Goal: Task Accomplishment & Management: Manage account settings

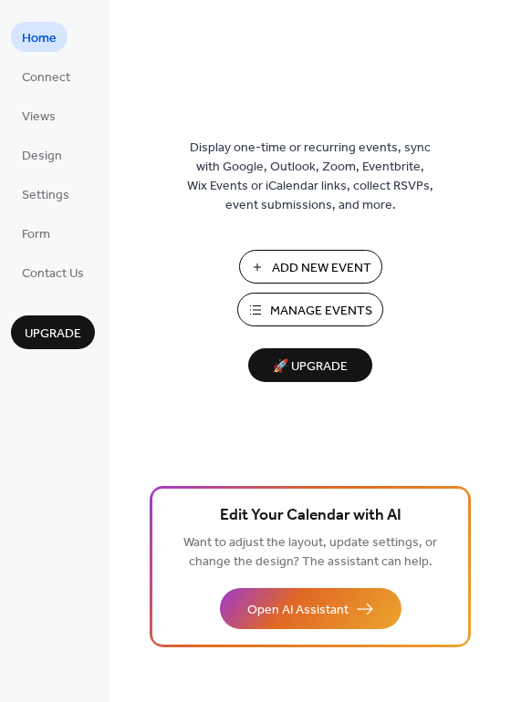
click at [309, 315] on span "Manage Events" at bounding box center [321, 311] width 102 height 19
click at [286, 313] on span "Manage Events" at bounding box center [321, 311] width 102 height 19
click at [294, 302] on span "Manage Events" at bounding box center [321, 311] width 102 height 19
click at [309, 309] on span "Manage Events" at bounding box center [321, 311] width 102 height 19
click at [298, 305] on span "Manage Events" at bounding box center [321, 311] width 102 height 19
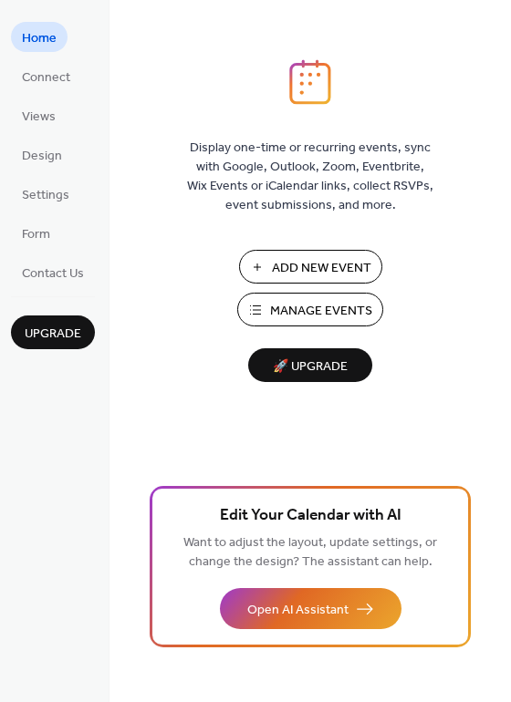
click at [323, 269] on span "Add New Event" at bounding box center [321, 268] width 99 height 19
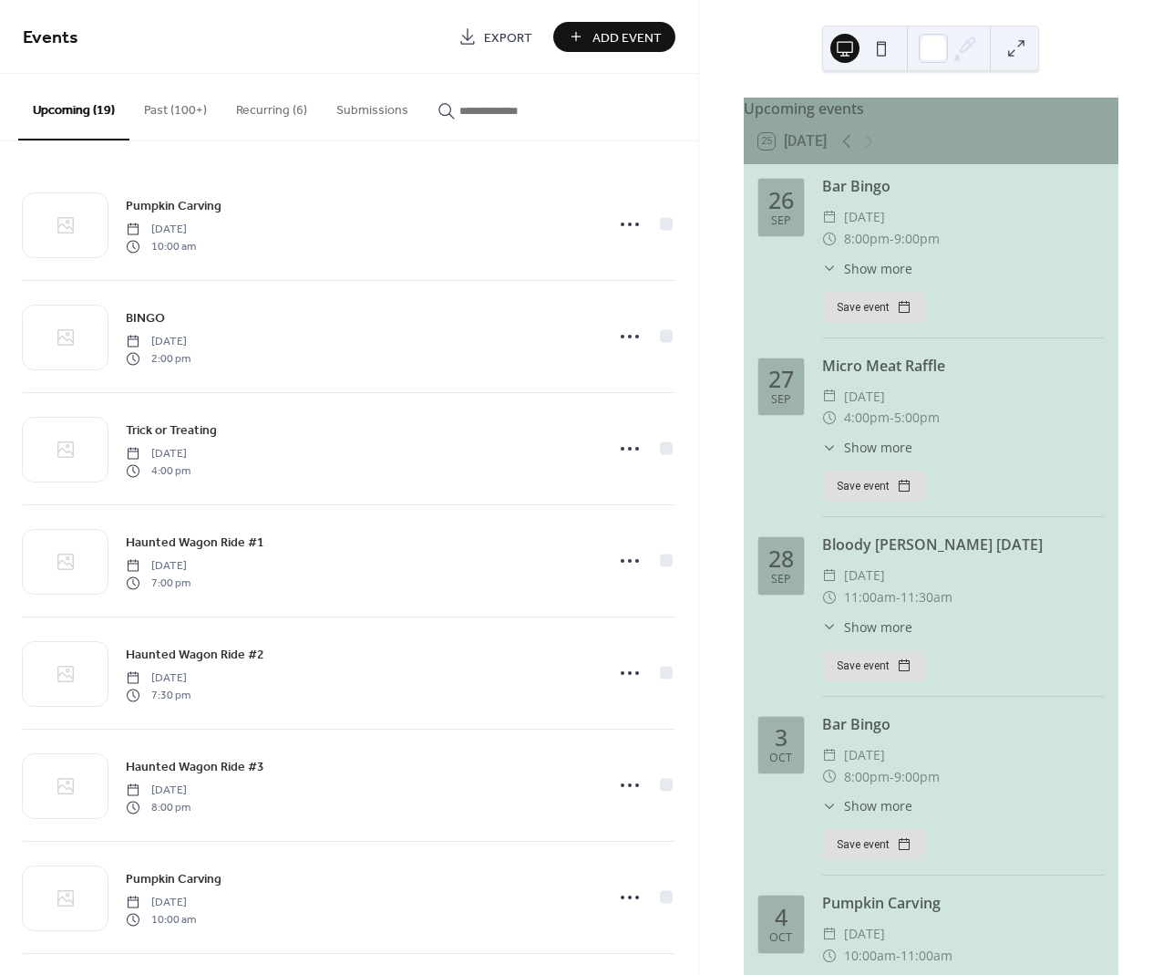
click at [77, 110] on button "Upcoming (19)" at bounding box center [73, 107] width 111 height 67
click at [266, 106] on button "Recurring (6)" at bounding box center [272, 106] width 100 height 65
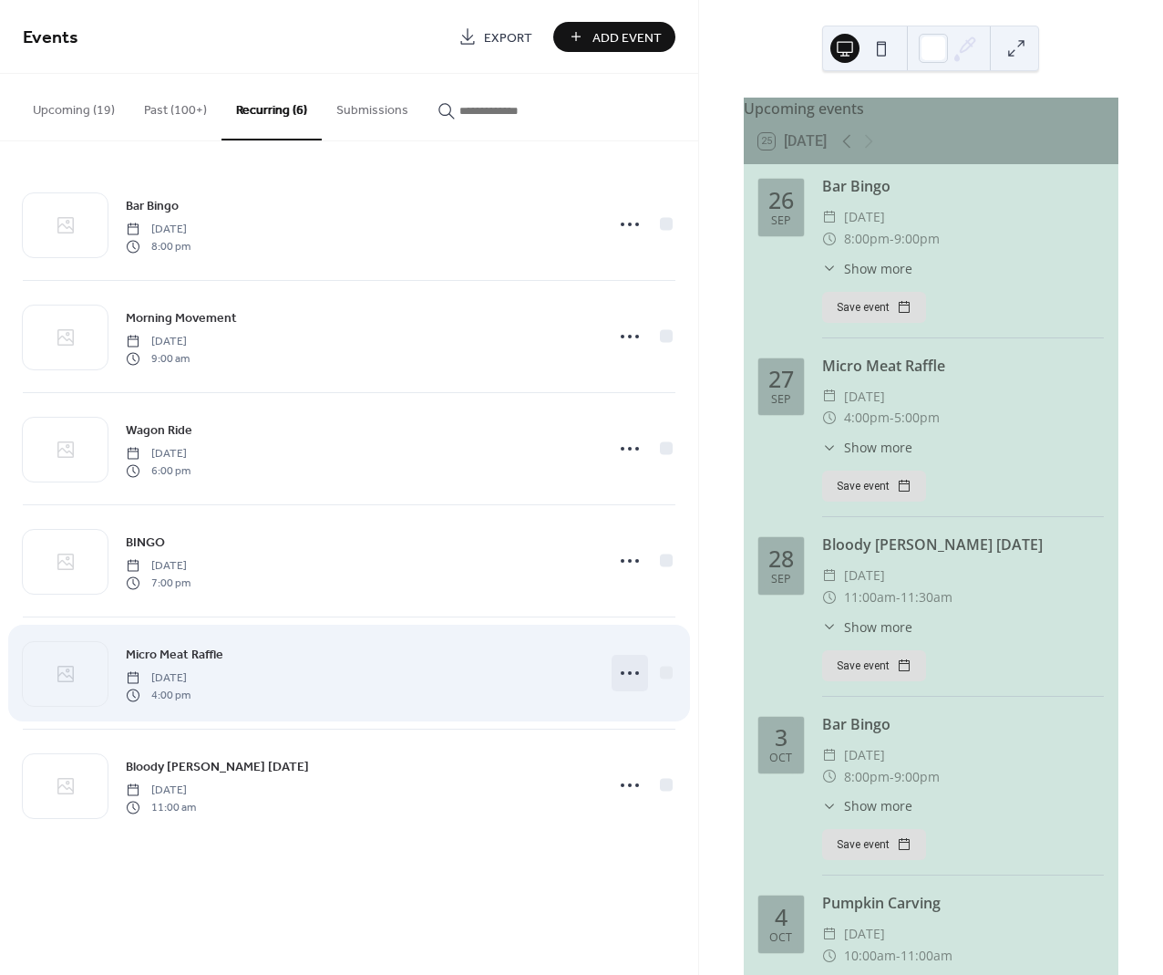
click at [624, 671] on icon at bounding box center [629, 672] width 29 height 29
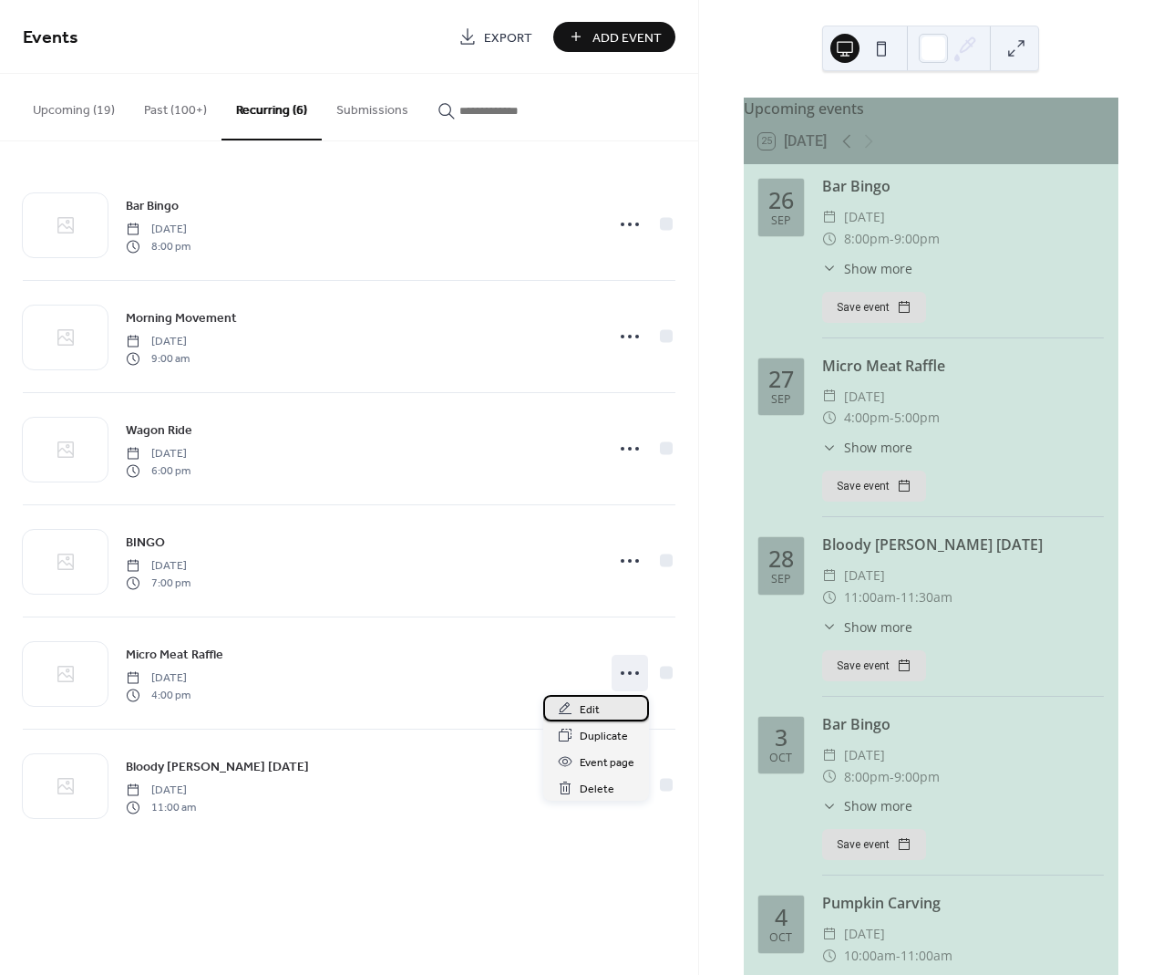
click at [595, 705] on span "Edit" at bounding box center [590, 709] width 20 height 19
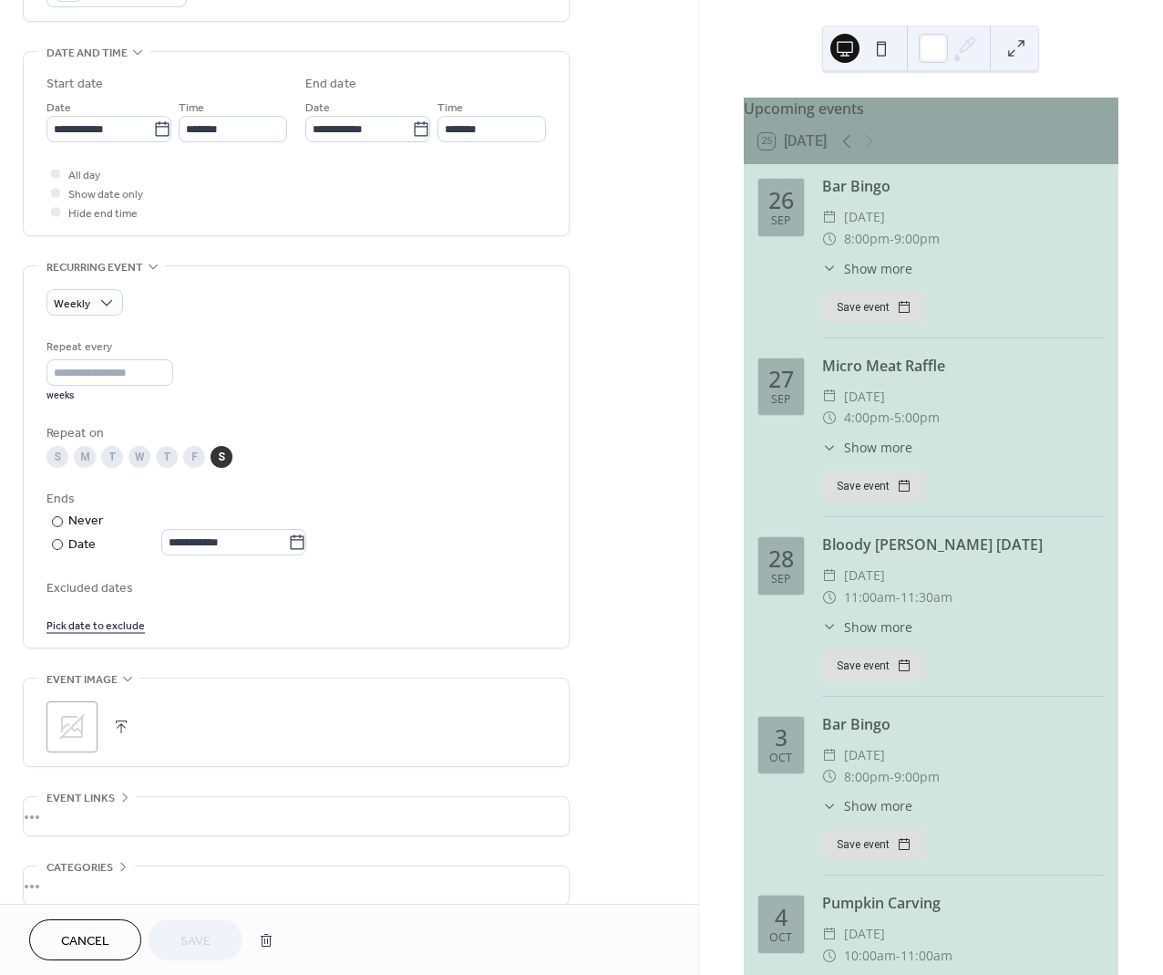
scroll to position [558, 0]
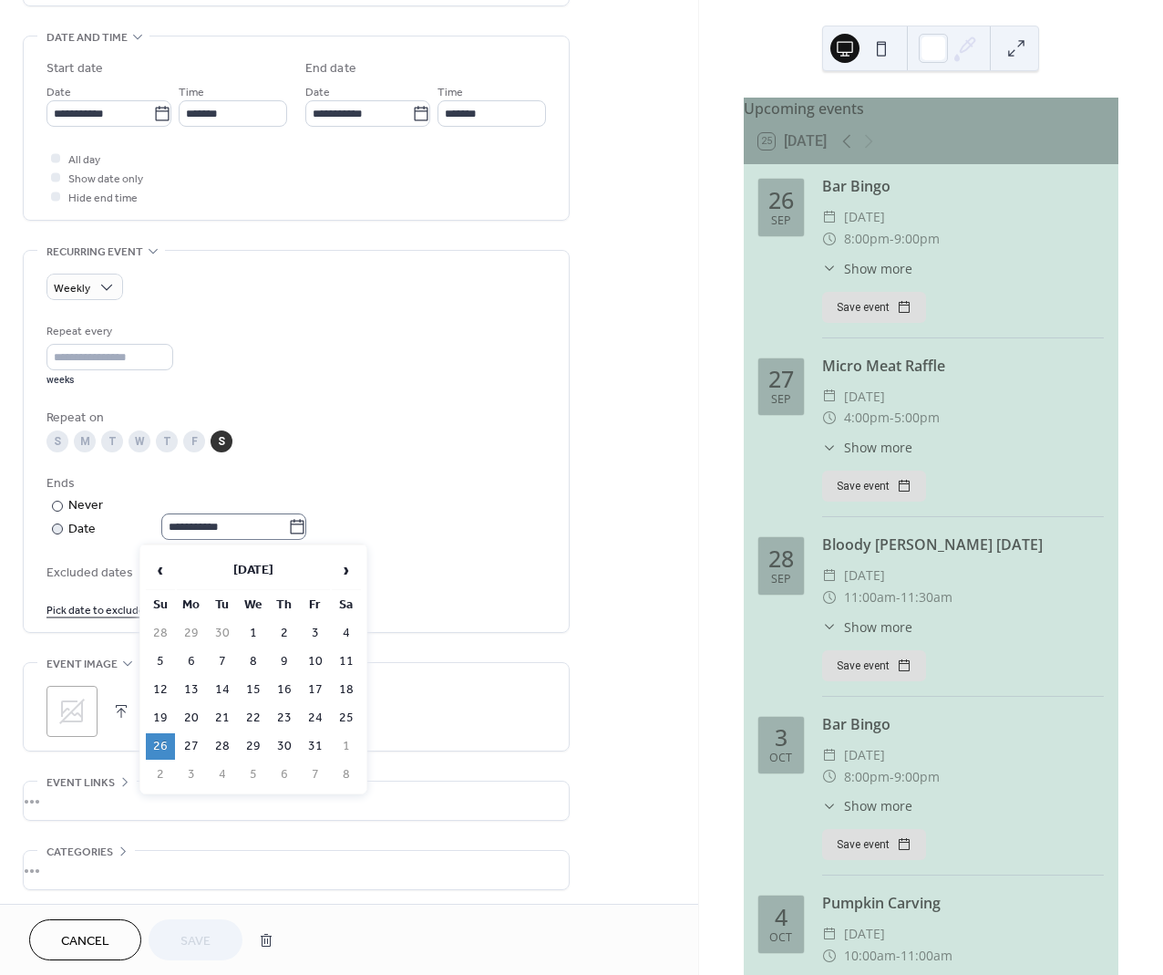
click at [303, 526] on icon at bounding box center [297, 527] width 18 height 18
click at [288, 526] on input "**********" at bounding box center [224, 526] width 127 height 26
click at [164, 572] on span "‹" at bounding box center [160, 570] width 27 height 36
click at [348, 692] on td "20" at bounding box center [346, 689] width 29 height 26
type input "**********"
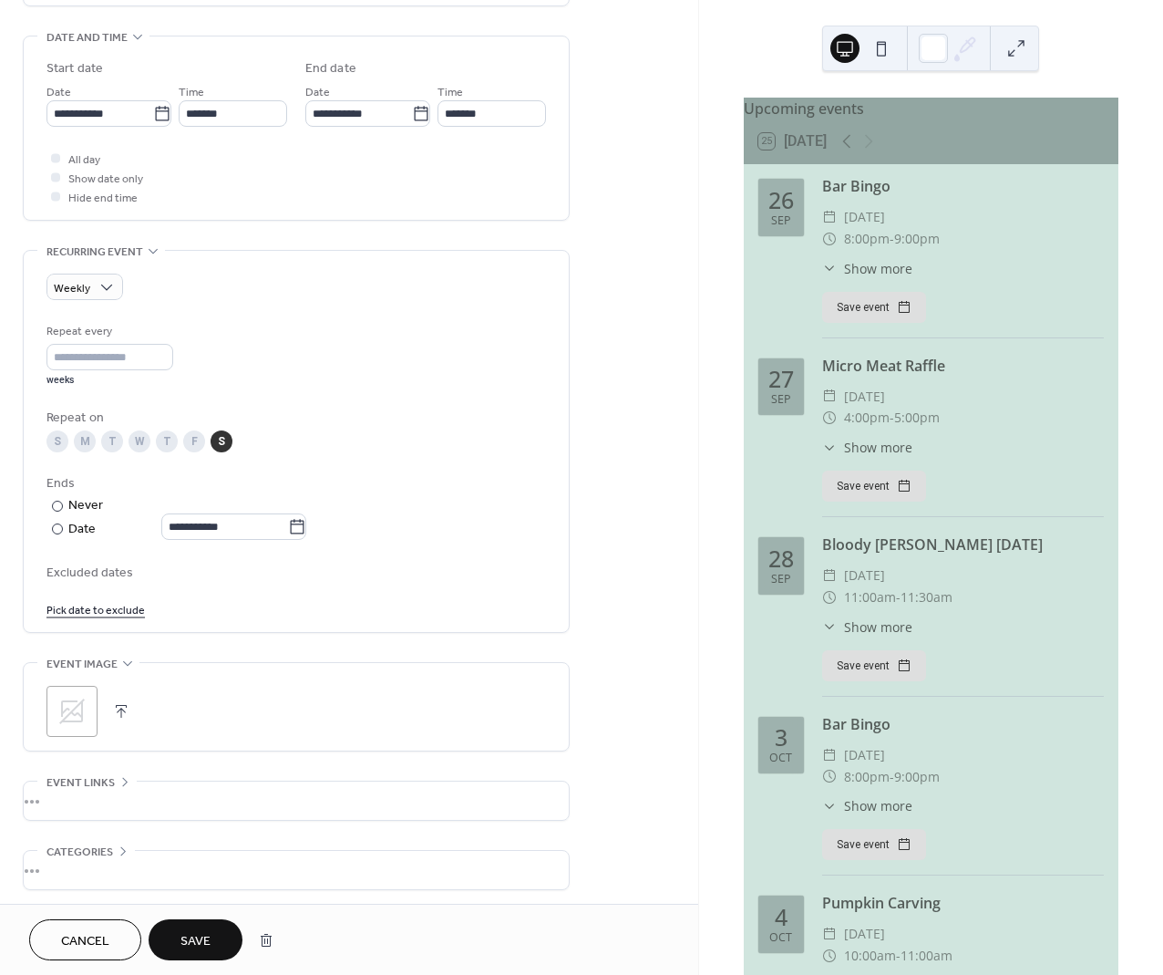
click at [210, 940] on span "Save" at bounding box center [196, 941] width 30 height 19
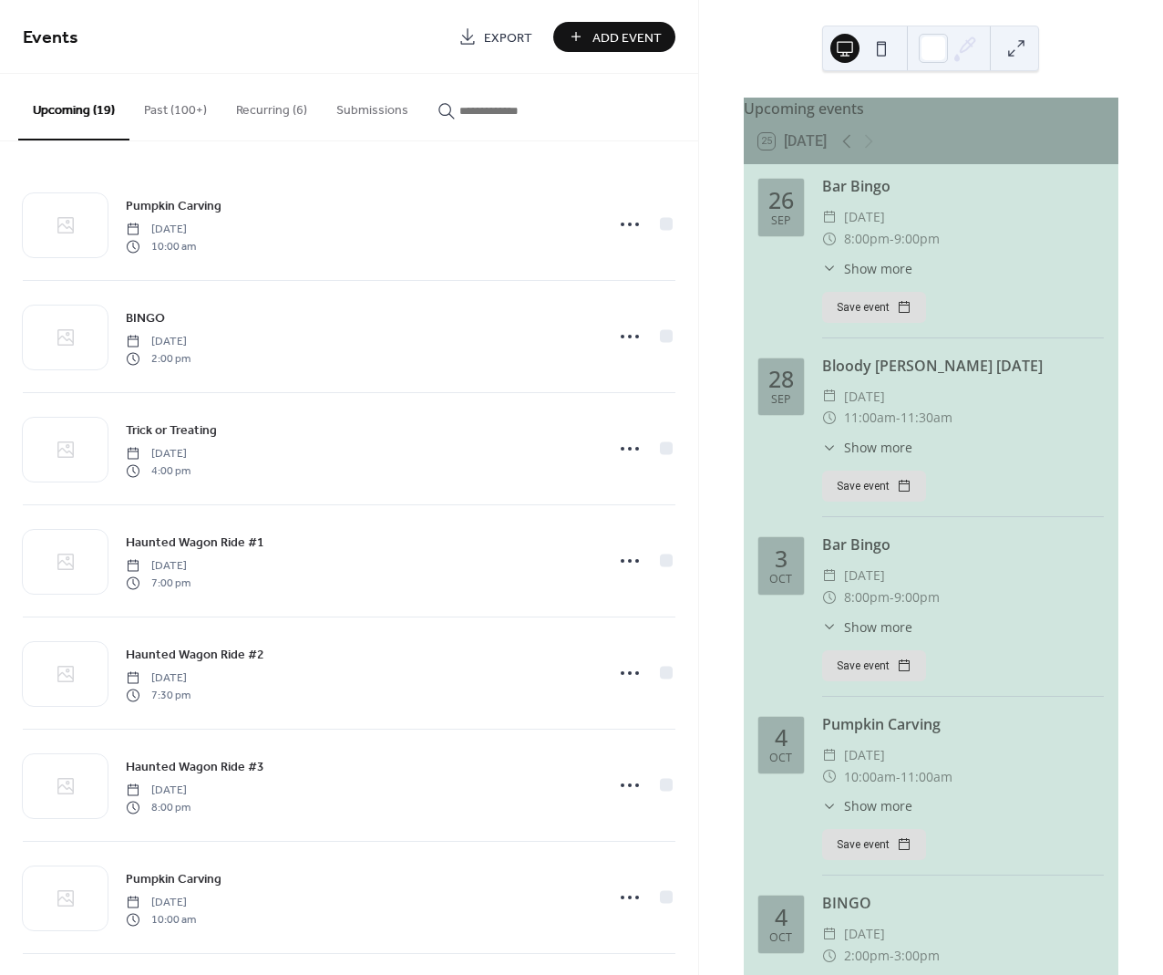
click at [262, 111] on button "Recurring (6)" at bounding box center [272, 106] width 100 height 65
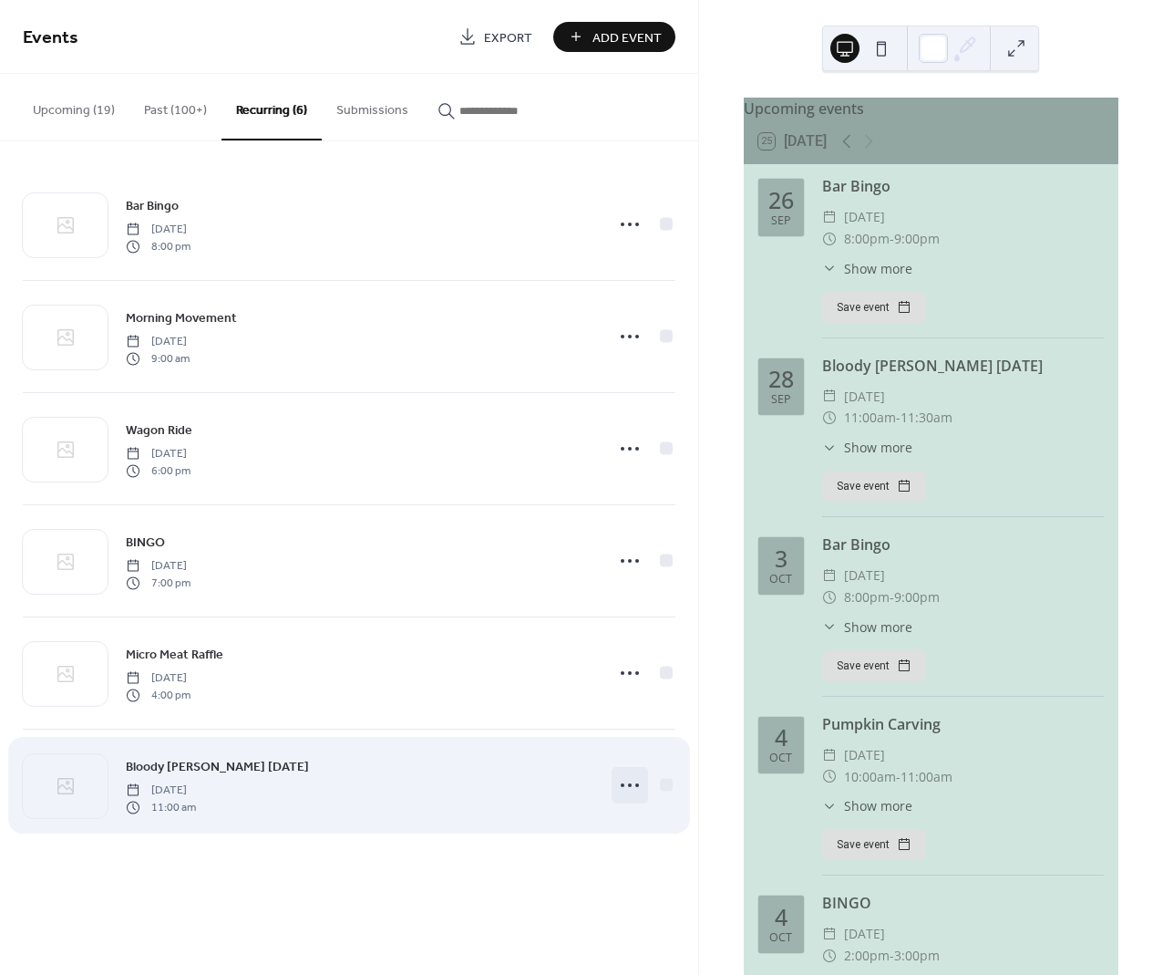
click at [634, 787] on icon at bounding box center [629, 784] width 29 height 29
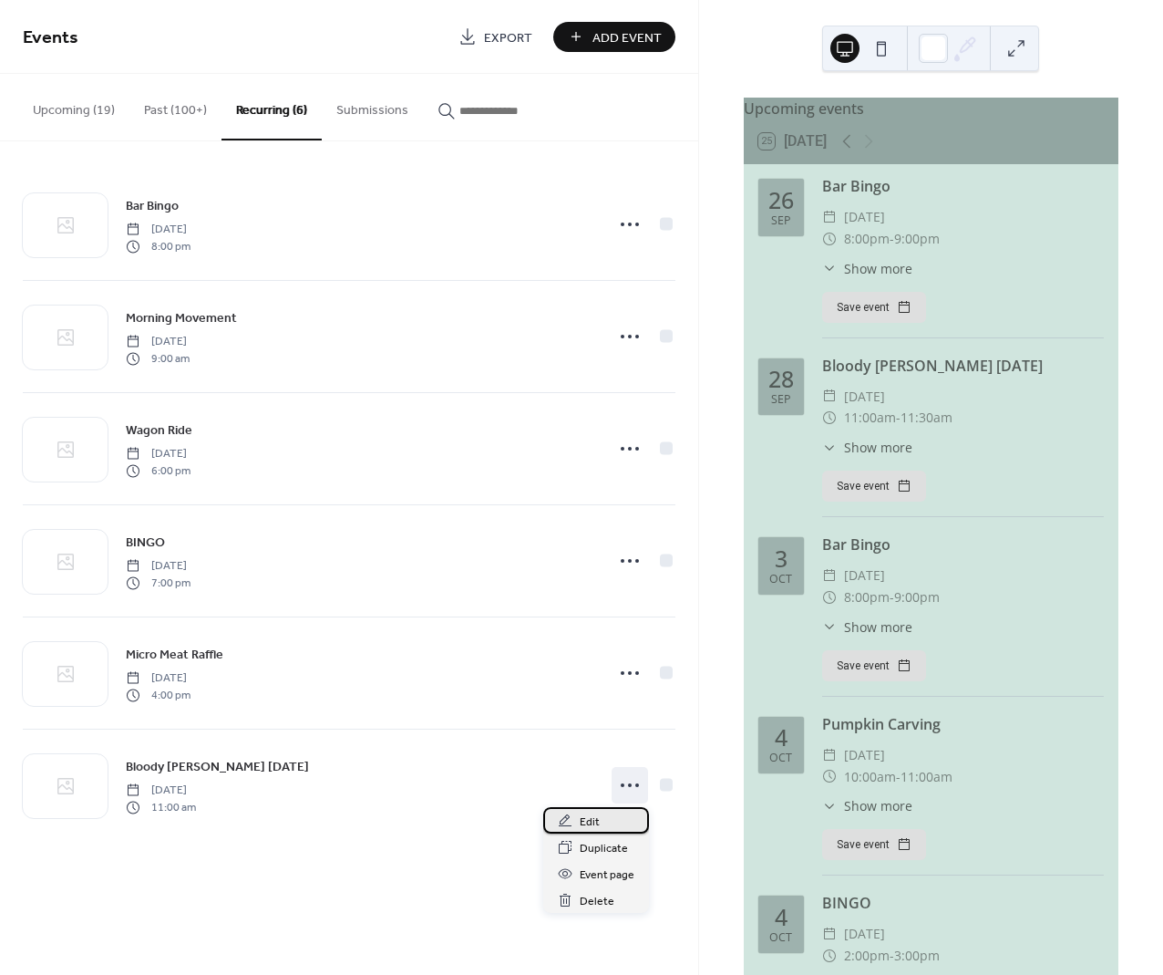
click at [595, 825] on span "Edit" at bounding box center [590, 821] width 20 height 19
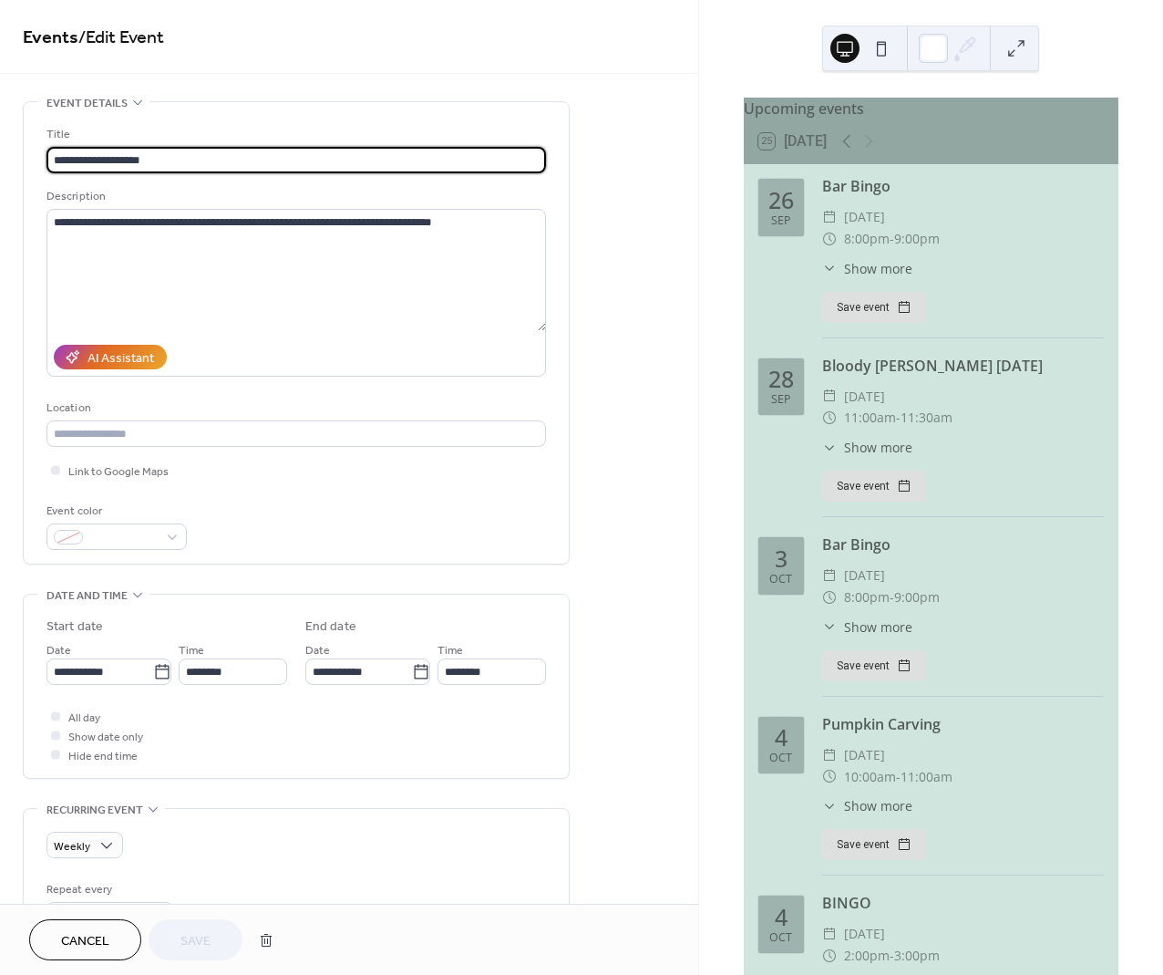
type input "**********"
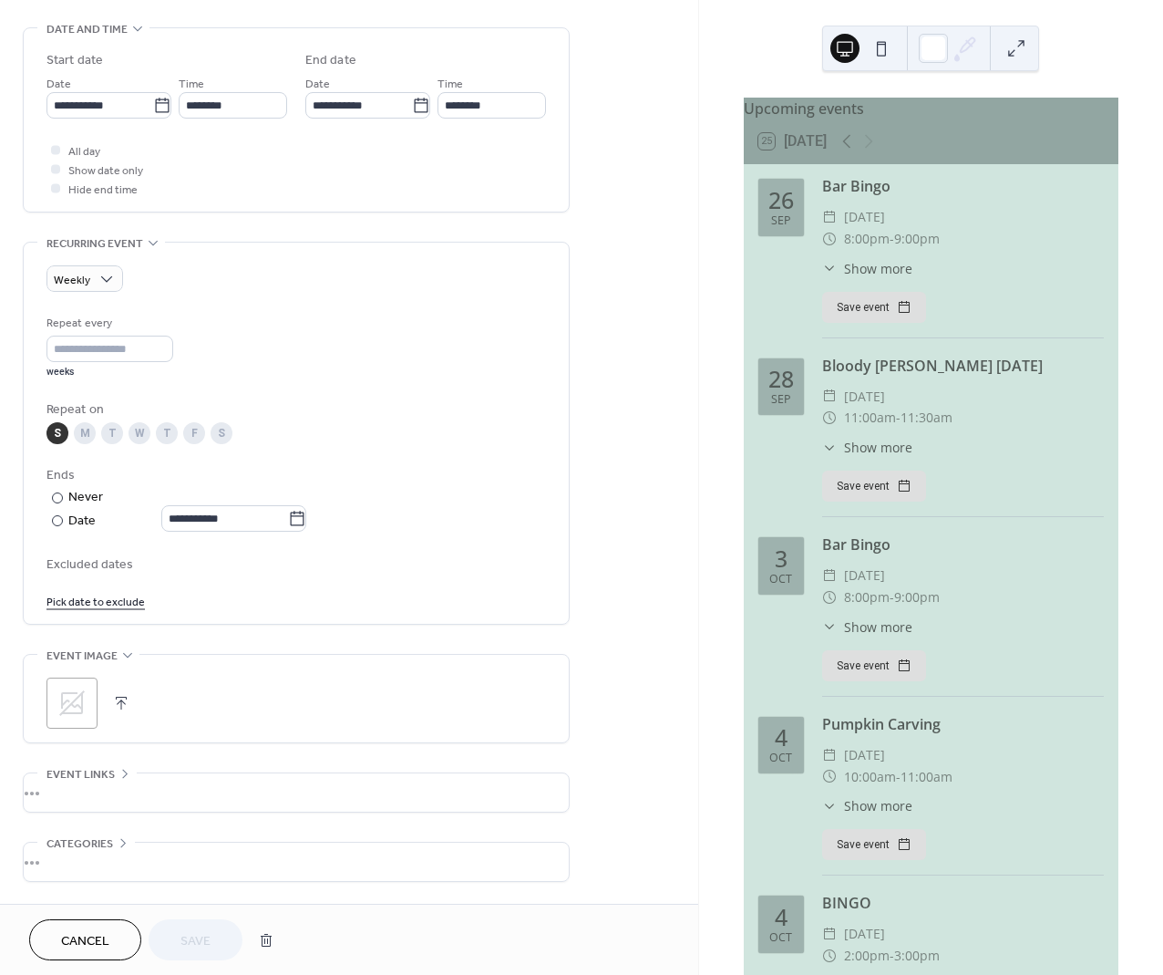
scroll to position [575, 0]
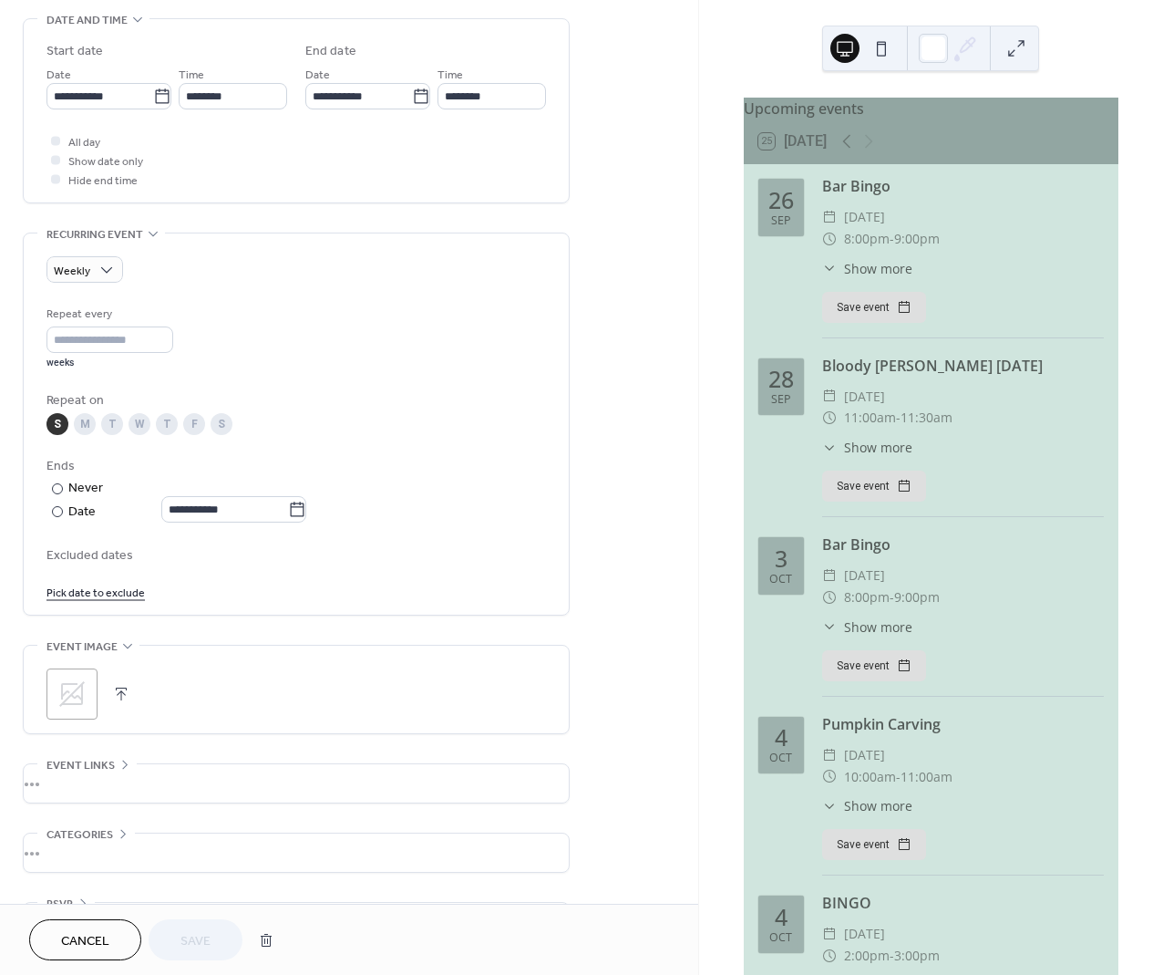
click at [78, 593] on link "Pick date to exclude" at bounding box center [95, 591] width 98 height 19
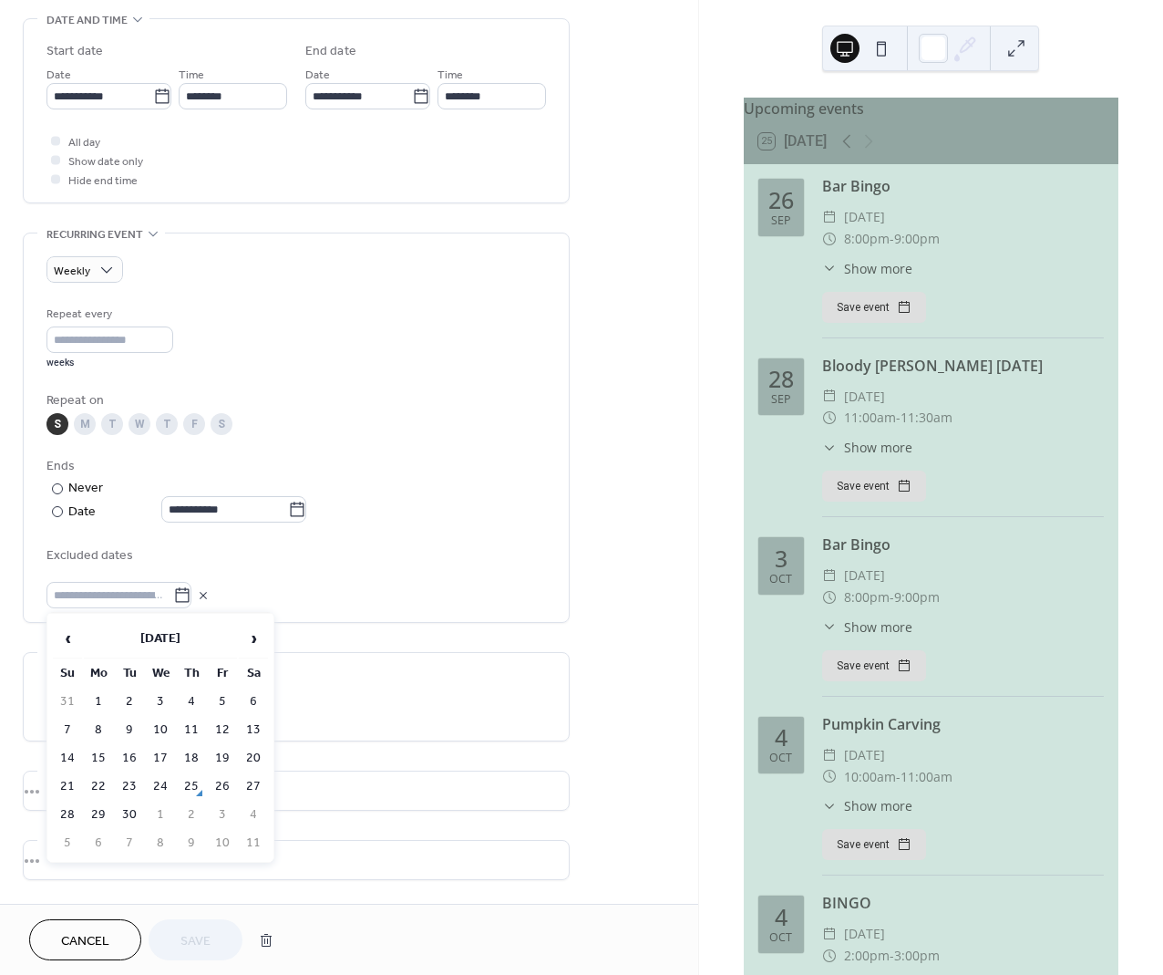
click at [256, 784] on td "27" at bounding box center [253, 786] width 29 height 26
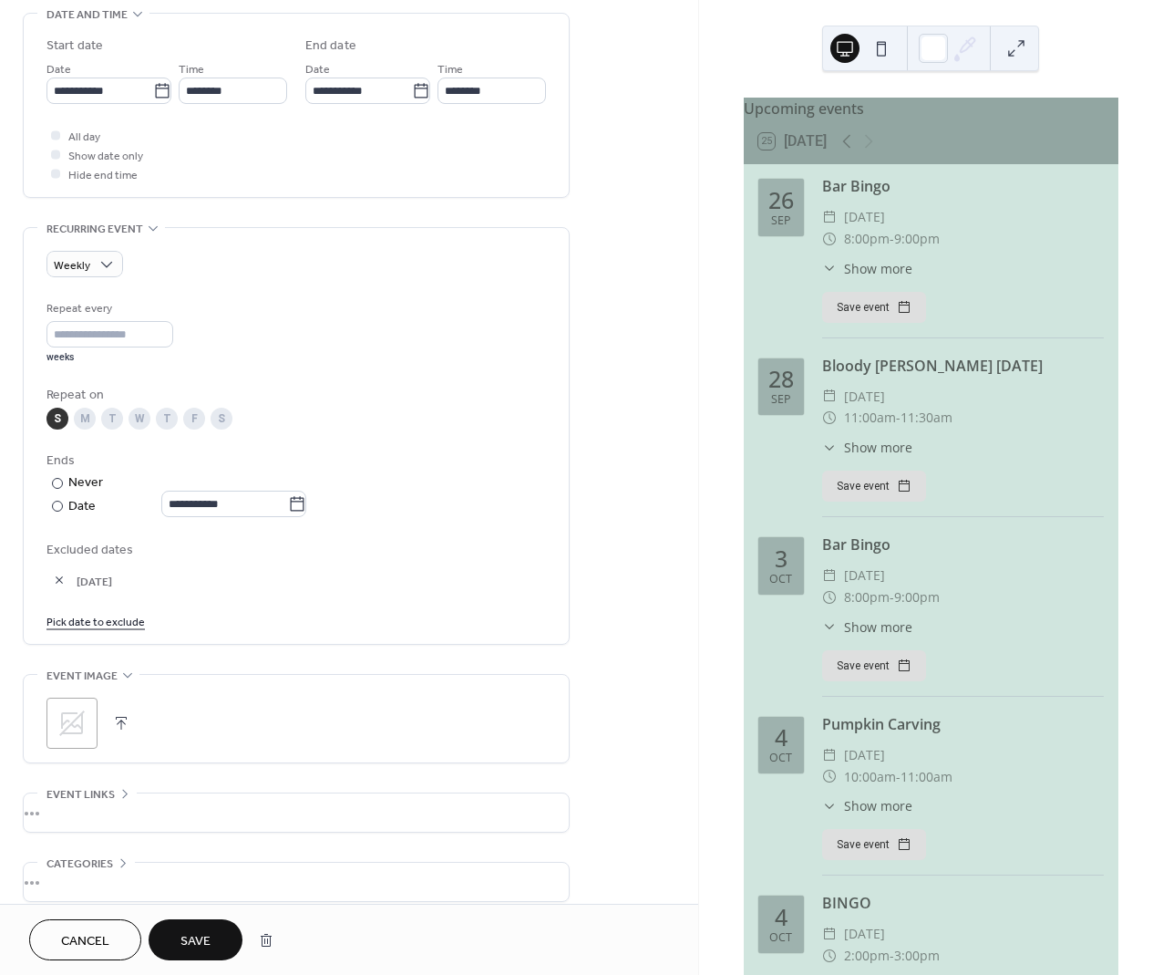
click at [55, 583] on button "button" at bounding box center [59, 580] width 26 height 26
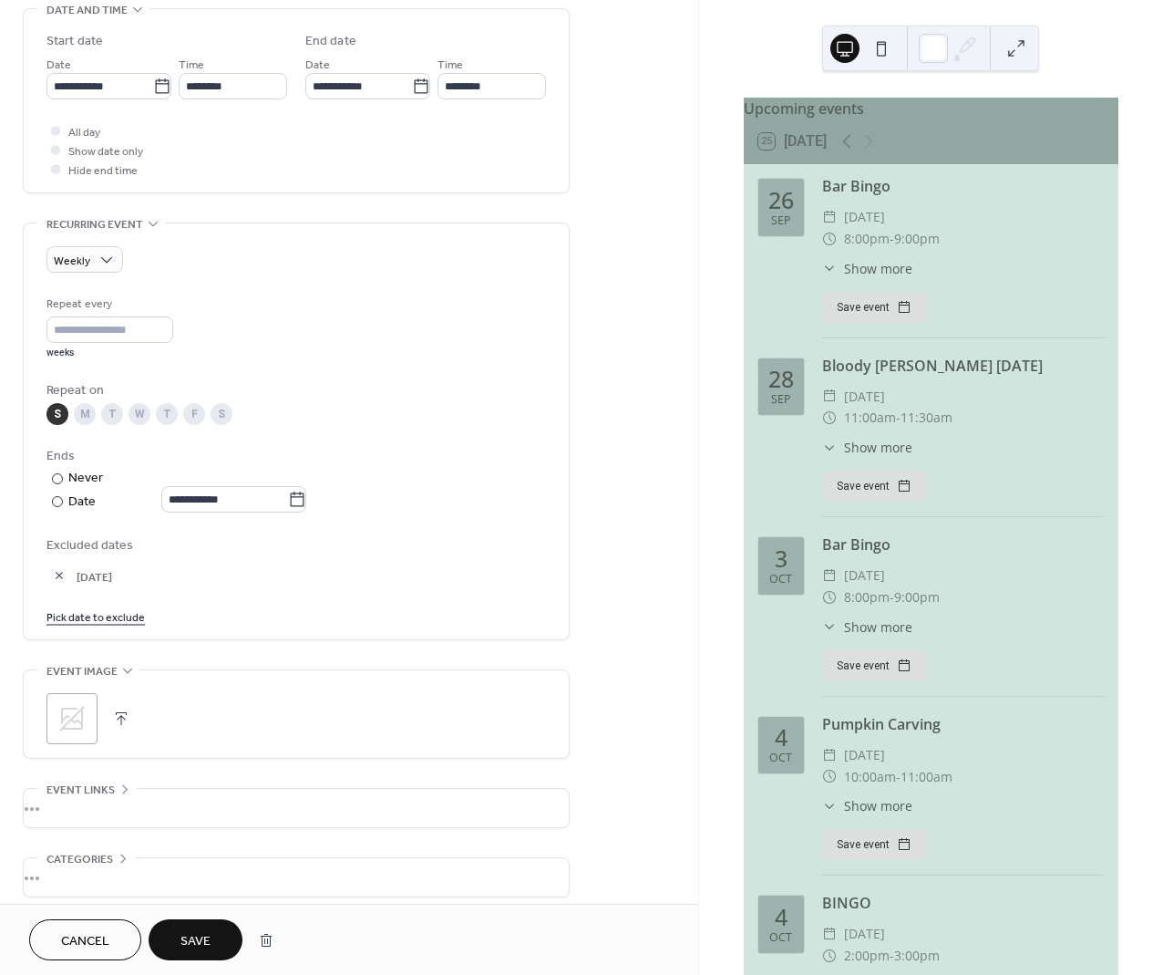
scroll to position [578, 0]
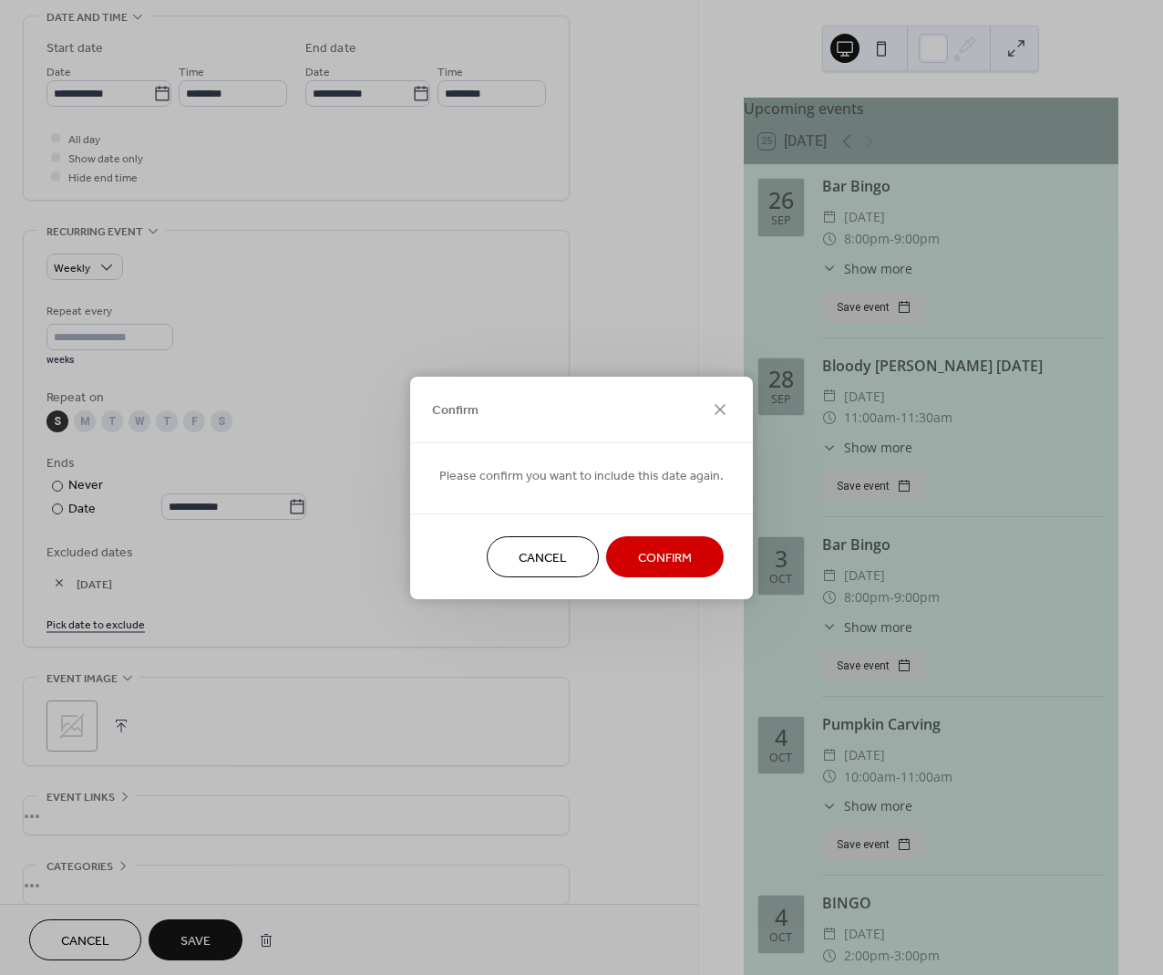
click at [551, 560] on span "Cancel" at bounding box center [543, 557] width 48 height 19
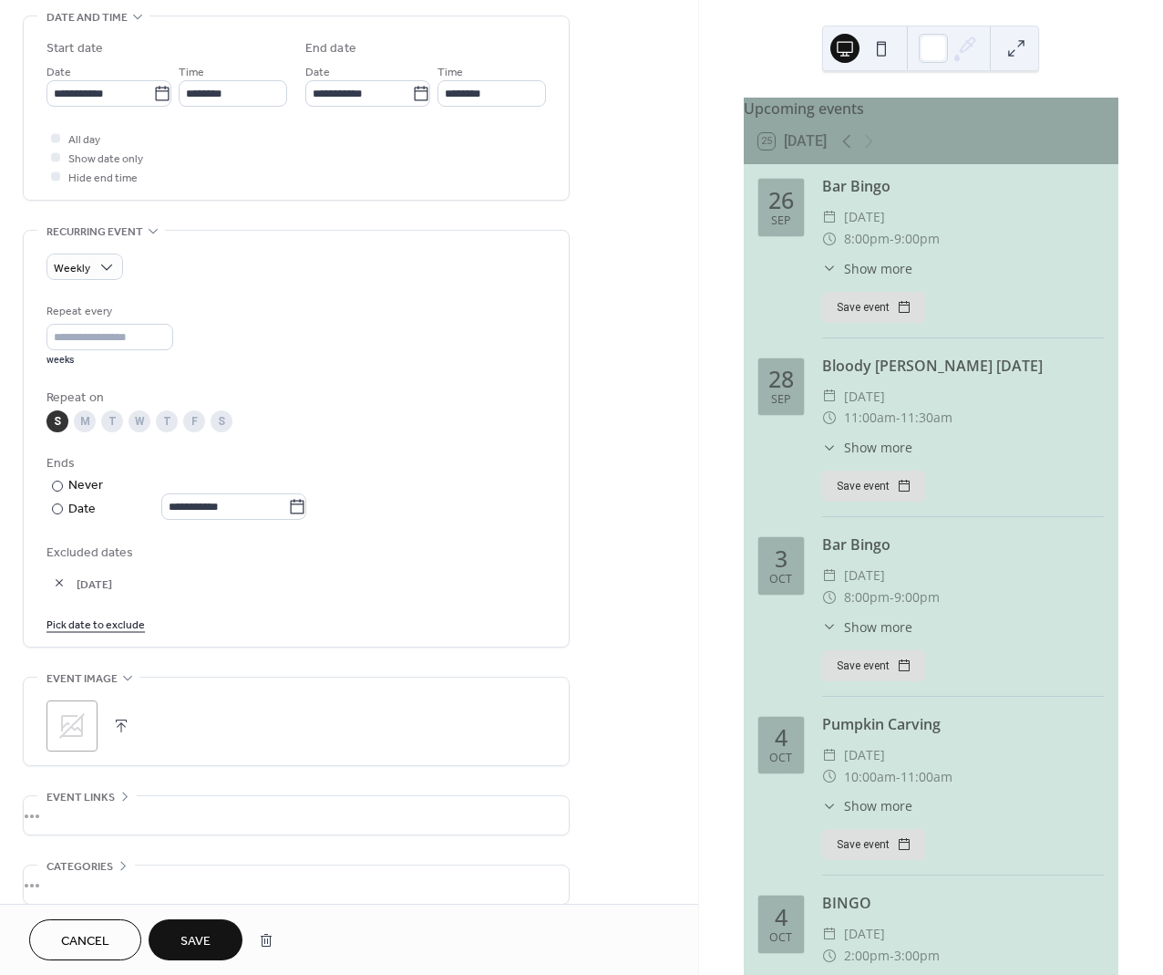
click at [57, 583] on button "button" at bounding box center [59, 583] width 26 height 26
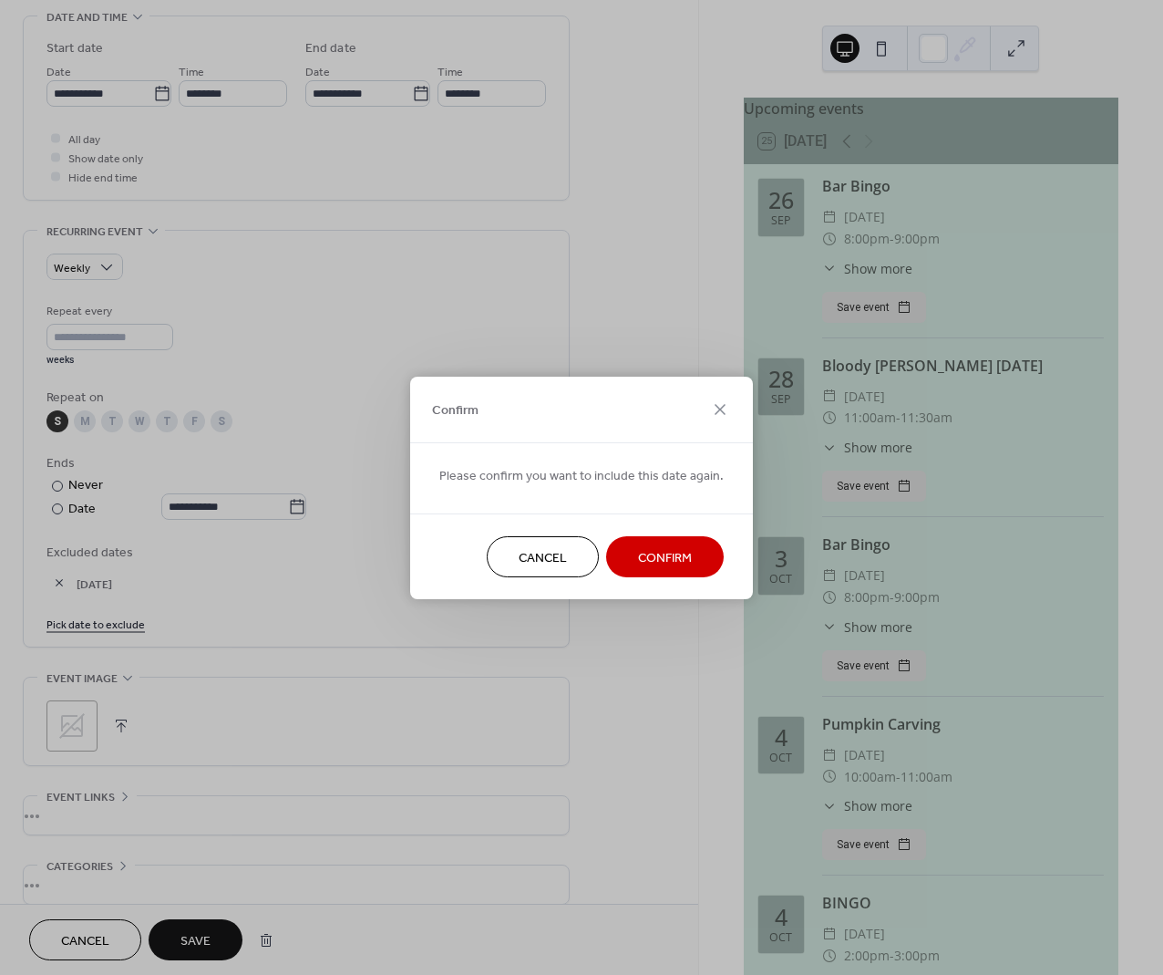
click at [659, 563] on span "Confirm" at bounding box center [665, 557] width 54 height 19
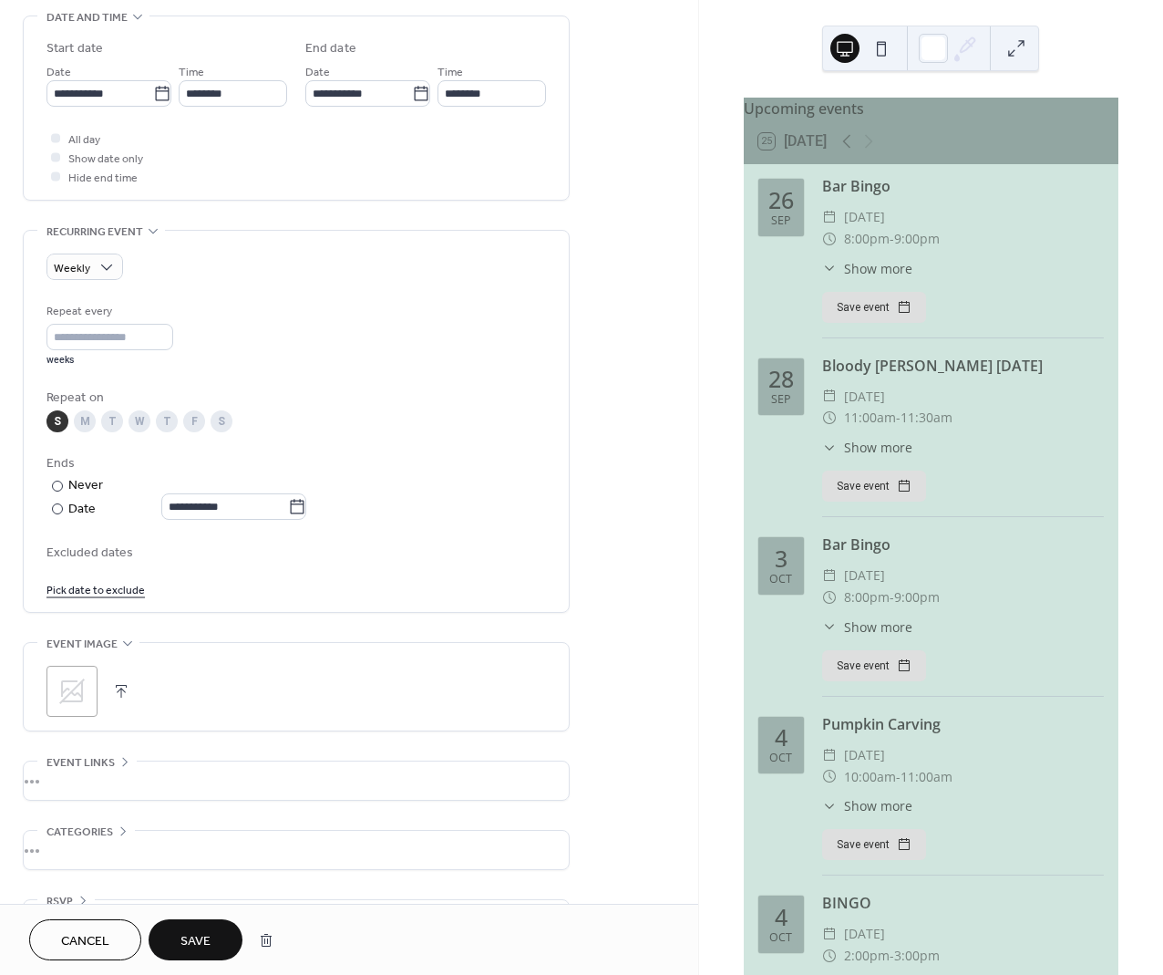
click at [83, 590] on link "Pick date to exclude" at bounding box center [95, 588] width 98 height 19
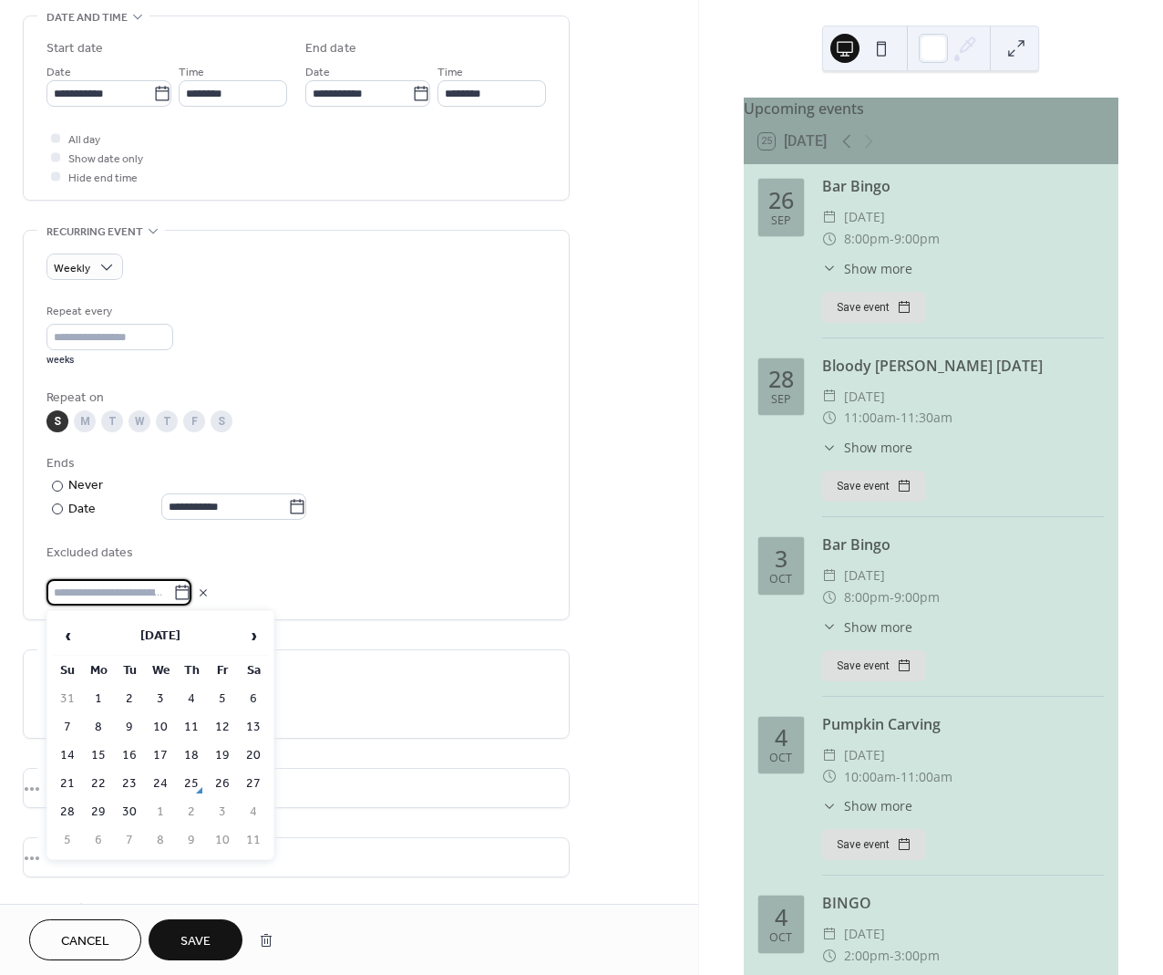
click at [71, 779] on td "21" at bounding box center [67, 783] width 29 height 26
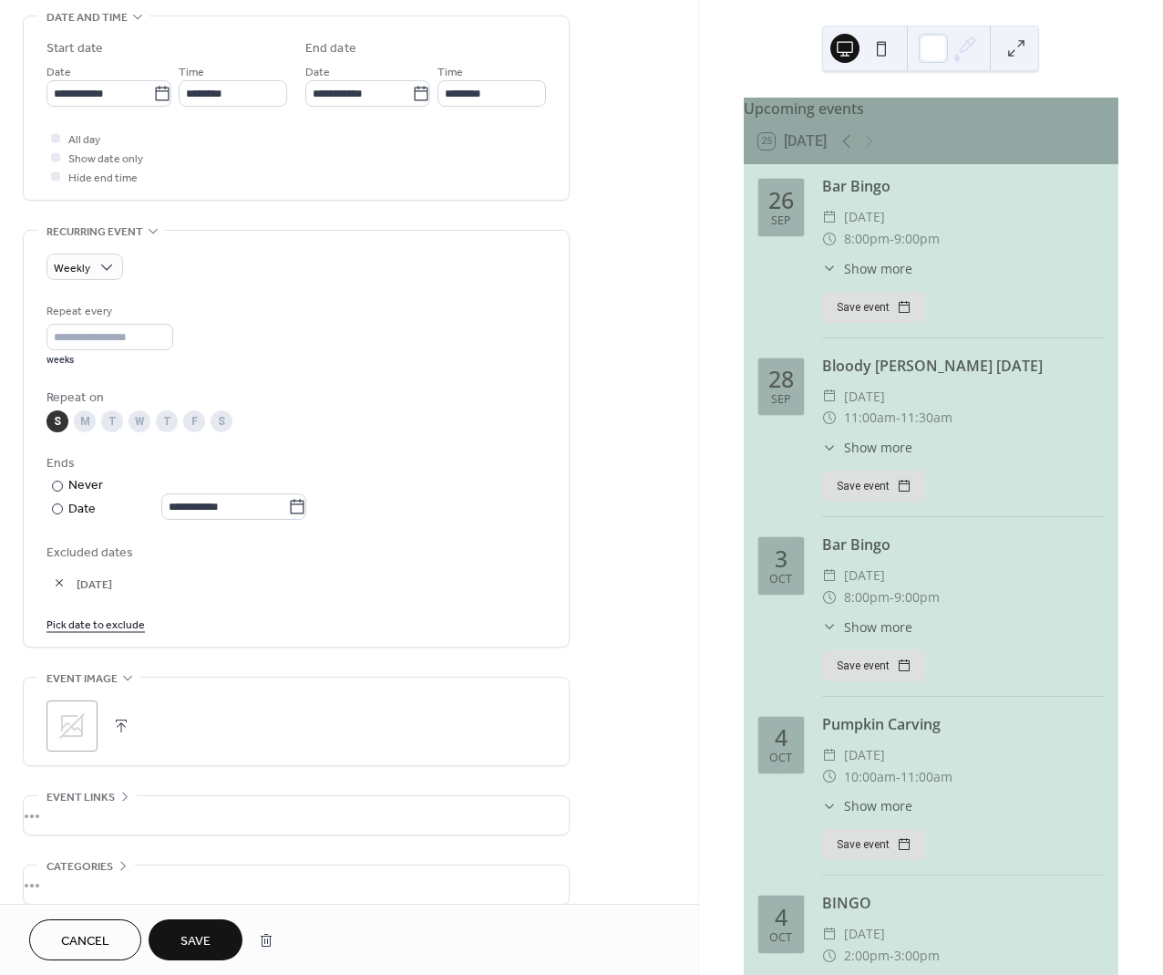
click at [196, 938] on span "Save" at bounding box center [196, 941] width 30 height 19
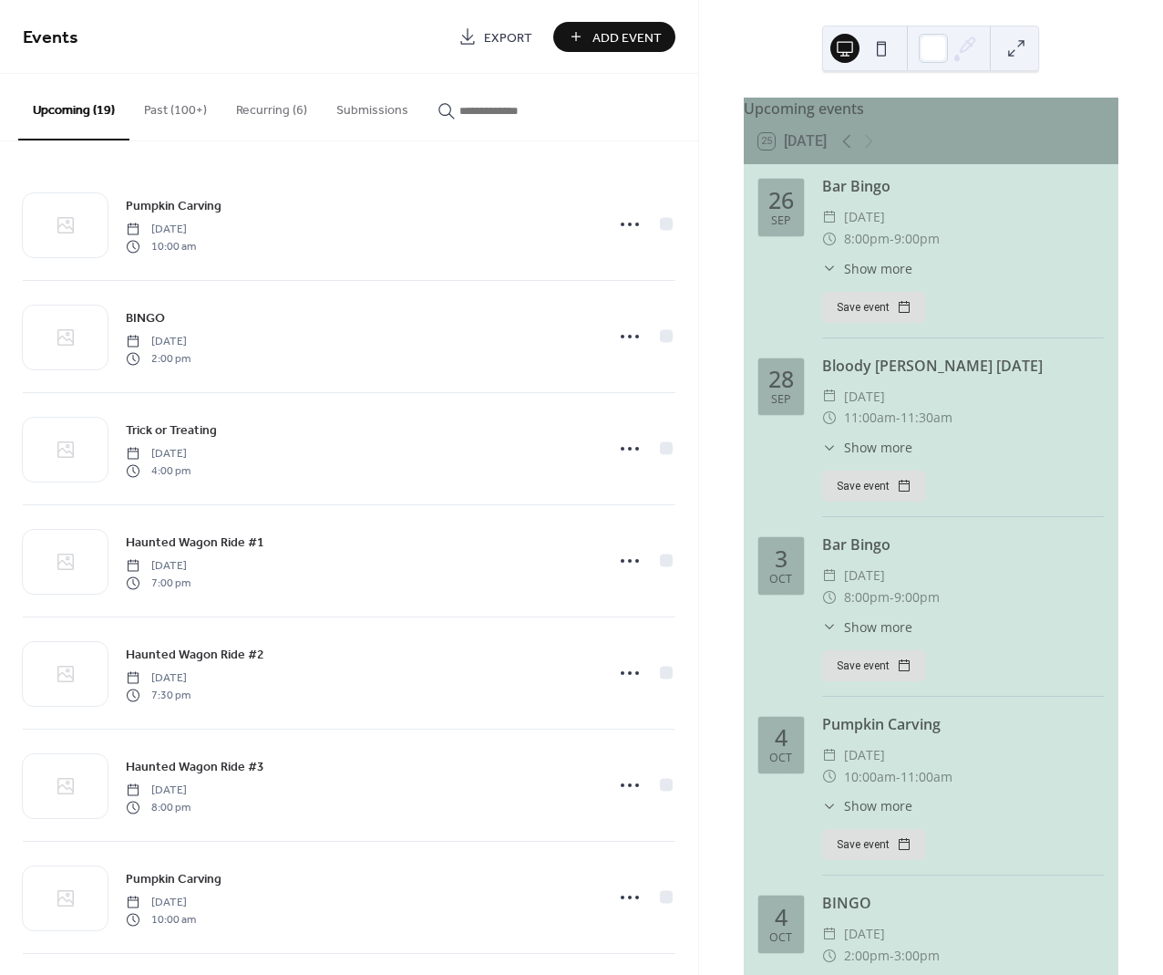
click at [275, 108] on button "Recurring (6)" at bounding box center [272, 106] width 100 height 65
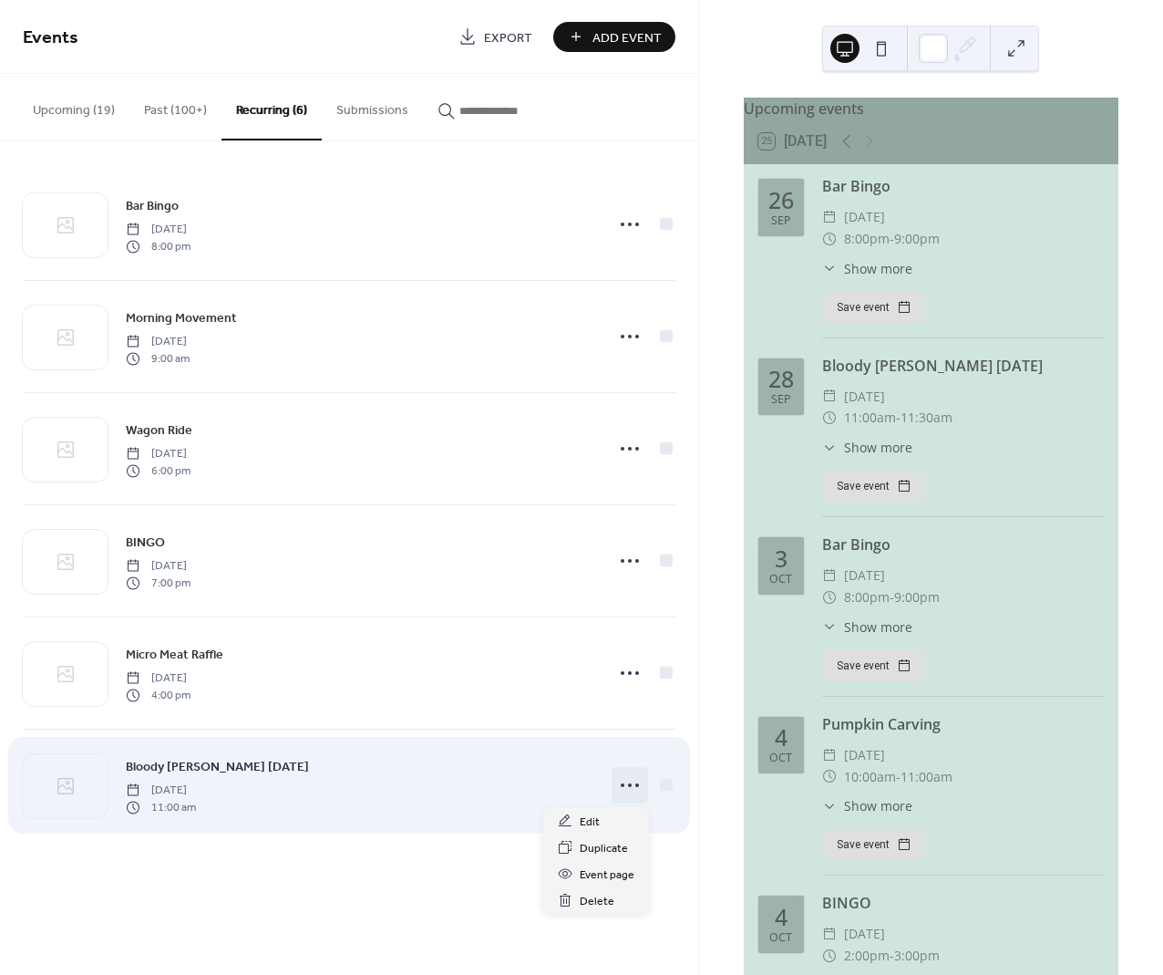
click at [633, 780] on icon at bounding box center [629, 784] width 29 height 29
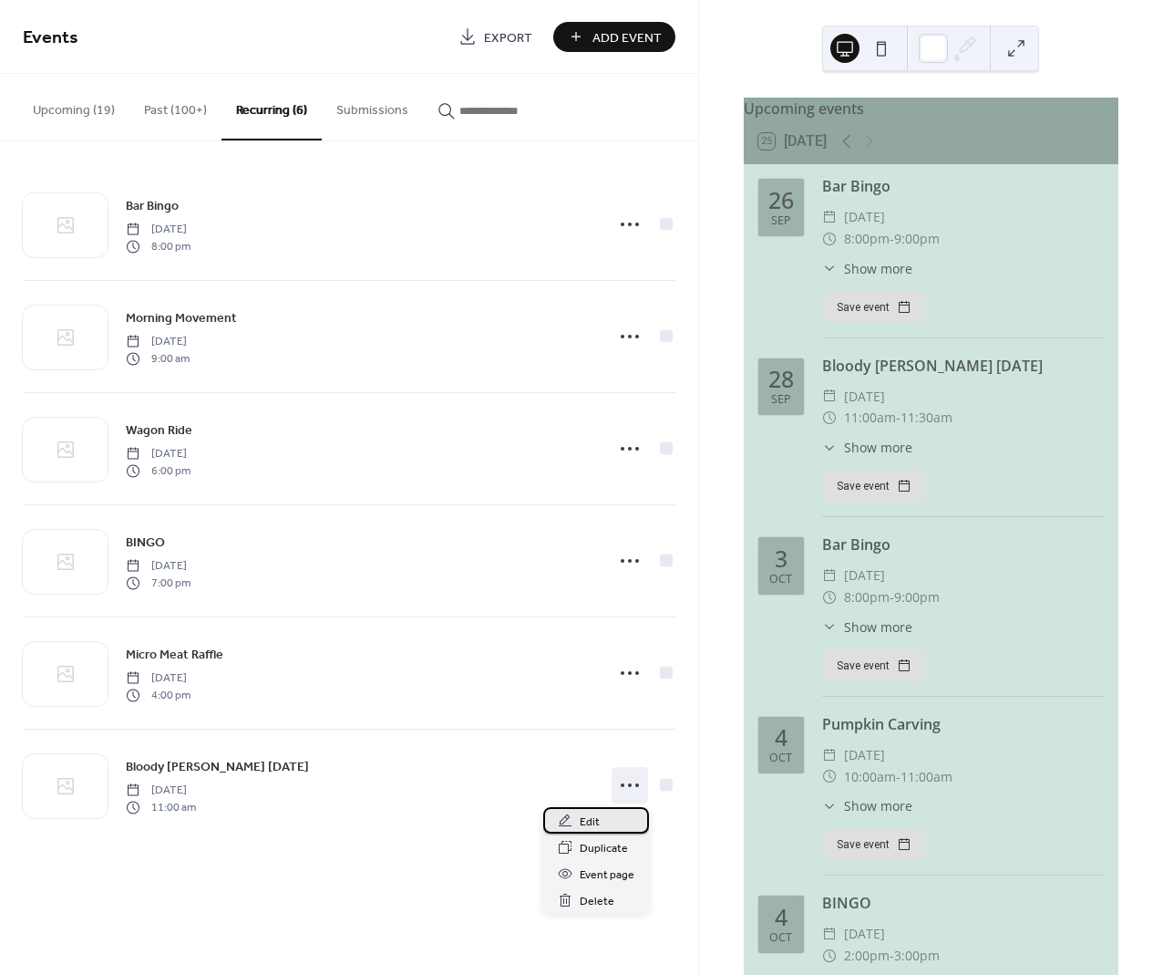
click at [594, 821] on span "Edit" at bounding box center [590, 821] width 20 height 19
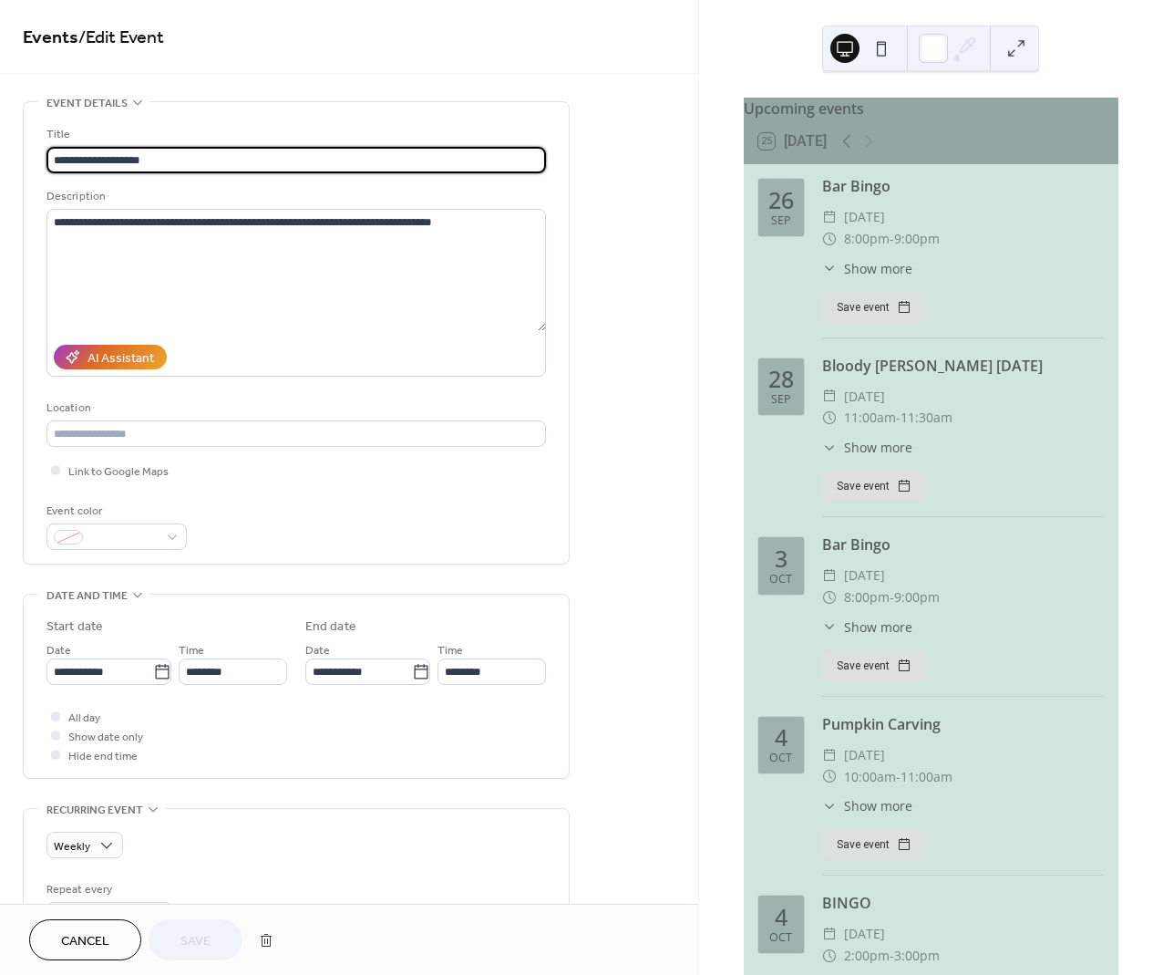
type input "**********"
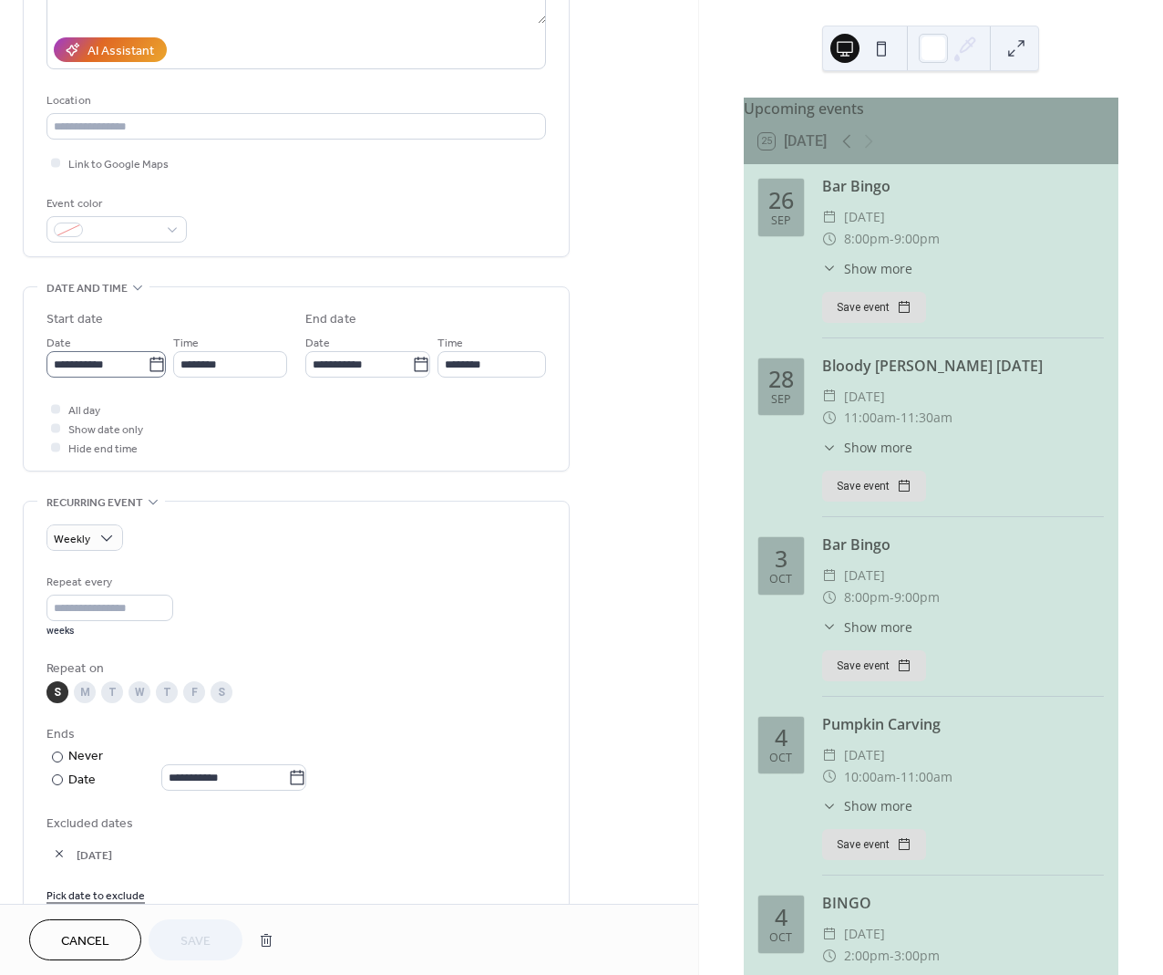
scroll to position [315, 0]
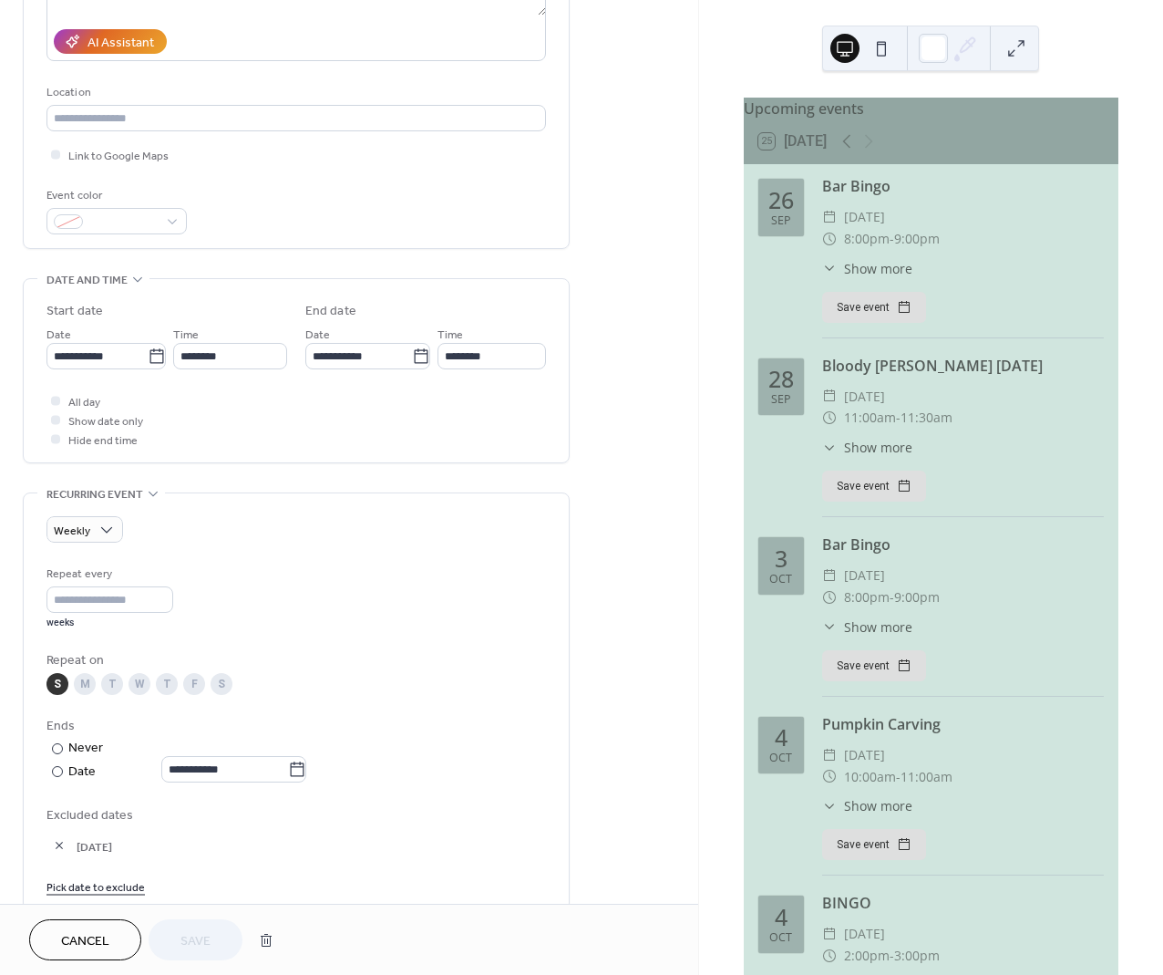
click at [84, 892] on link "Pick date to exclude" at bounding box center [95, 885] width 98 height 19
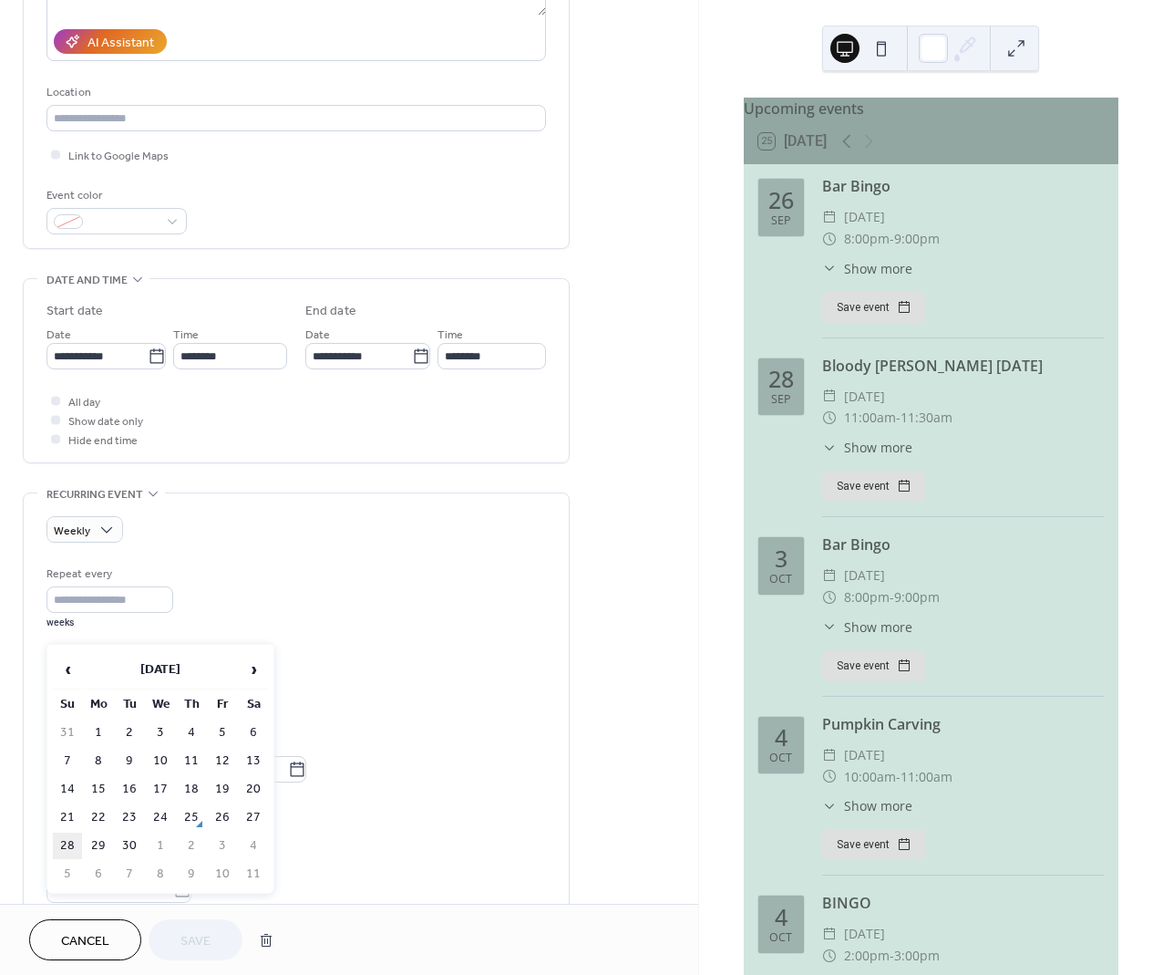
click at [66, 841] on td "28" at bounding box center [67, 845] width 29 height 26
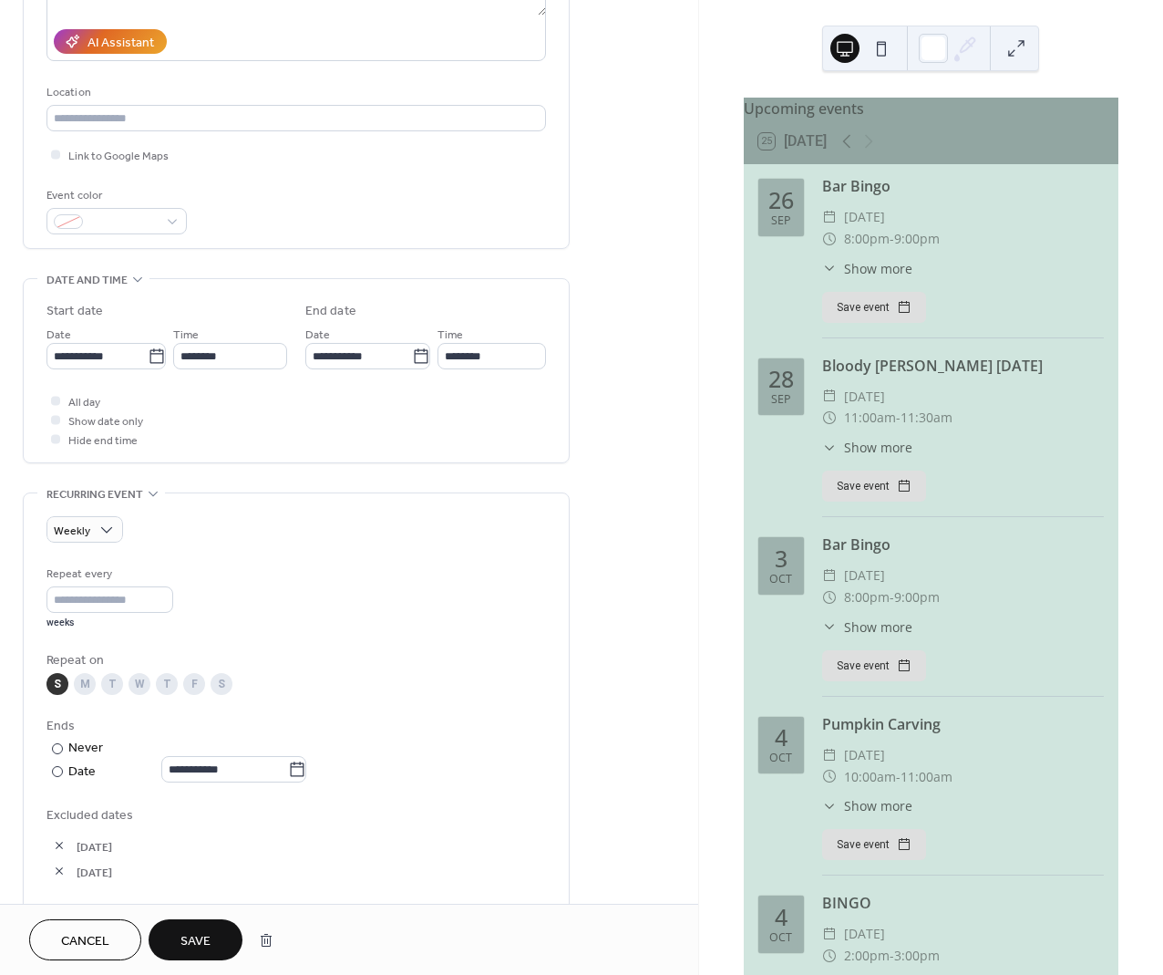
click at [63, 842] on button "button" at bounding box center [59, 845] width 26 height 26
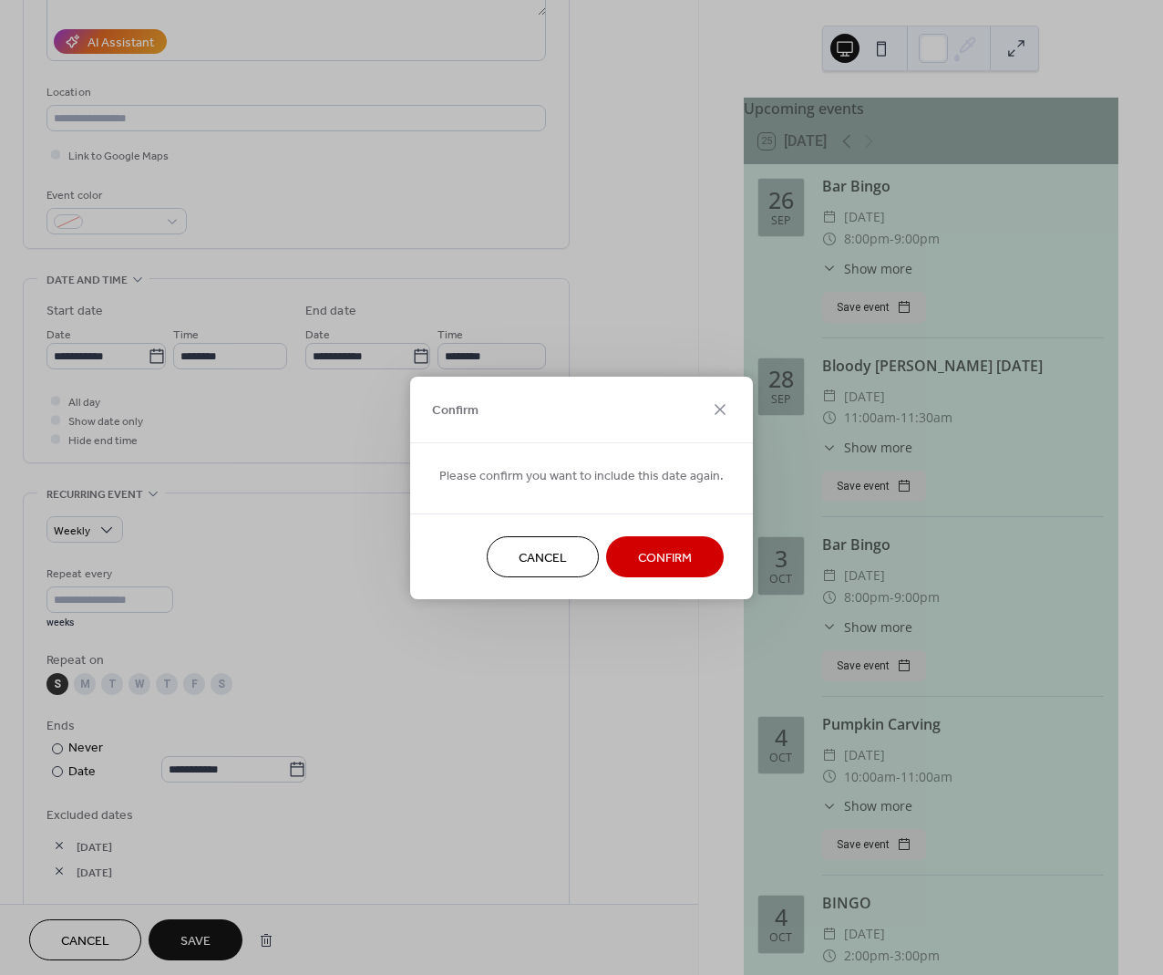
click at [653, 548] on span "Confirm" at bounding box center [665, 557] width 54 height 19
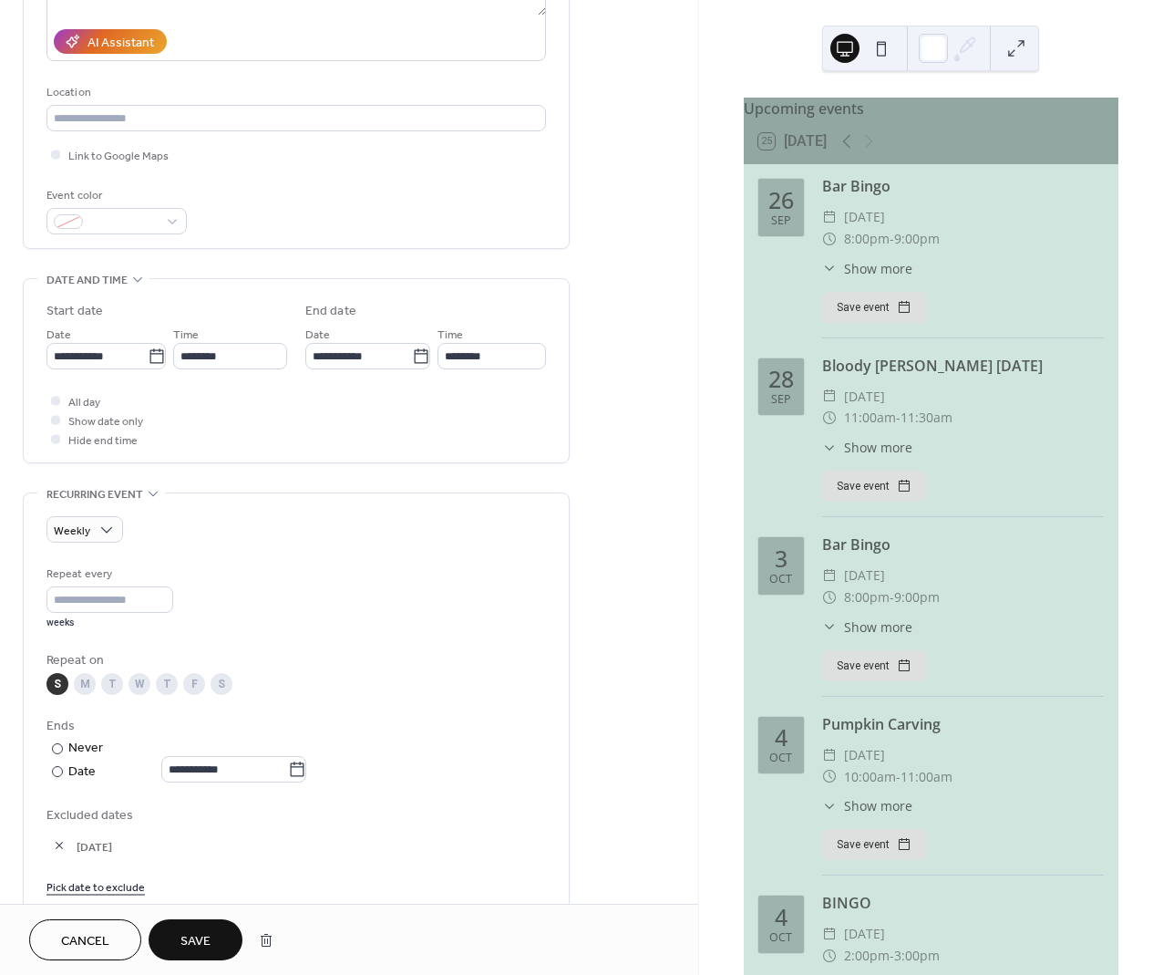
click at [204, 935] on span "Save" at bounding box center [196, 941] width 30 height 19
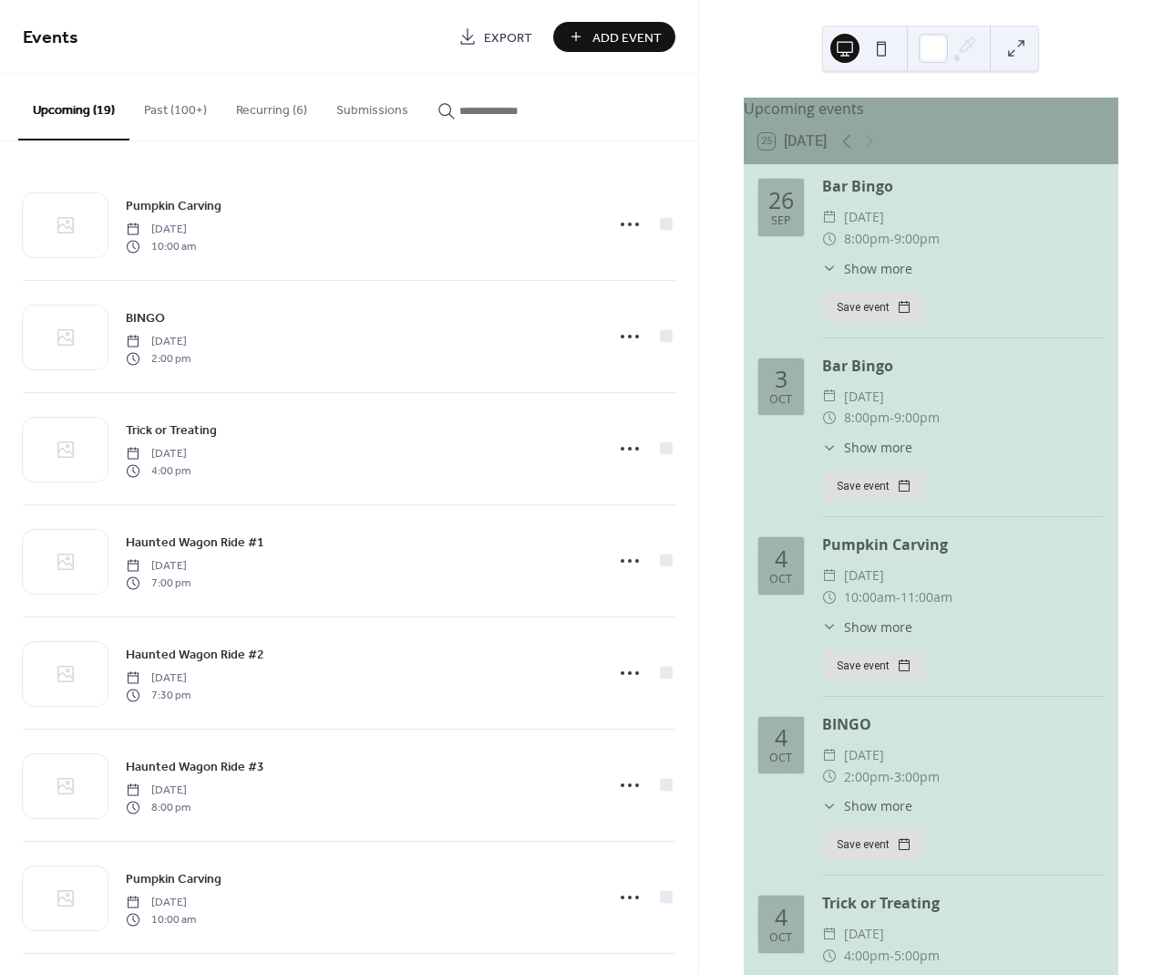
click at [284, 109] on button "Recurring (6)" at bounding box center [272, 106] width 100 height 65
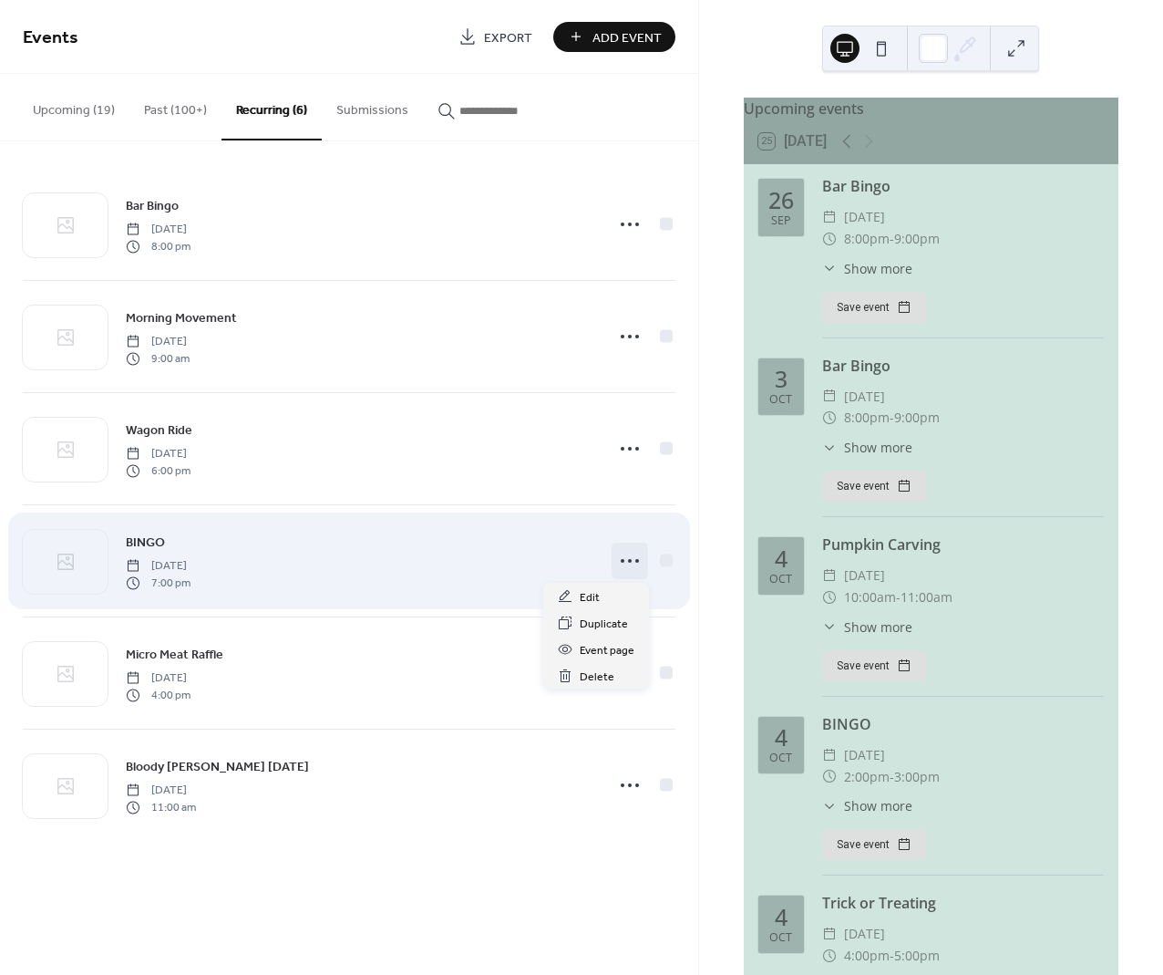
click at [626, 559] on icon at bounding box center [629, 560] width 29 height 29
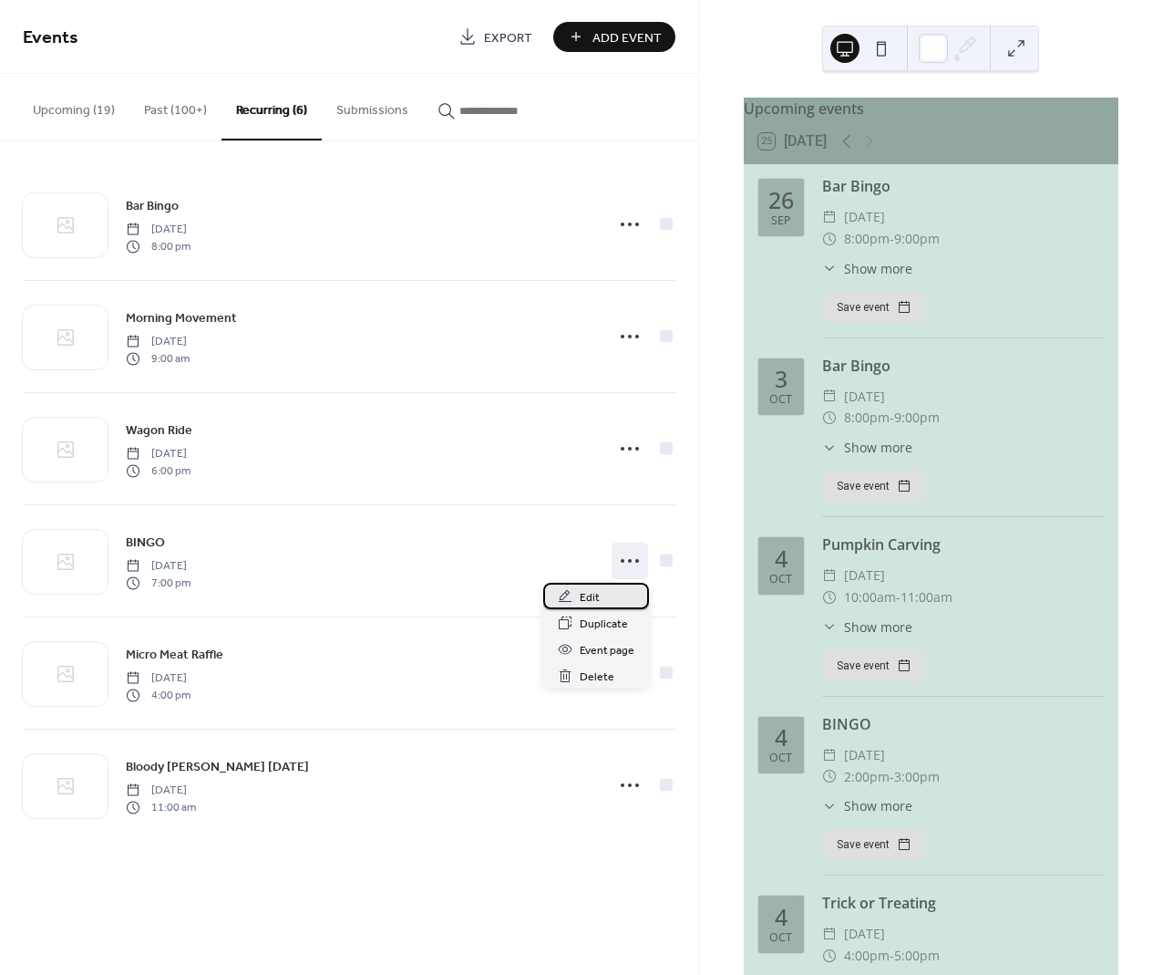
click at [585, 591] on span "Edit" at bounding box center [590, 597] width 20 height 19
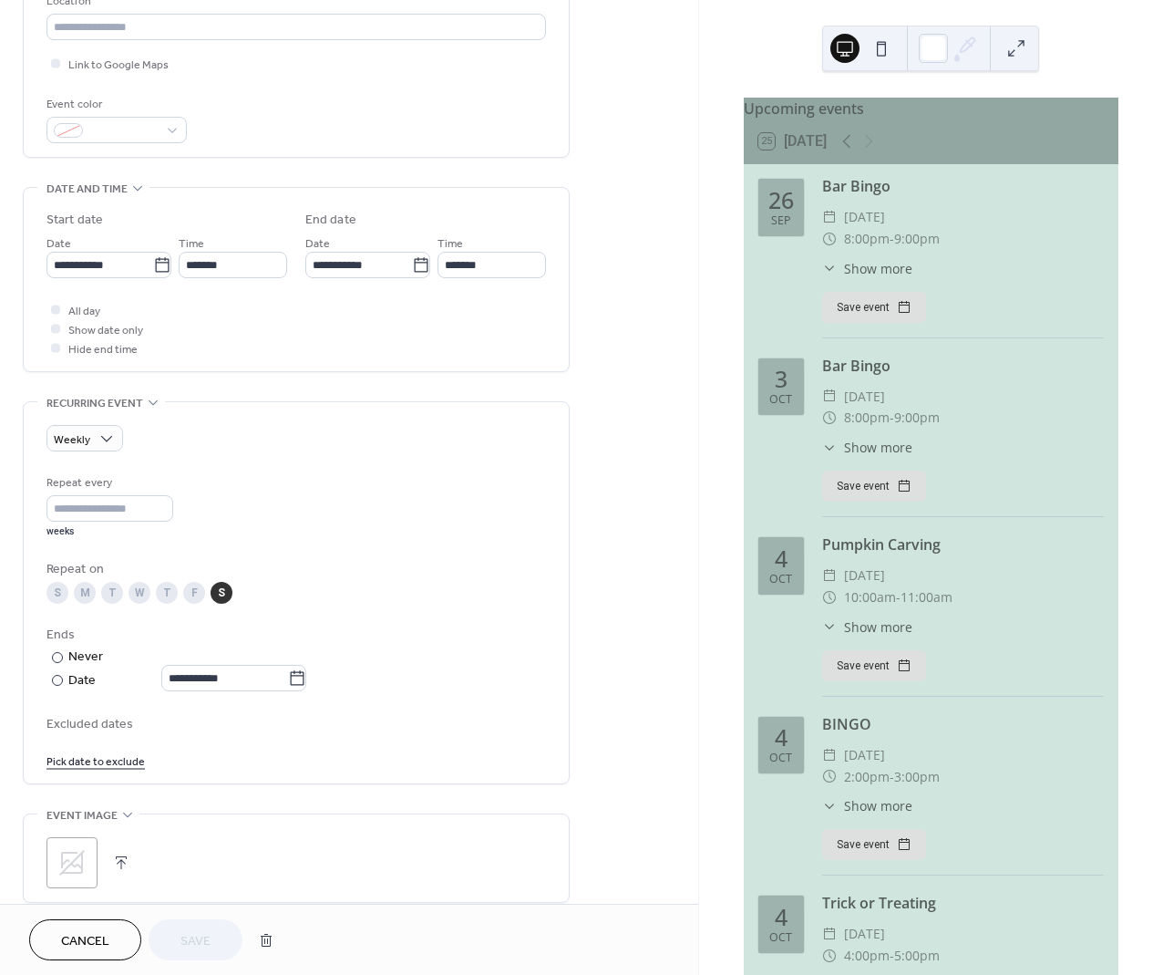
scroll to position [413, 0]
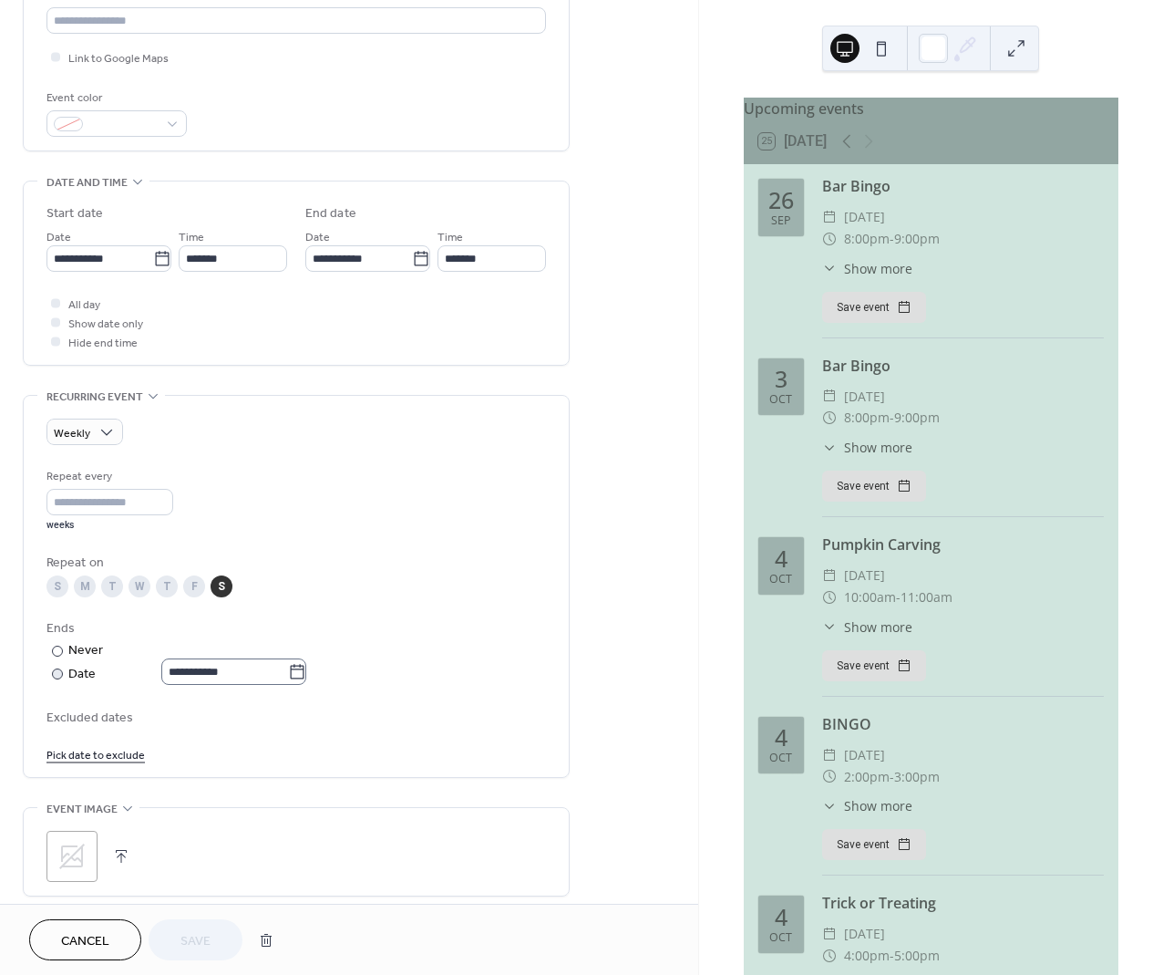
click at [304, 671] on icon at bounding box center [297, 672] width 18 height 18
click at [288, 671] on input "**********" at bounding box center [224, 671] width 127 height 26
click at [222, 888] on td "30" at bounding box center [222, 891] width 29 height 26
type input "**********"
click at [192, 938] on span "Save" at bounding box center [196, 941] width 30 height 19
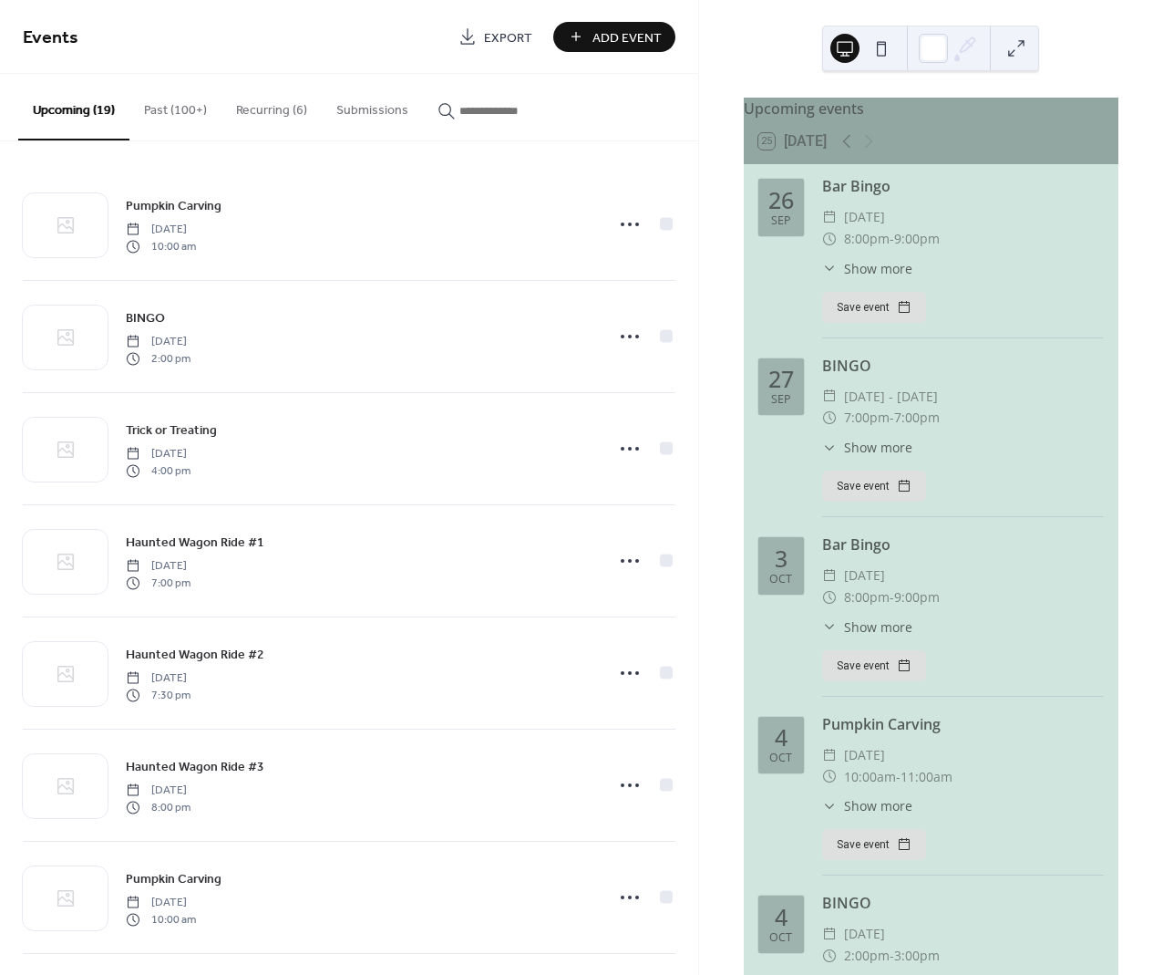
click at [256, 107] on button "Recurring (6)" at bounding box center [272, 106] width 100 height 65
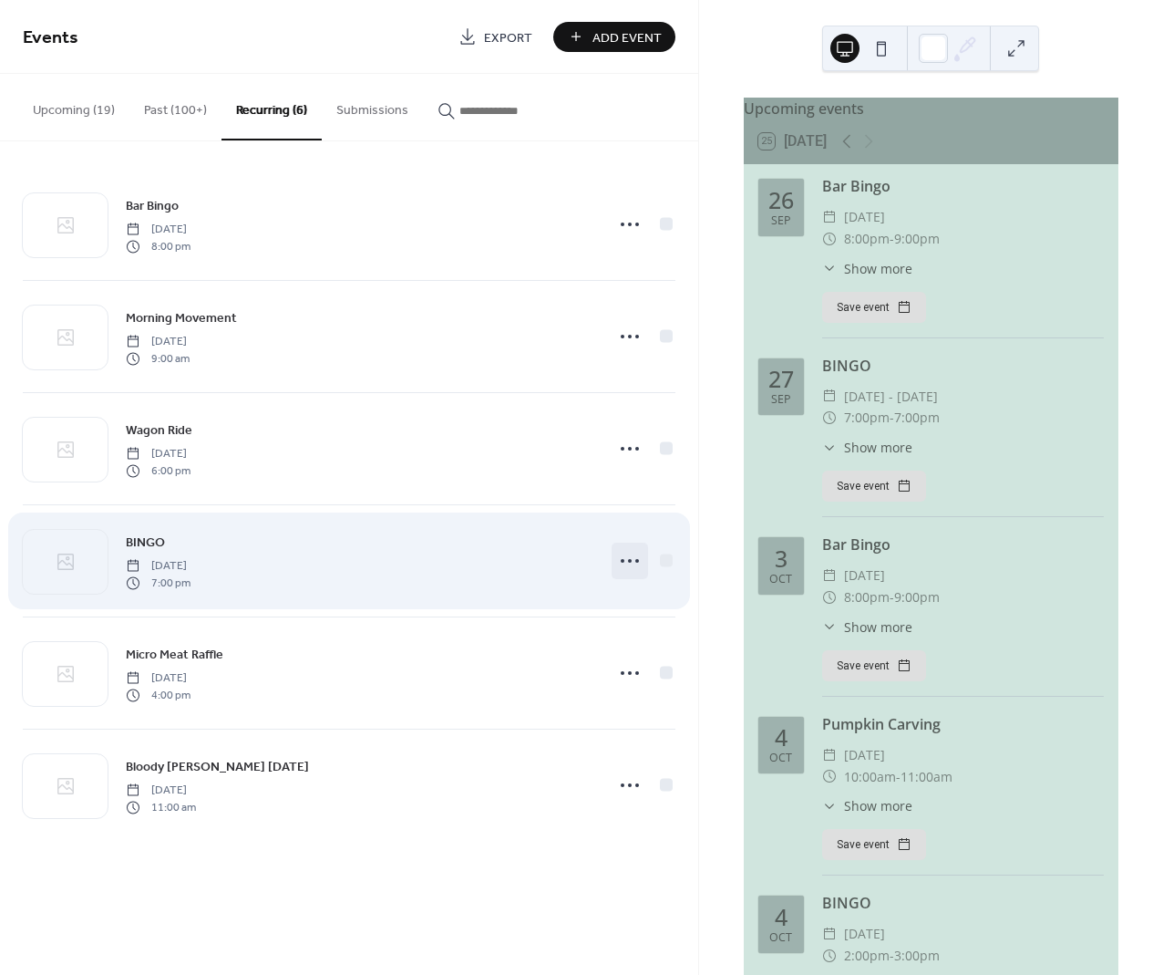
click at [634, 560] on icon at bounding box center [629, 560] width 29 height 29
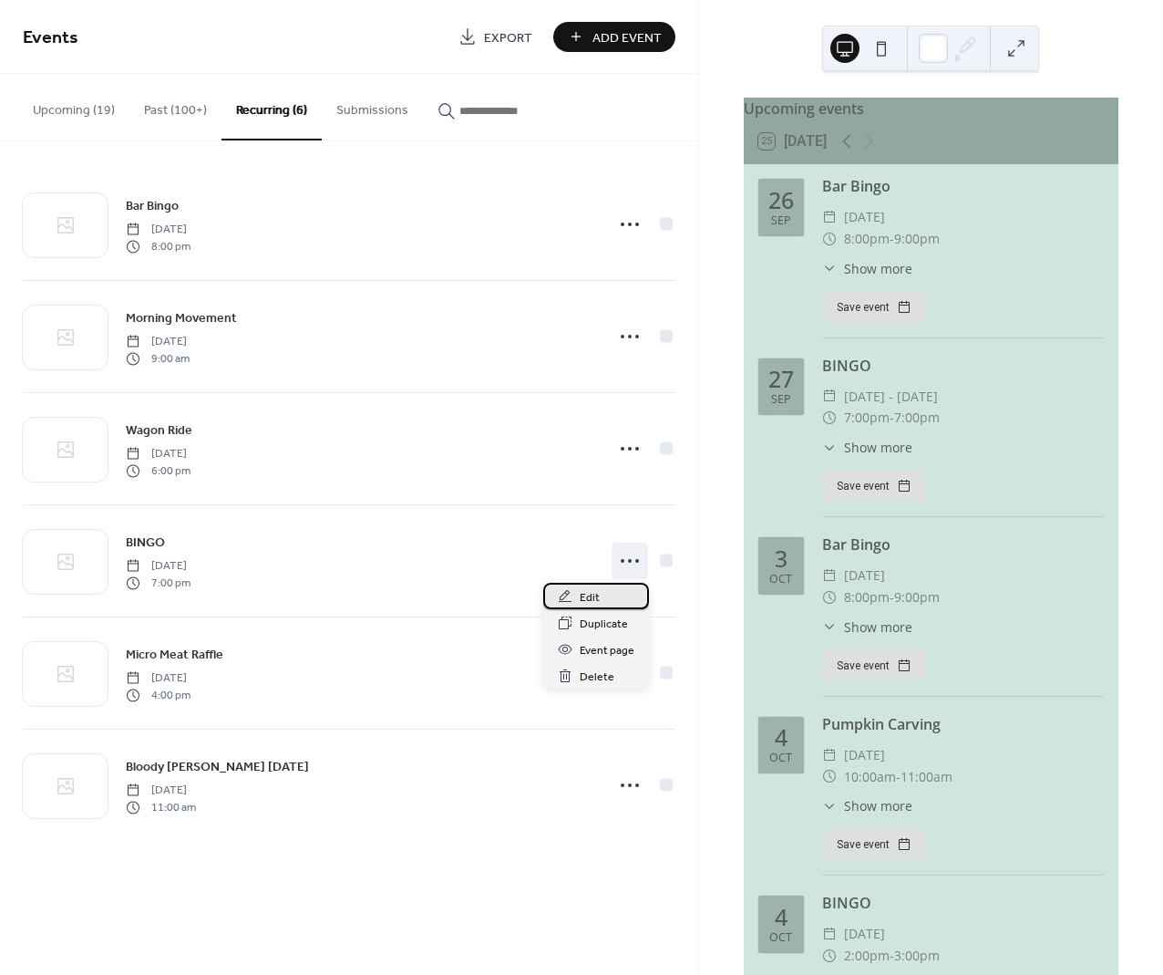
click at [609, 592] on div "Edit" at bounding box center [596, 596] width 106 height 26
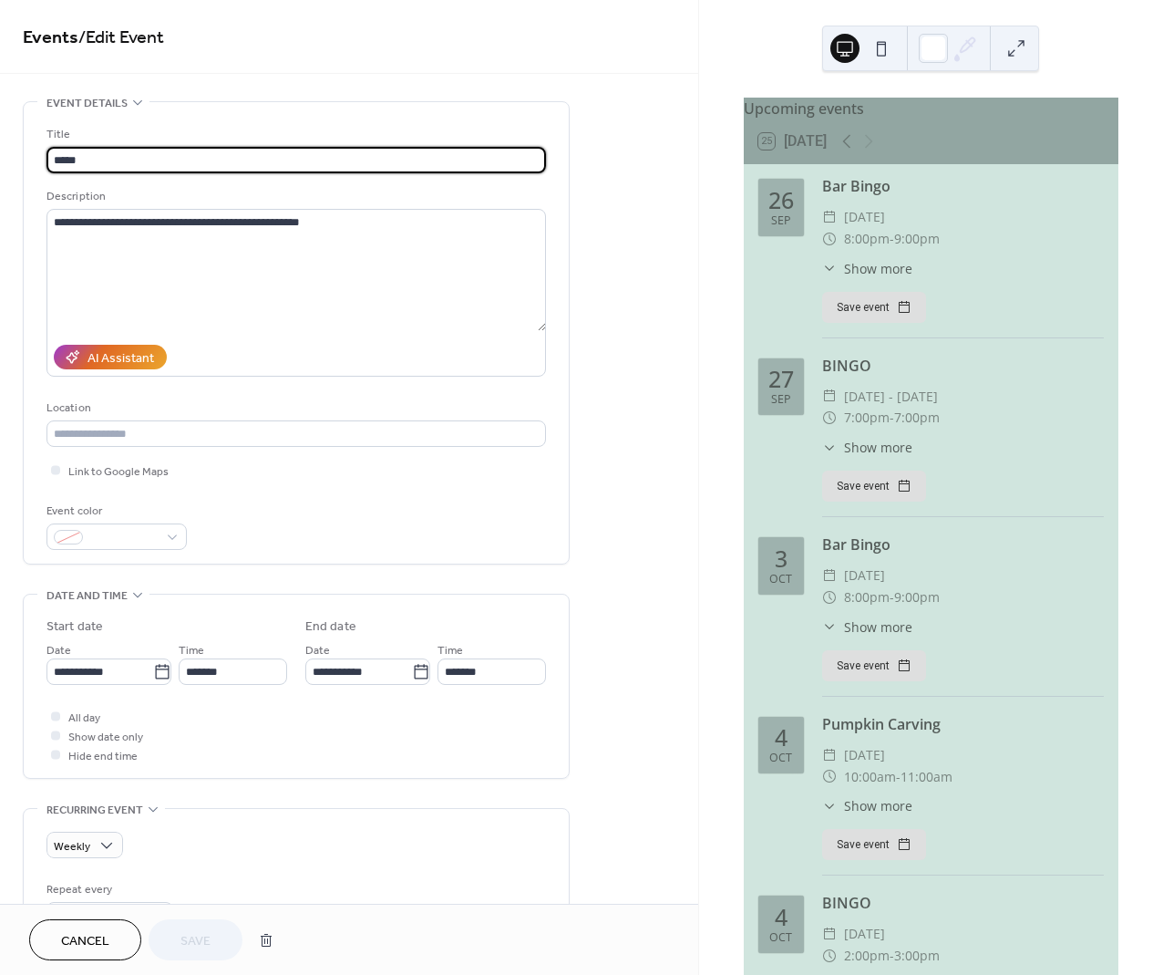
type input "**********"
click at [501, 669] on input "*******" at bounding box center [492, 671] width 108 height 26
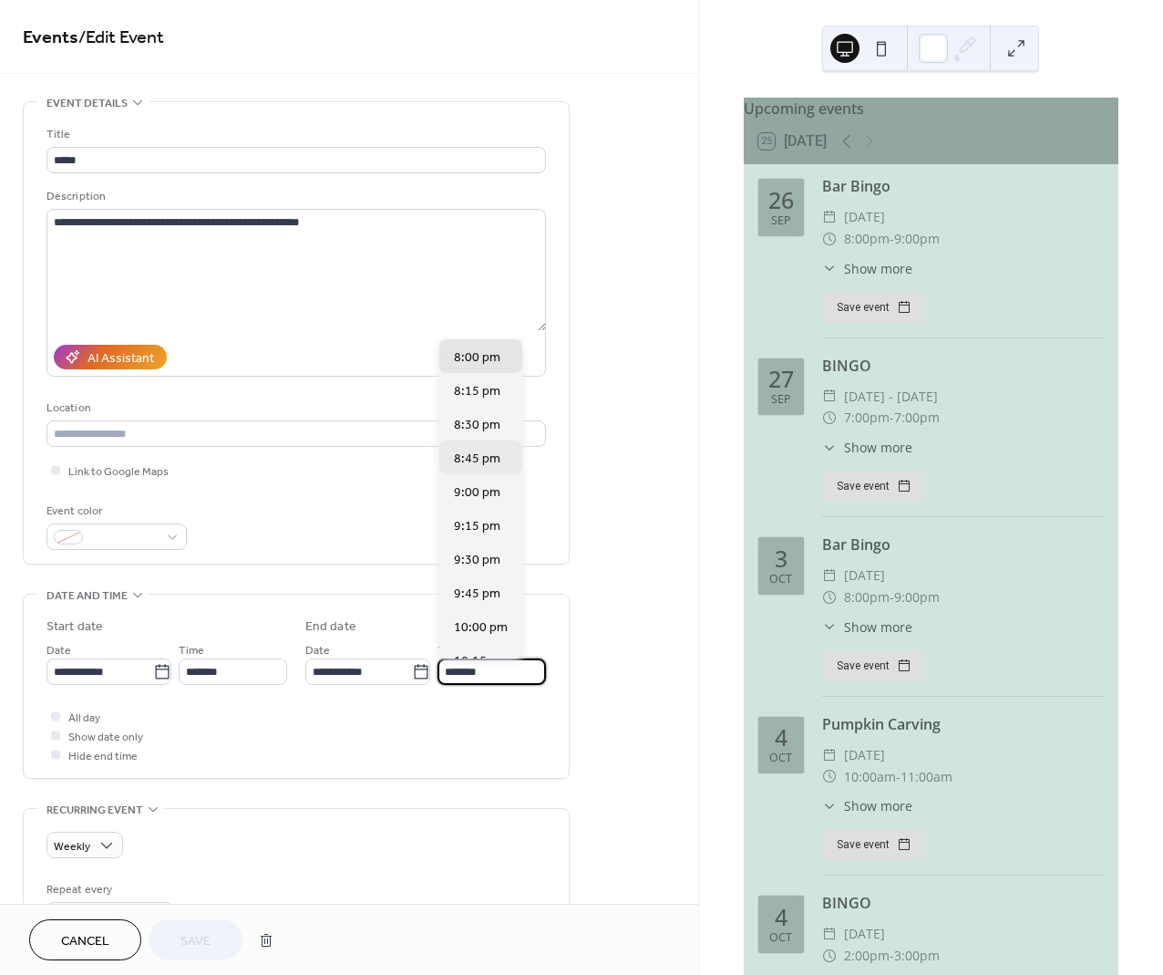
scroll to position [2689, 0]
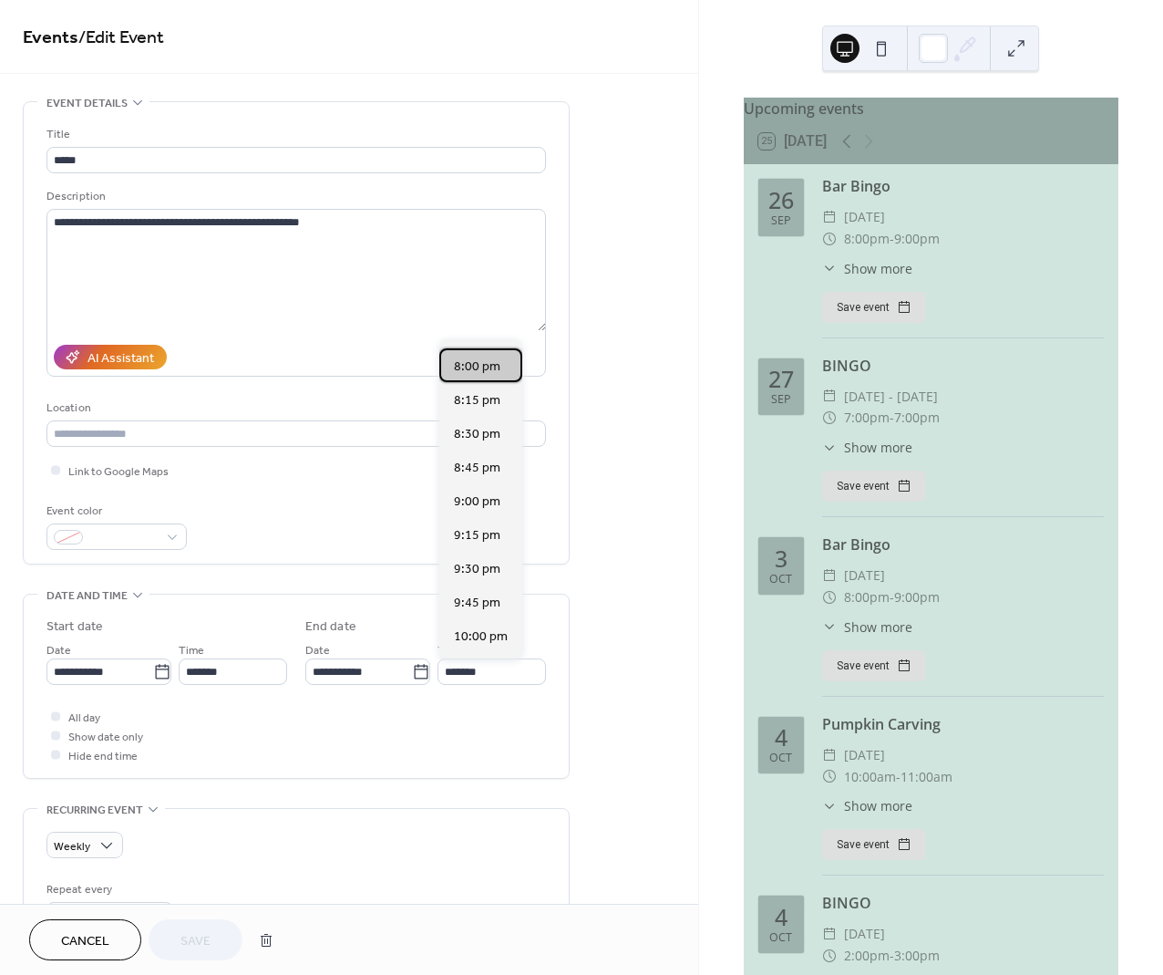
click at [479, 370] on span "8:00 pm" at bounding box center [477, 366] width 46 height 19
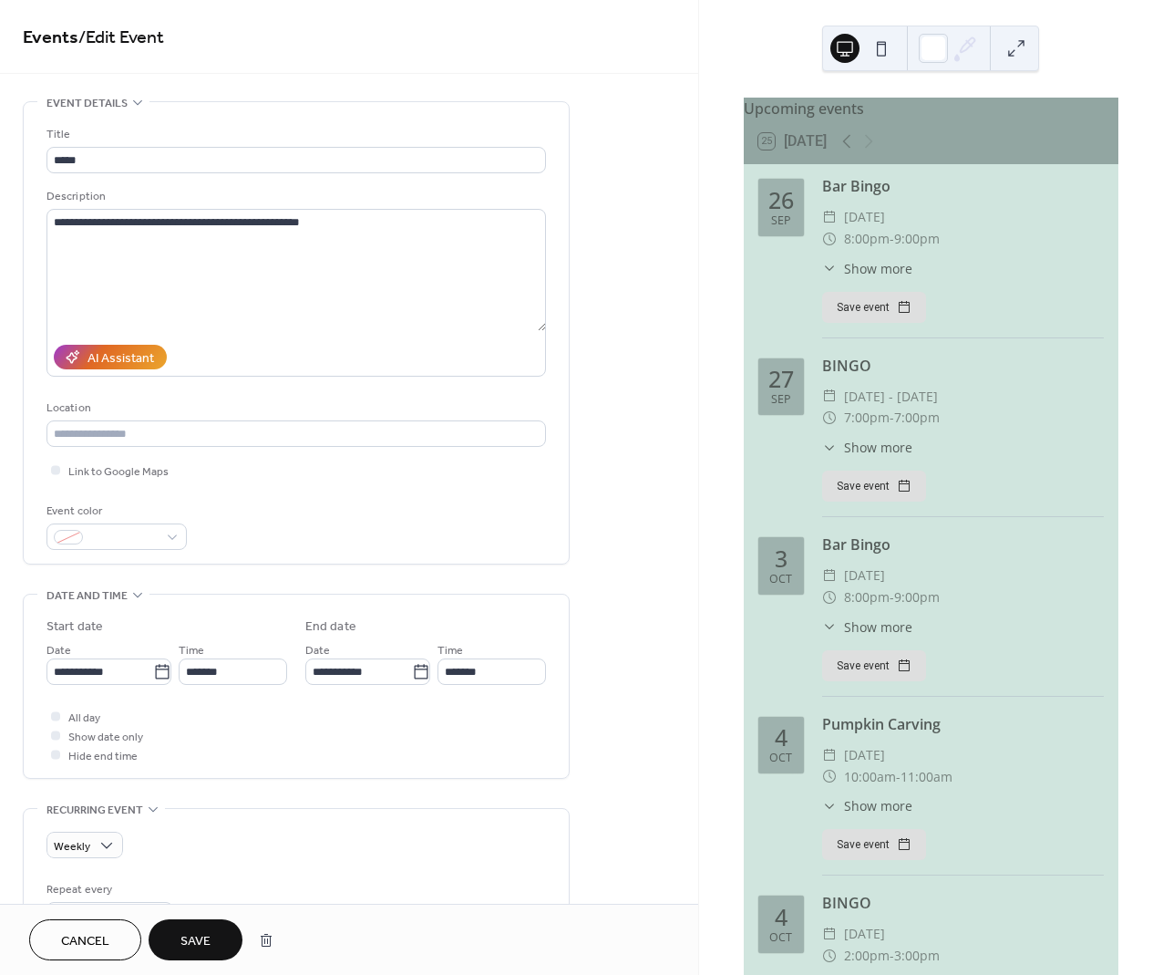
click at [217, 941] on button "Save" at bounding box center [196, 939] width 94 height 41
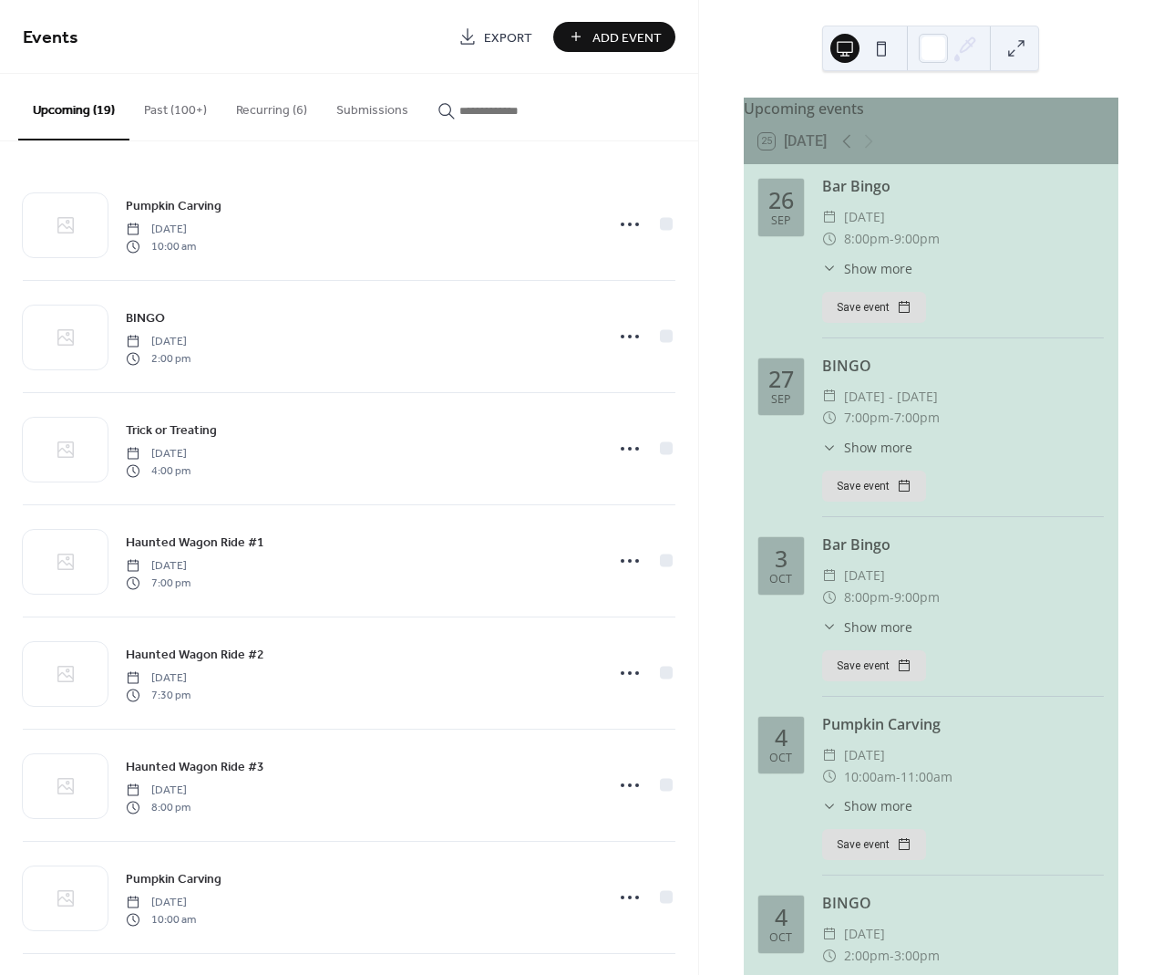
click at [265, 111] on button "Recurring (6)" at bounding box center [272, 106] width 100 height 65
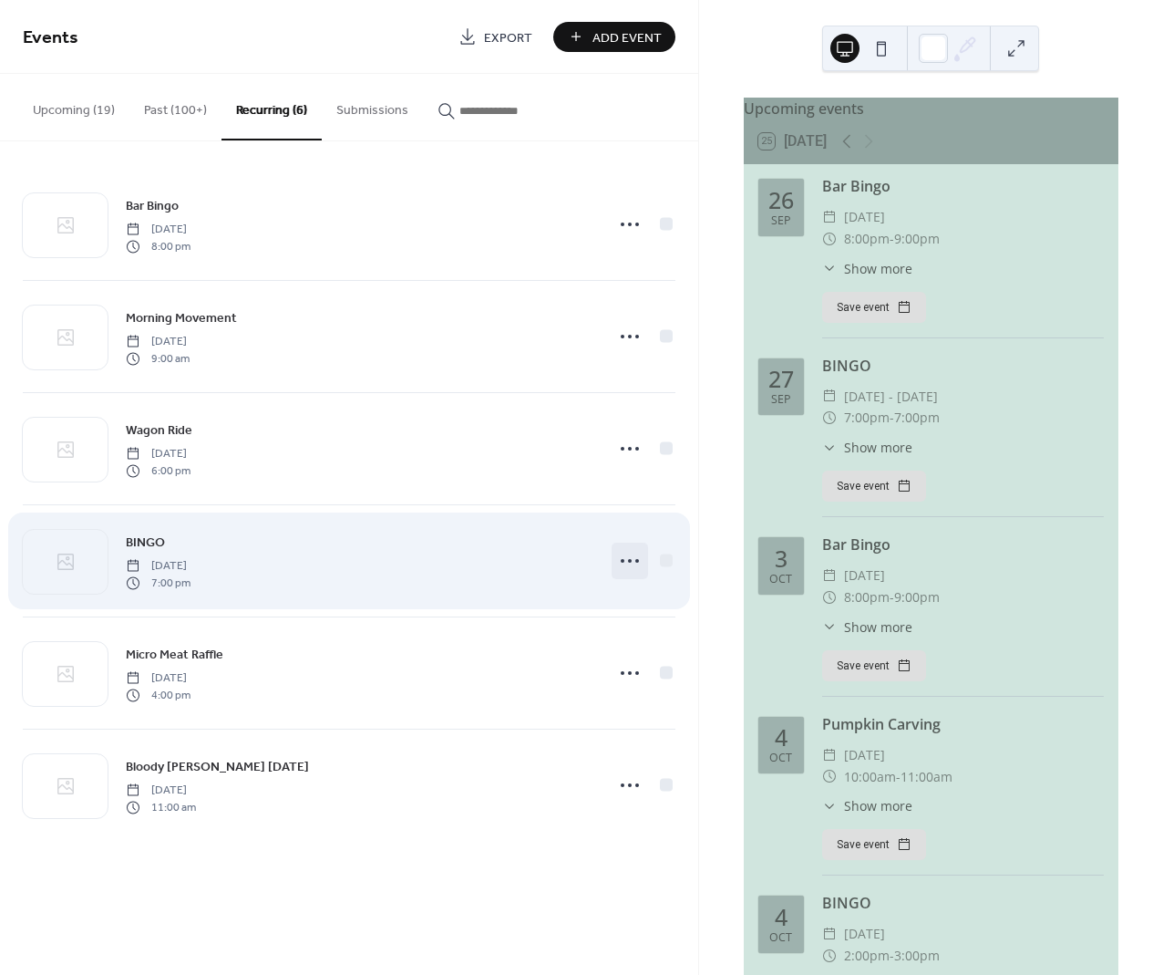
click at [633, 561] on icon at bounding box center [629, 560] width 29 height 29
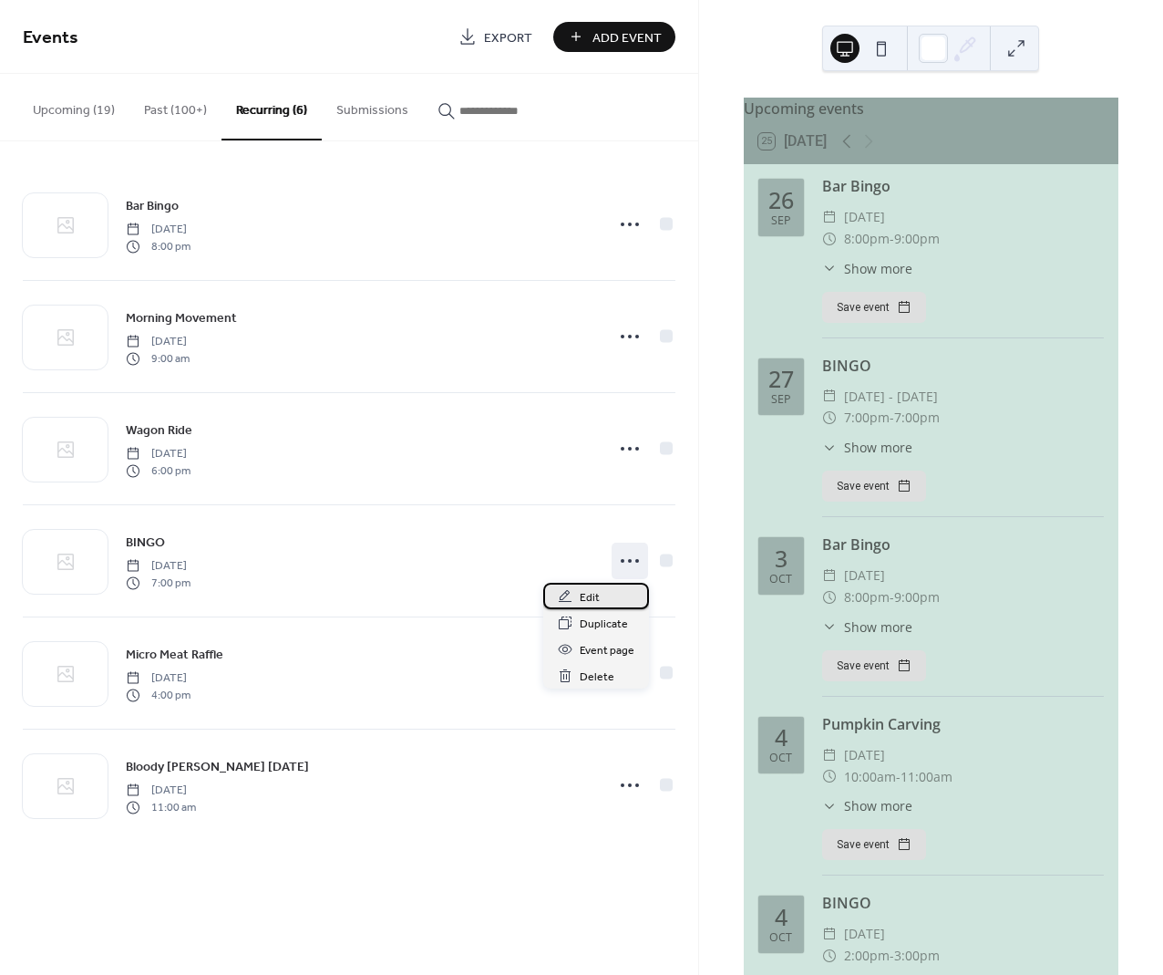
click at [588, 606] on div "Edit" at bounding box center [596, 596] width 106 height 26
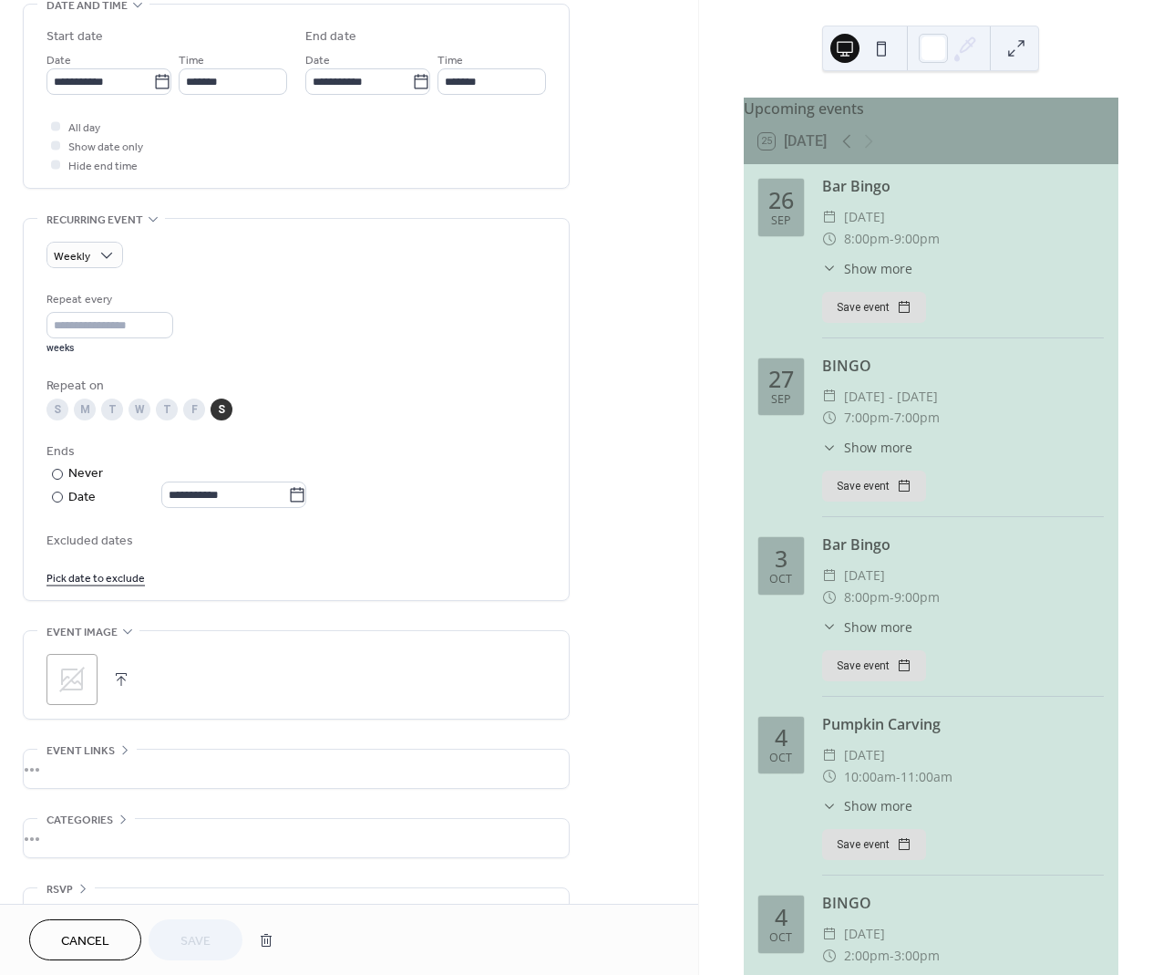
scroll to position [632, 0]
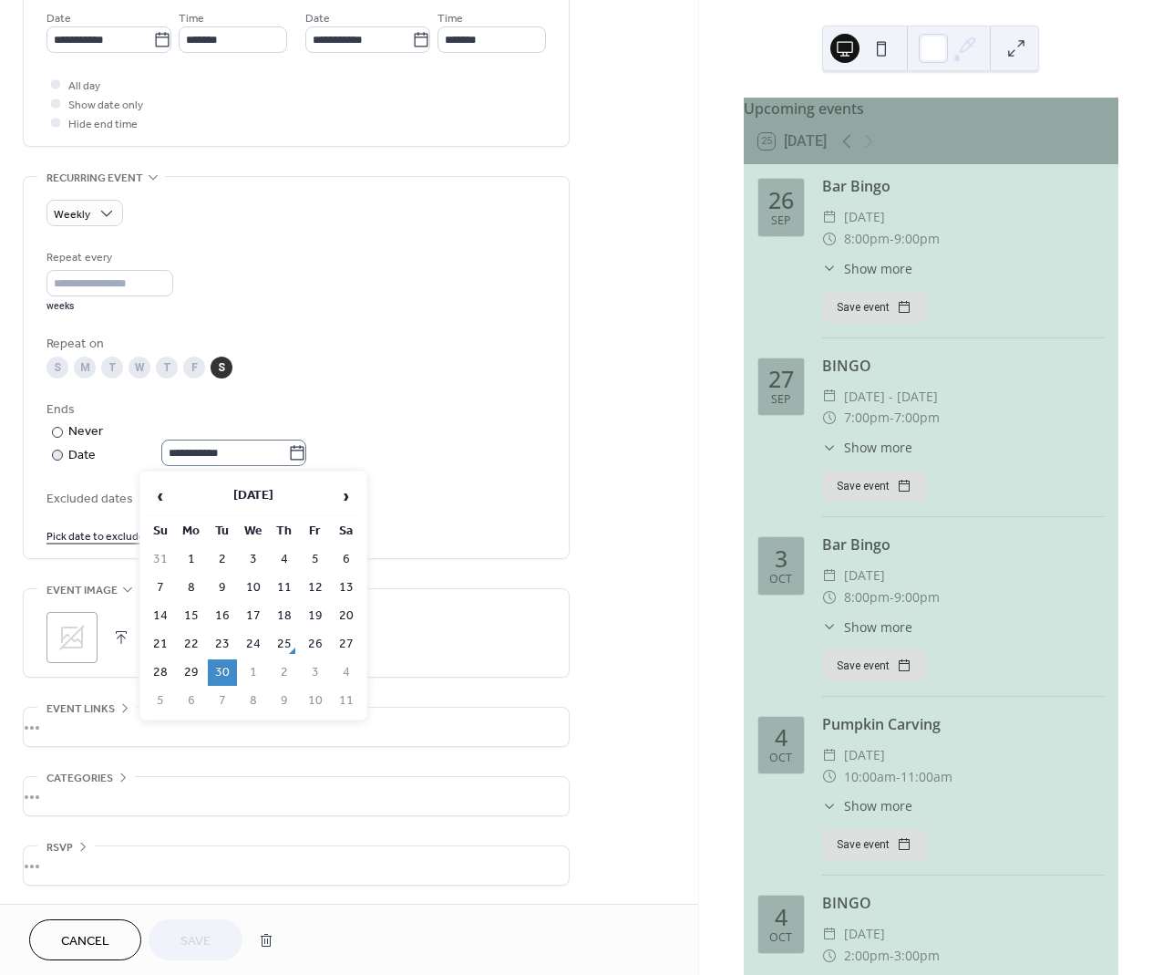
click at [304, 455] on icon at bounding box center [298, 452] width 14 height 15
click at [288, 455] on input "**********" at bounding box center [224, 452] width 127 height 26
click at [227, 561] on td "2" at bounding box center [222, 559] width 29 height 26
type input "**********"
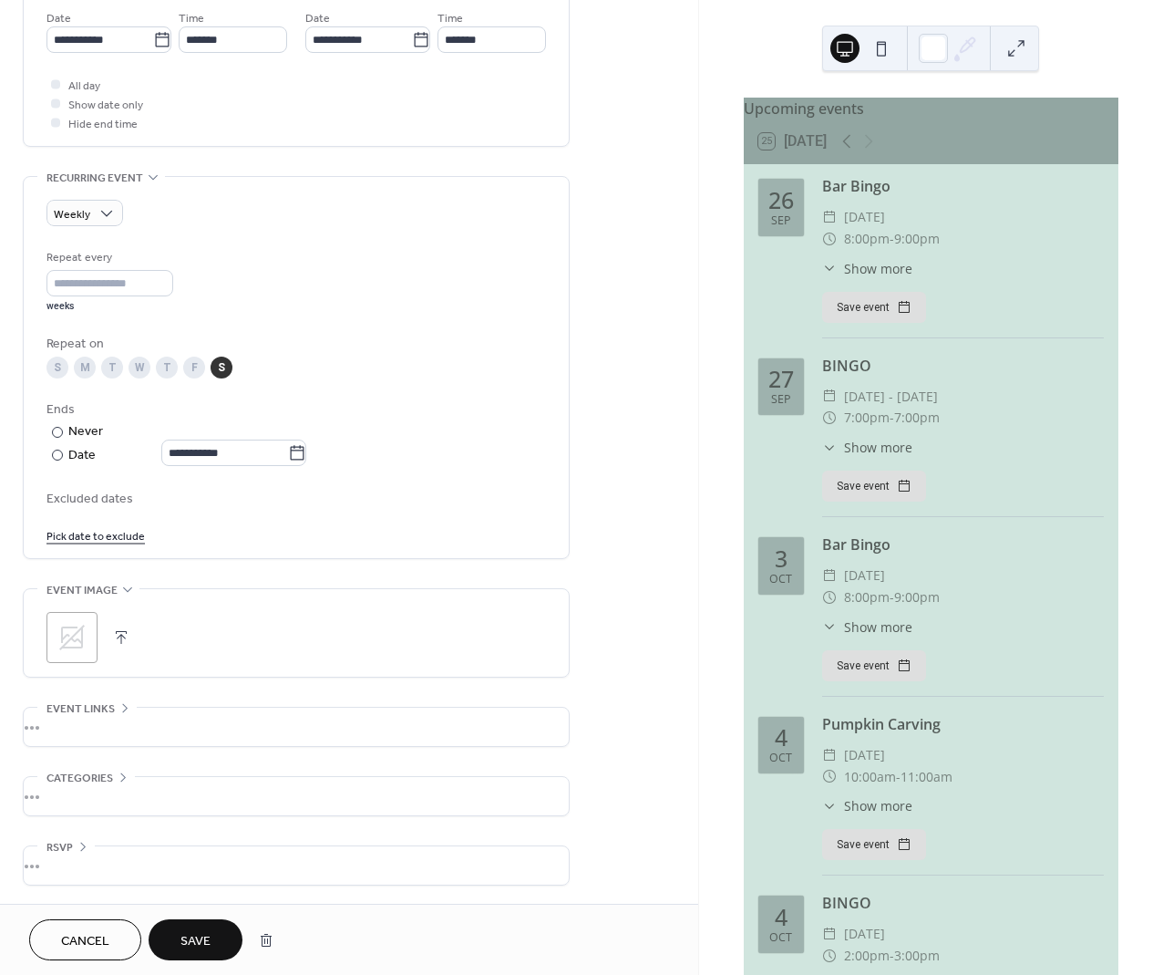
click at [190, 943] on span "Save" at bounding box center [196, 941] width 30 height 19
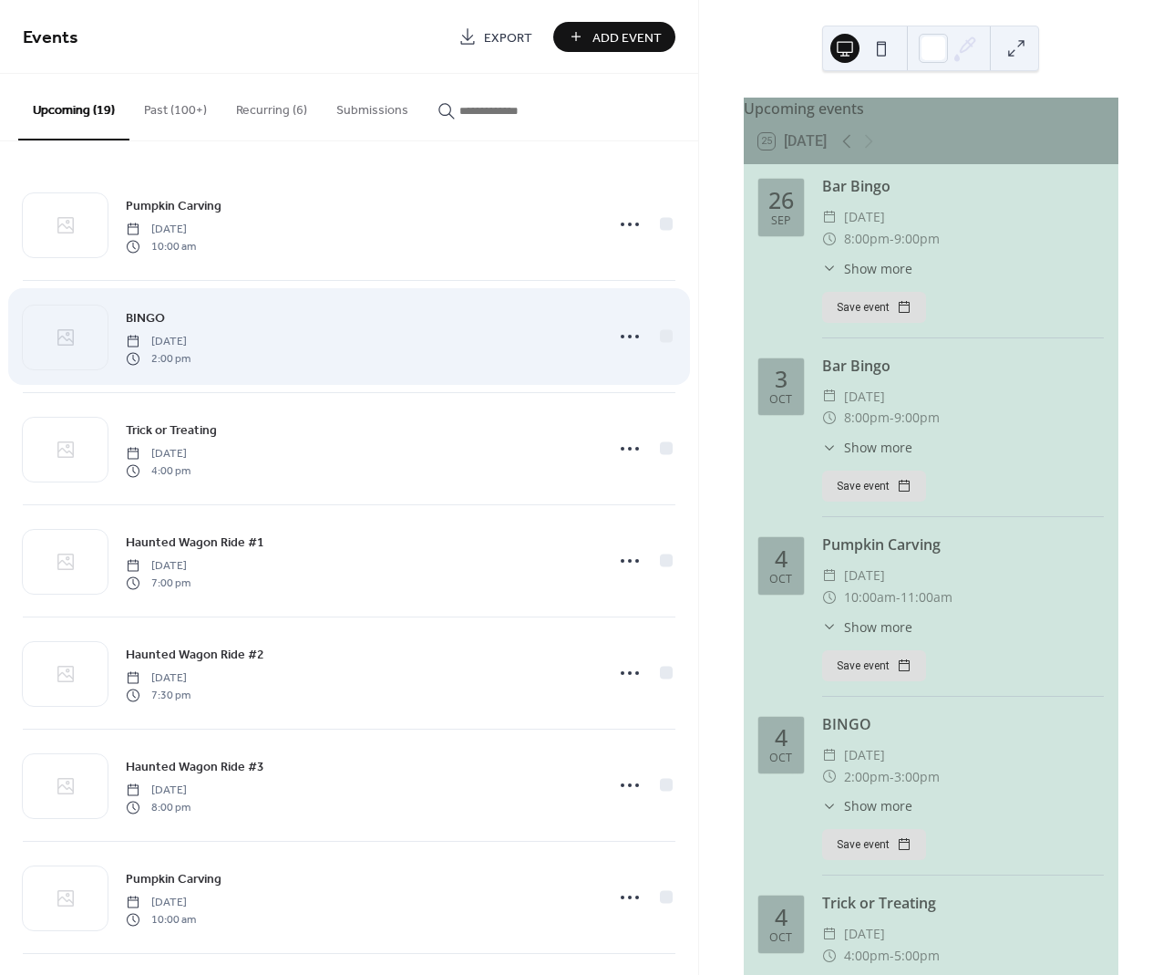
click at [171, 340] on span "[DATE]" at bounding box center [158, 342] width 65 height 16
click at [619, 334] on icon at bounding box center [629, 336] width 29 height 29
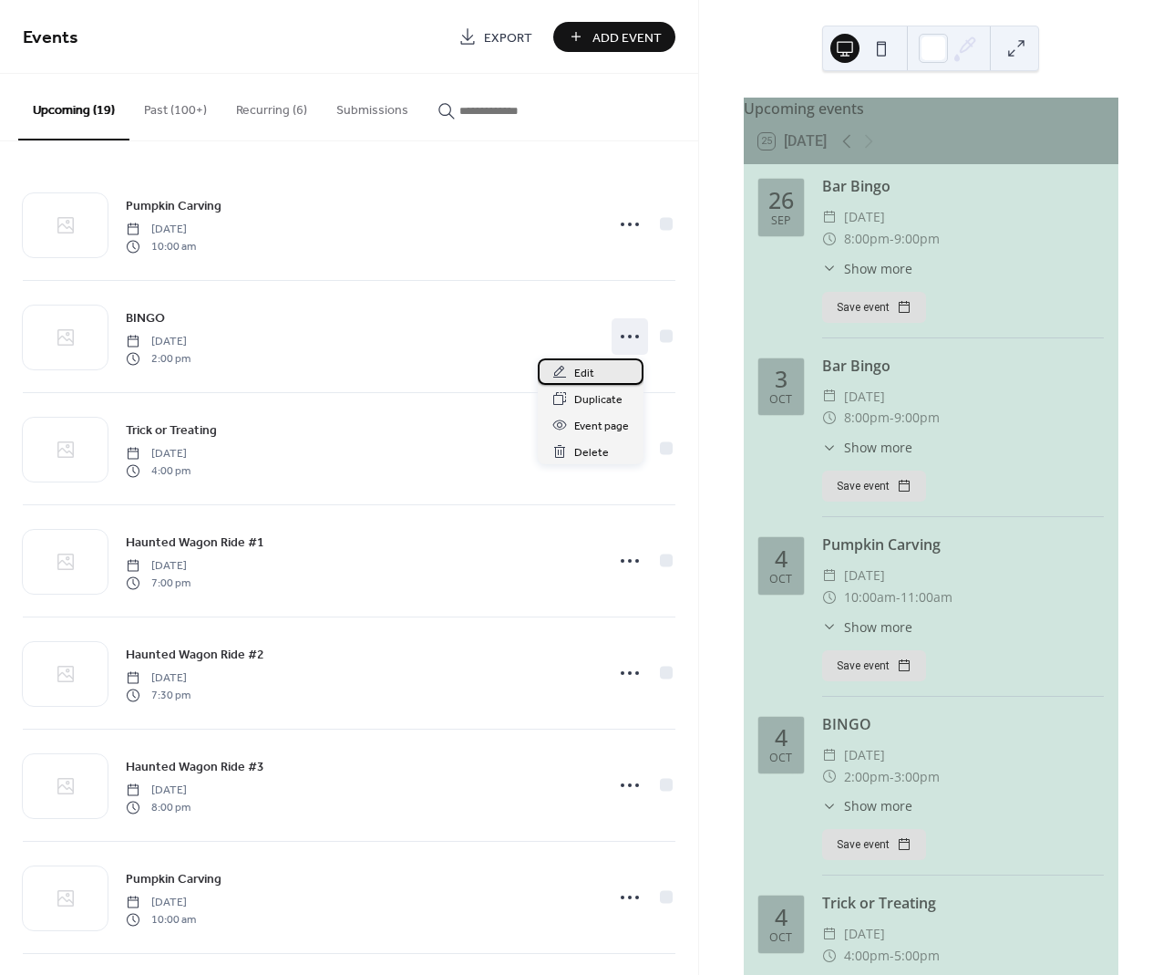
click at [595, 367] on div "Edit" at bounding box center [591, 371] width 106 height 26
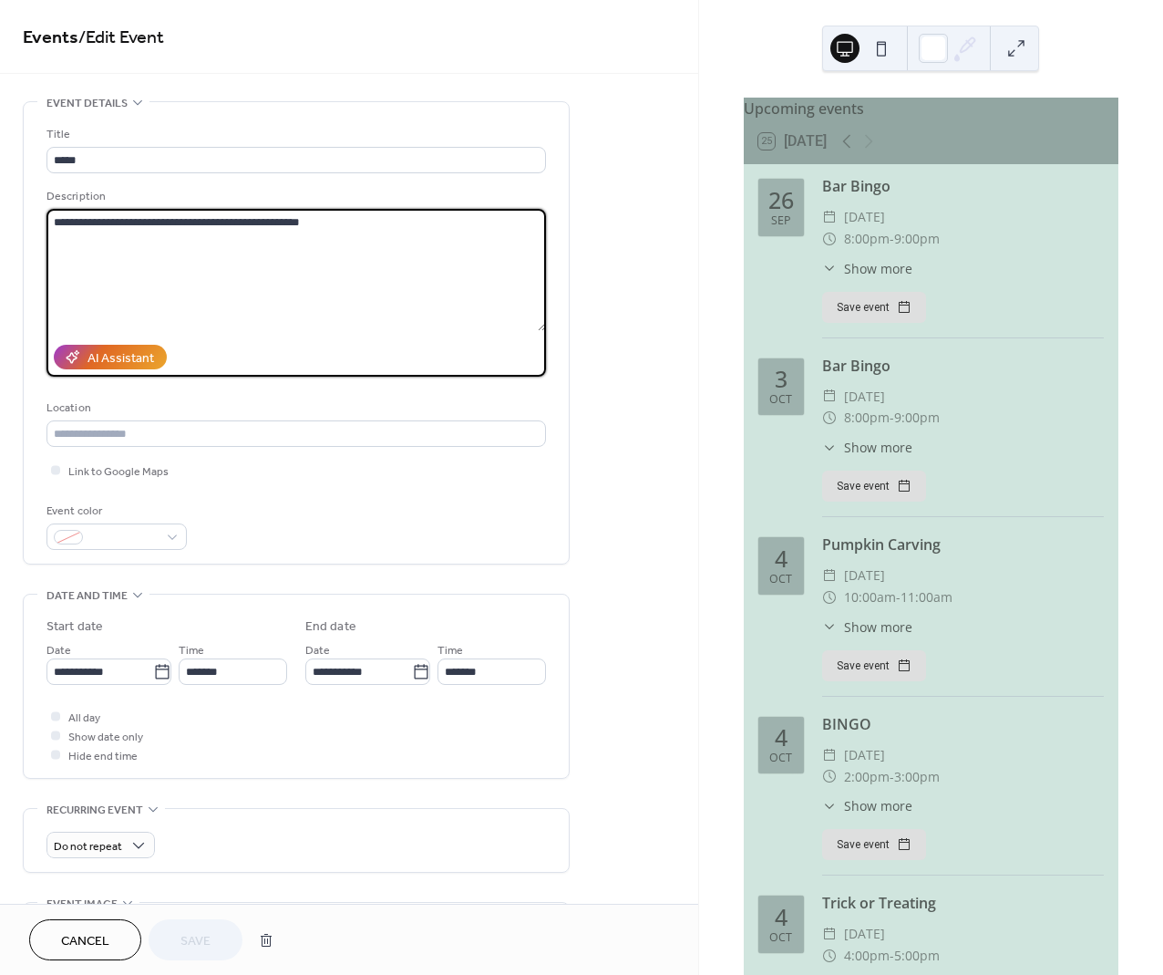
drag, startPoint x: 323, startPoint y: 225, endPoint x: 44, endPoint y: 230, distance: 279.0
click at [44, 230] on div "**********" at bounding box center [296, 332] width 545 height 461
paste textarea "**********"
type textarea "**********"
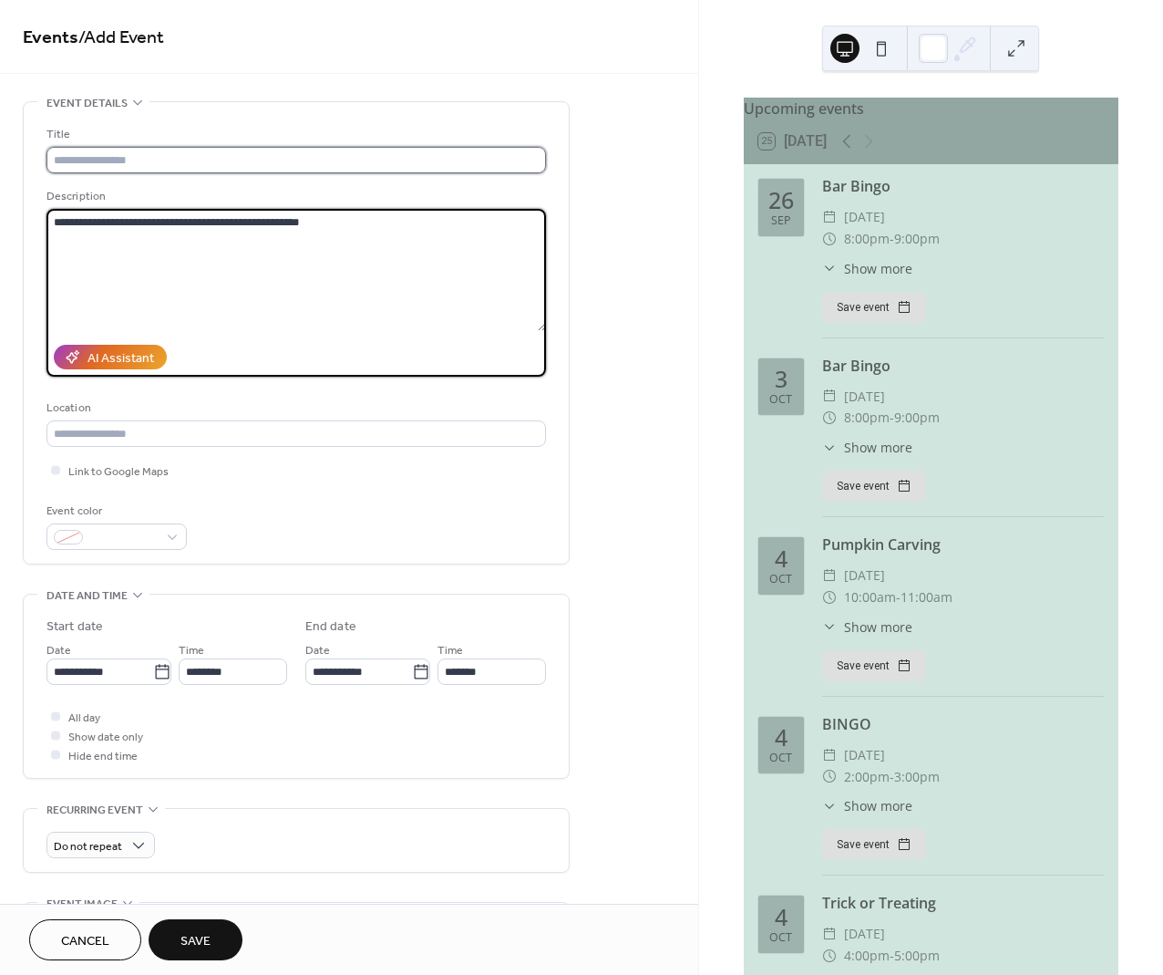
click at [179, 162] on input "text" at bounding box center [296, 160] width 500 height 26
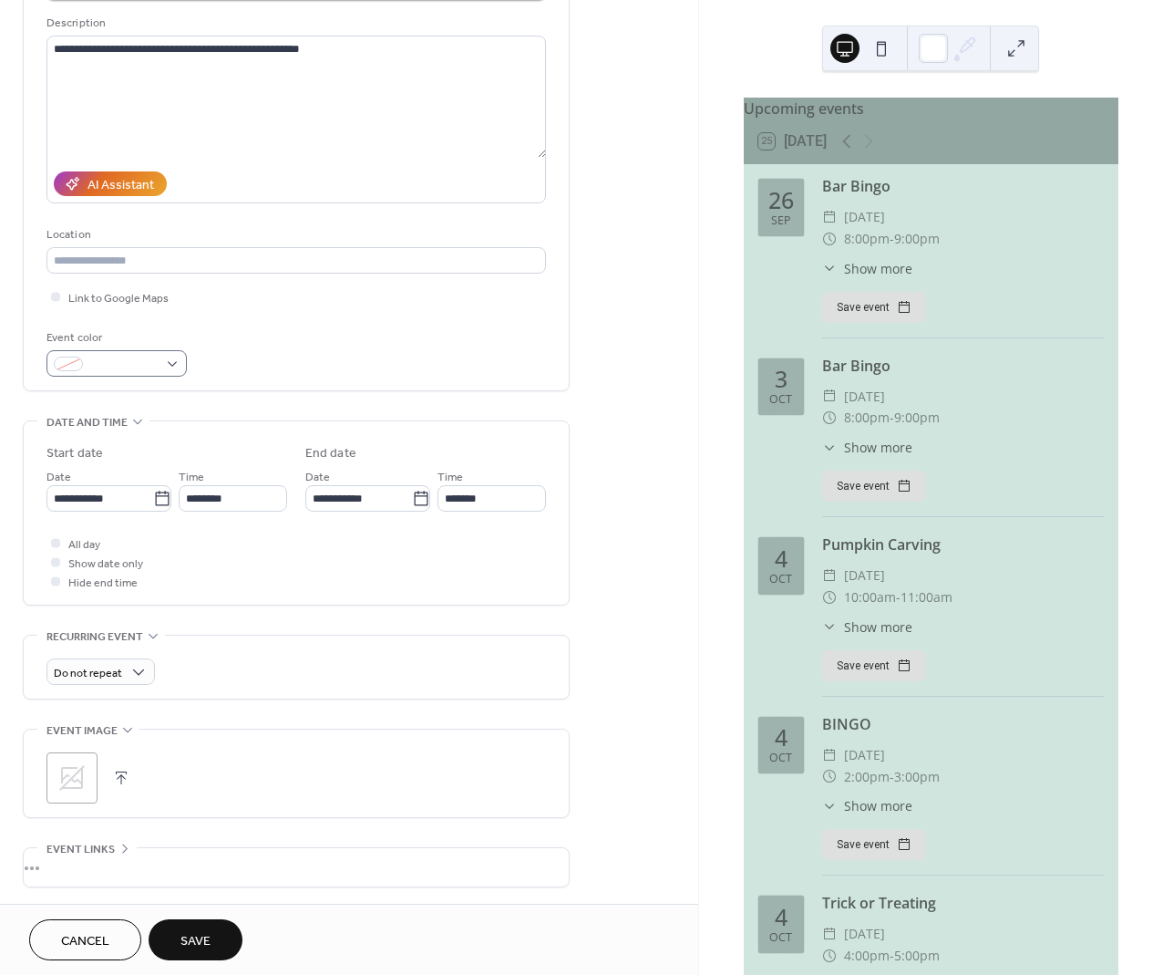
scroll to position [211, 0]
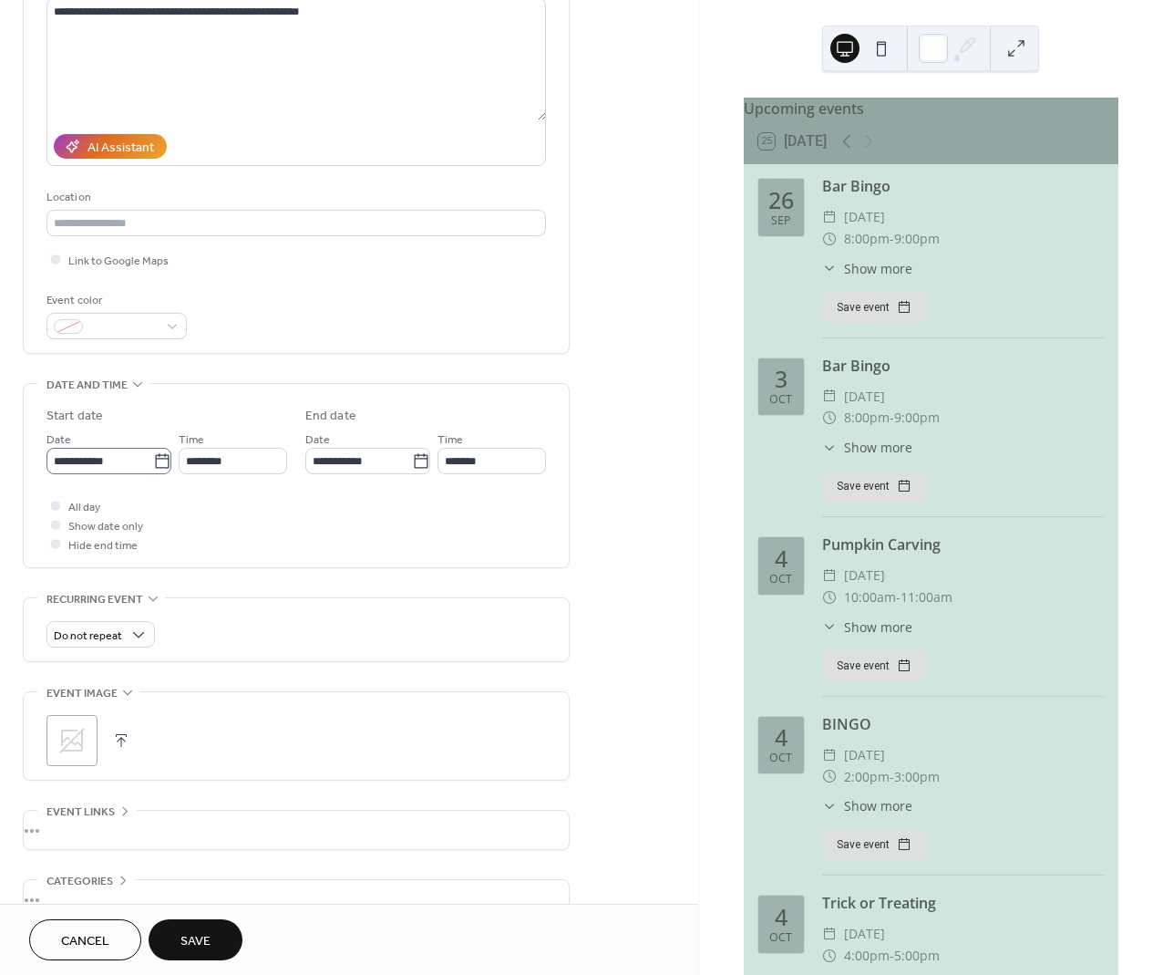
type input "*****"
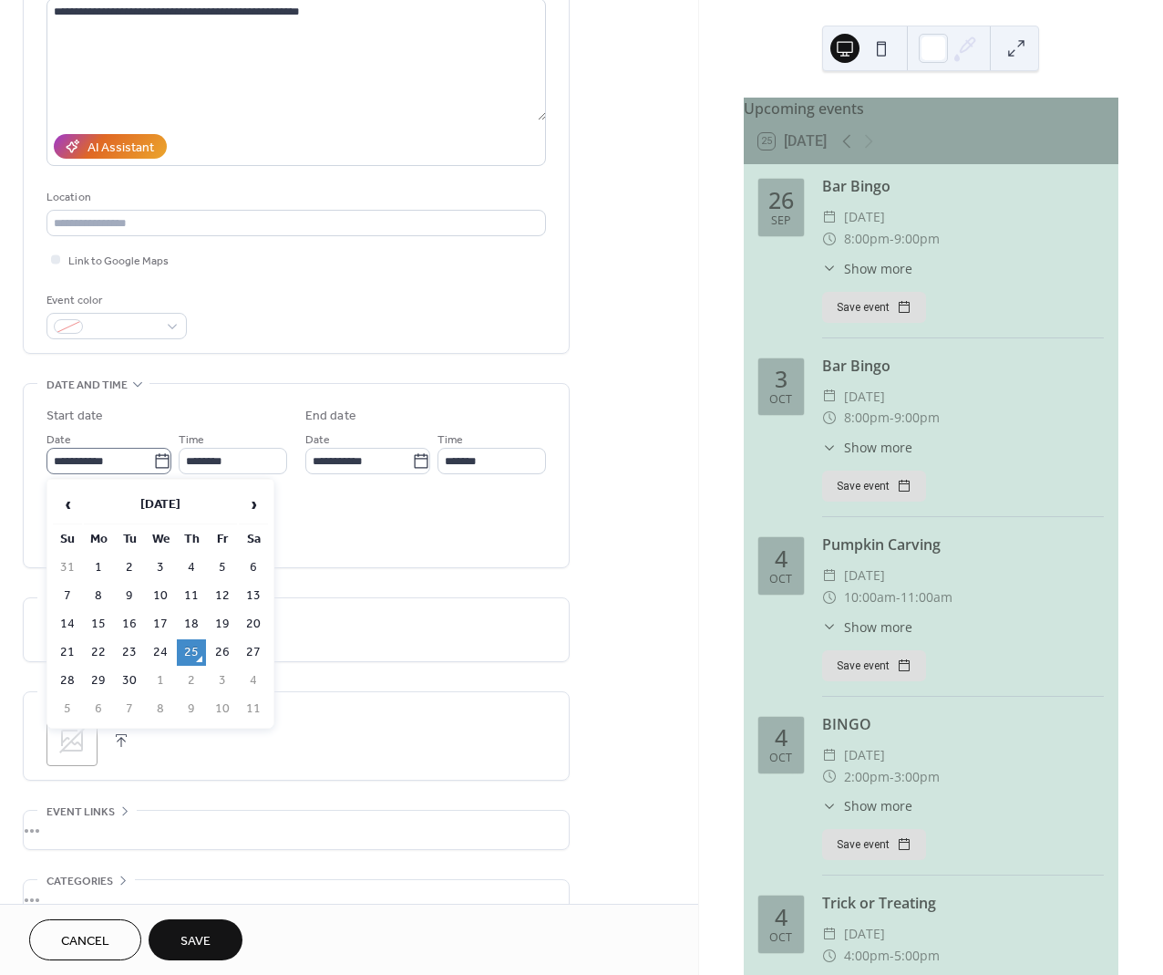
click at [156, 462] on icon at bounding box center [162, 461] width 18 height 18
click at [153, 462] on input "**********" at bounding box center [99, 461] width 107 height 26
click at [256, 649] on td "27" at bounding box center [253, 652] width 29 height 26
type input "**********"
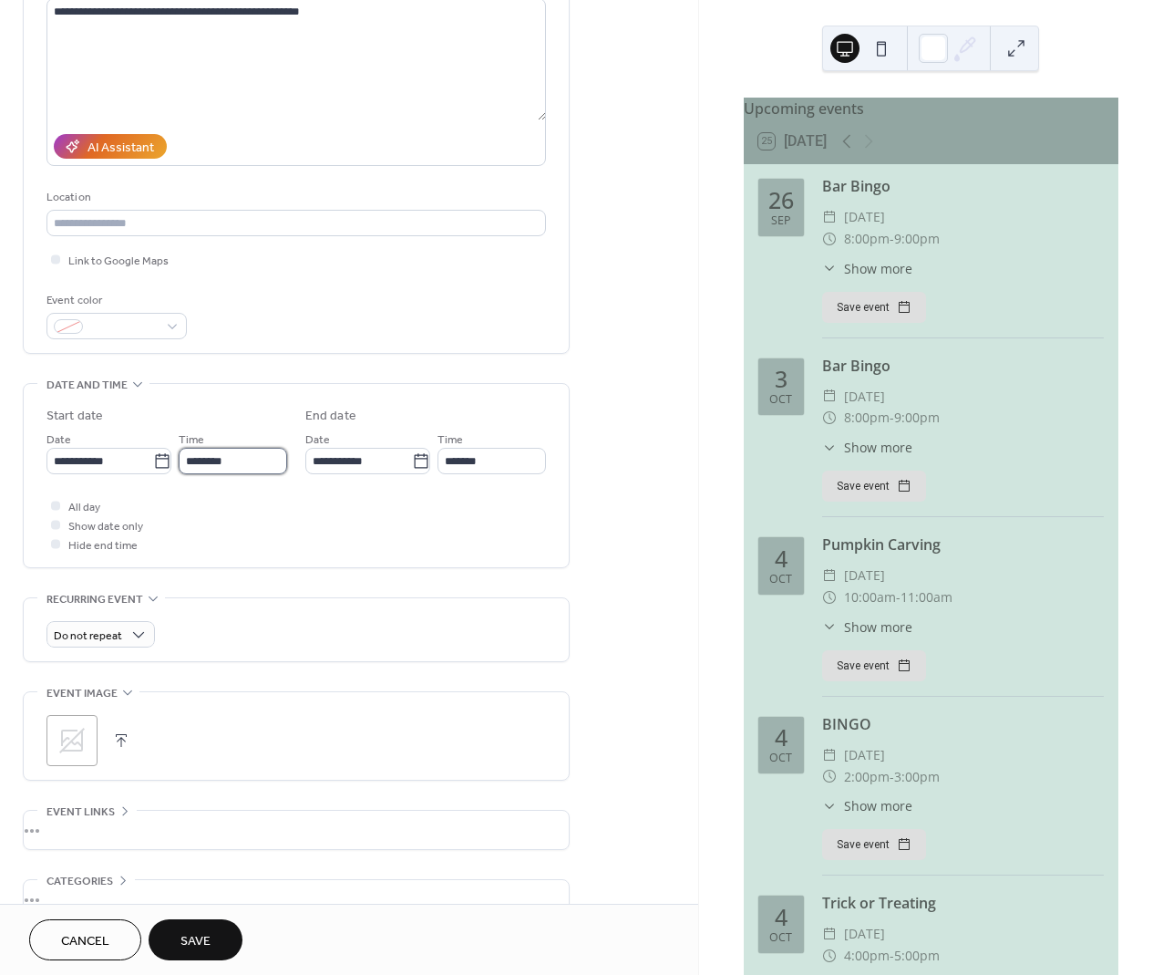
click at [247, 461] on input "********" at bounding box center [233, 461] width 108 height 26
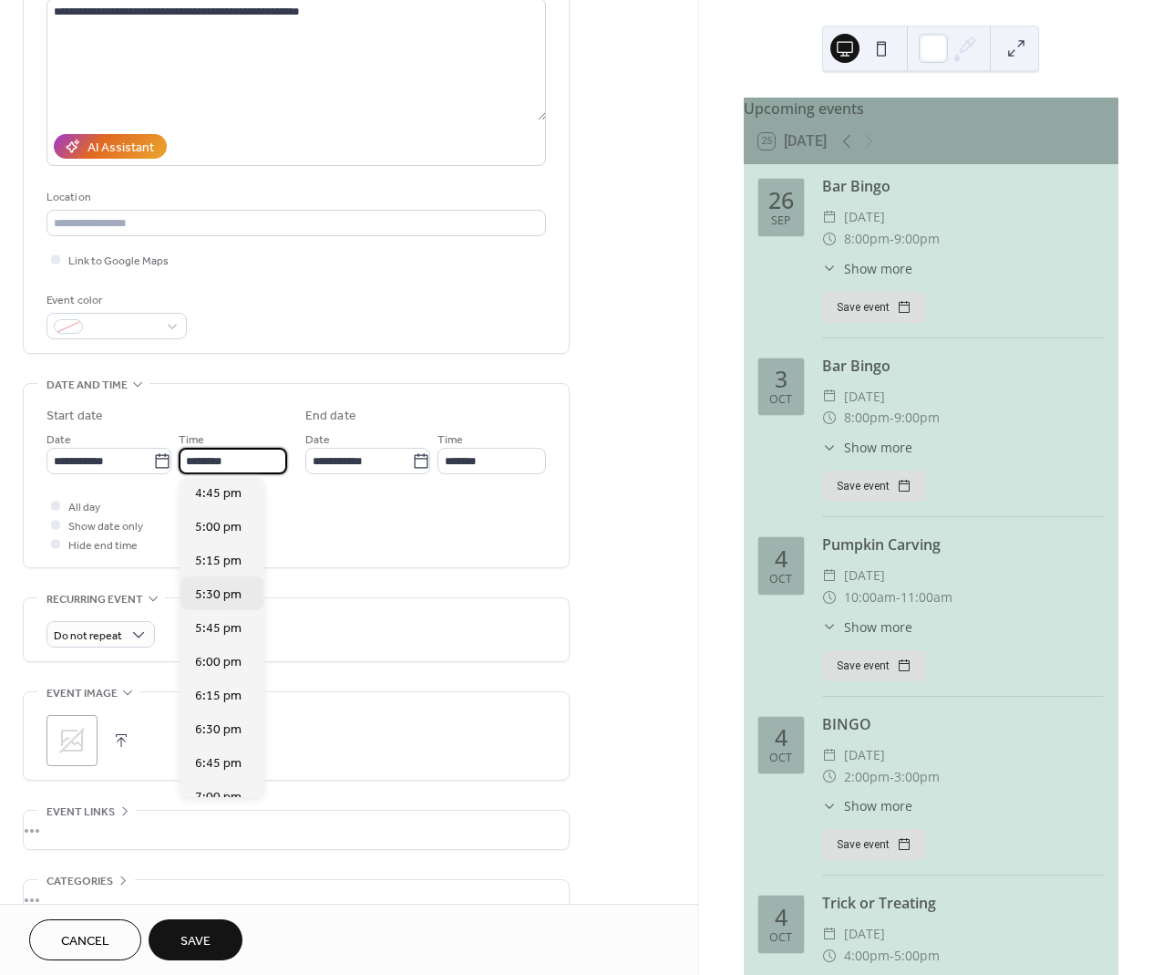
scroll to position [2264, 0]
click at [222, 662] on span "6:00 pm" at bounding box center [218, 660] width 46 height 19
type input "*******"
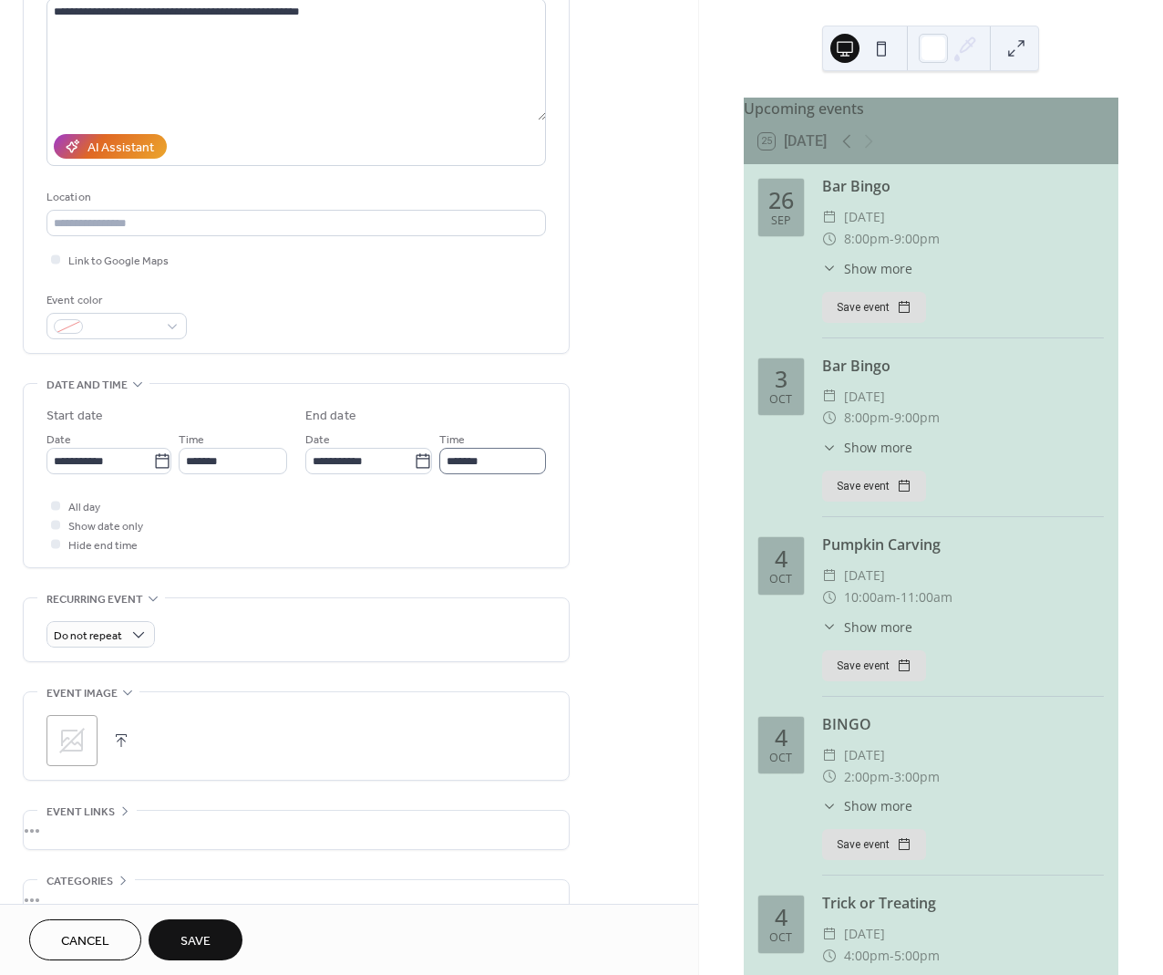
scroll to position [0, 0]
click at [190, 937] on span "Save" at bounding box center [196, 941] width 30 height 19
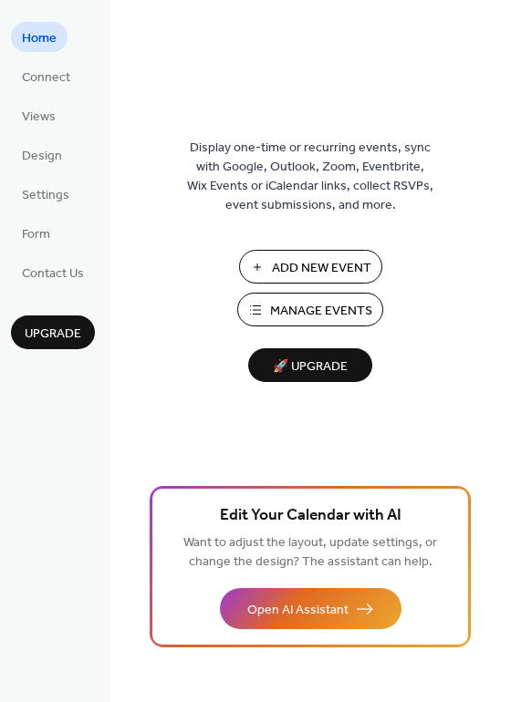
click at [304, 308] on span "Manage Events" at bounding box center [321, 311] width 102 height 19
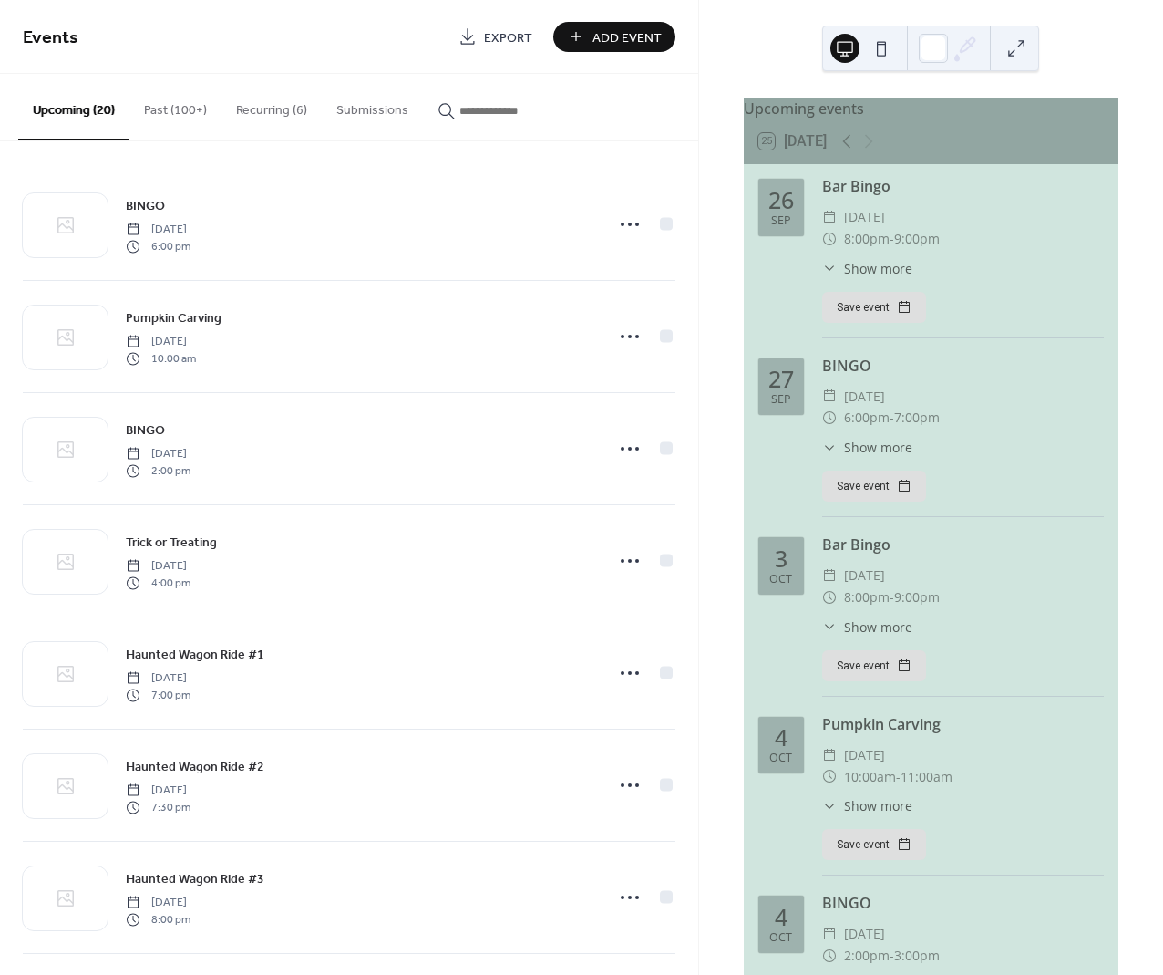
click at [269, 103] on button "Recurring (6)" at bounding box center [272, 106] width 100 height 65
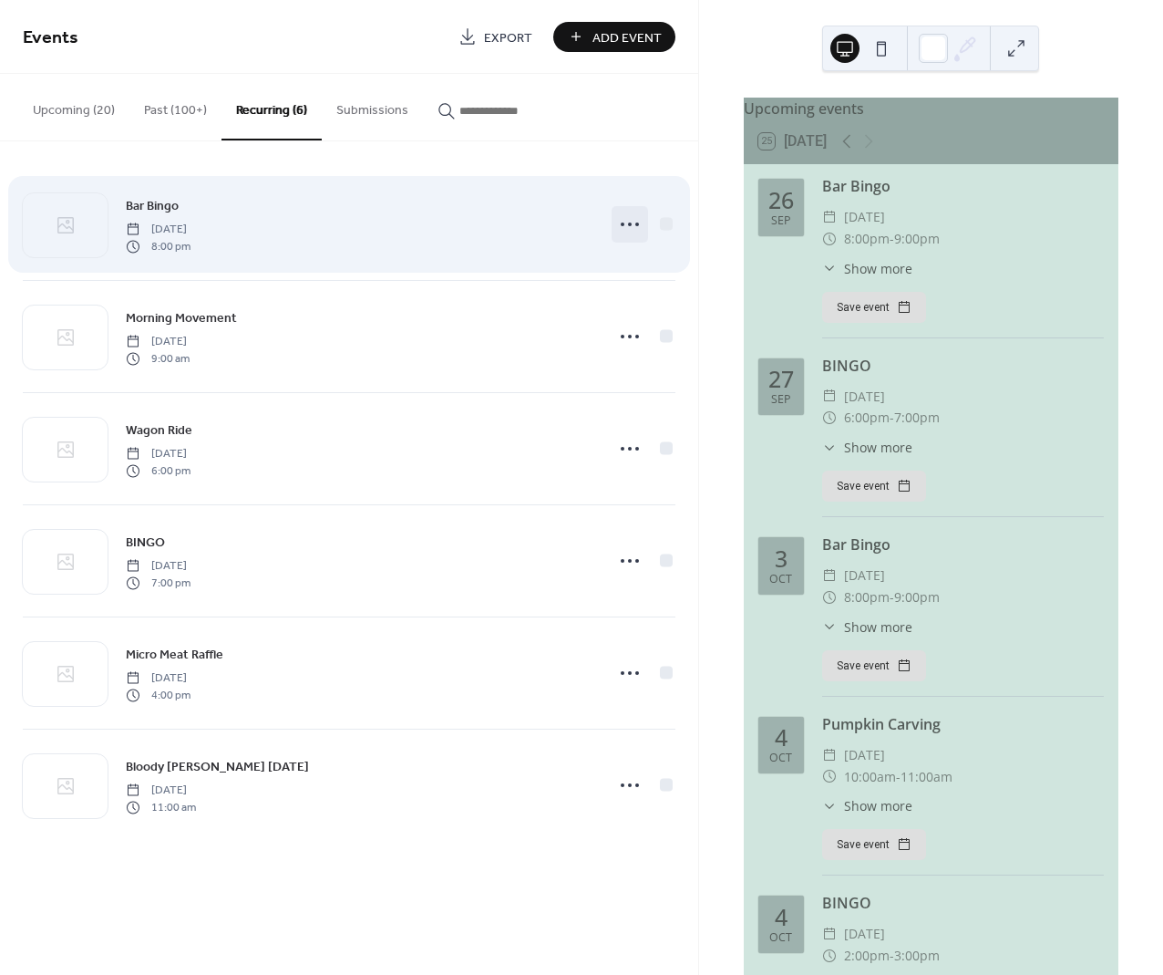
click at [626, 222] on icon at bounding box center [629, 224] width 29 height 29
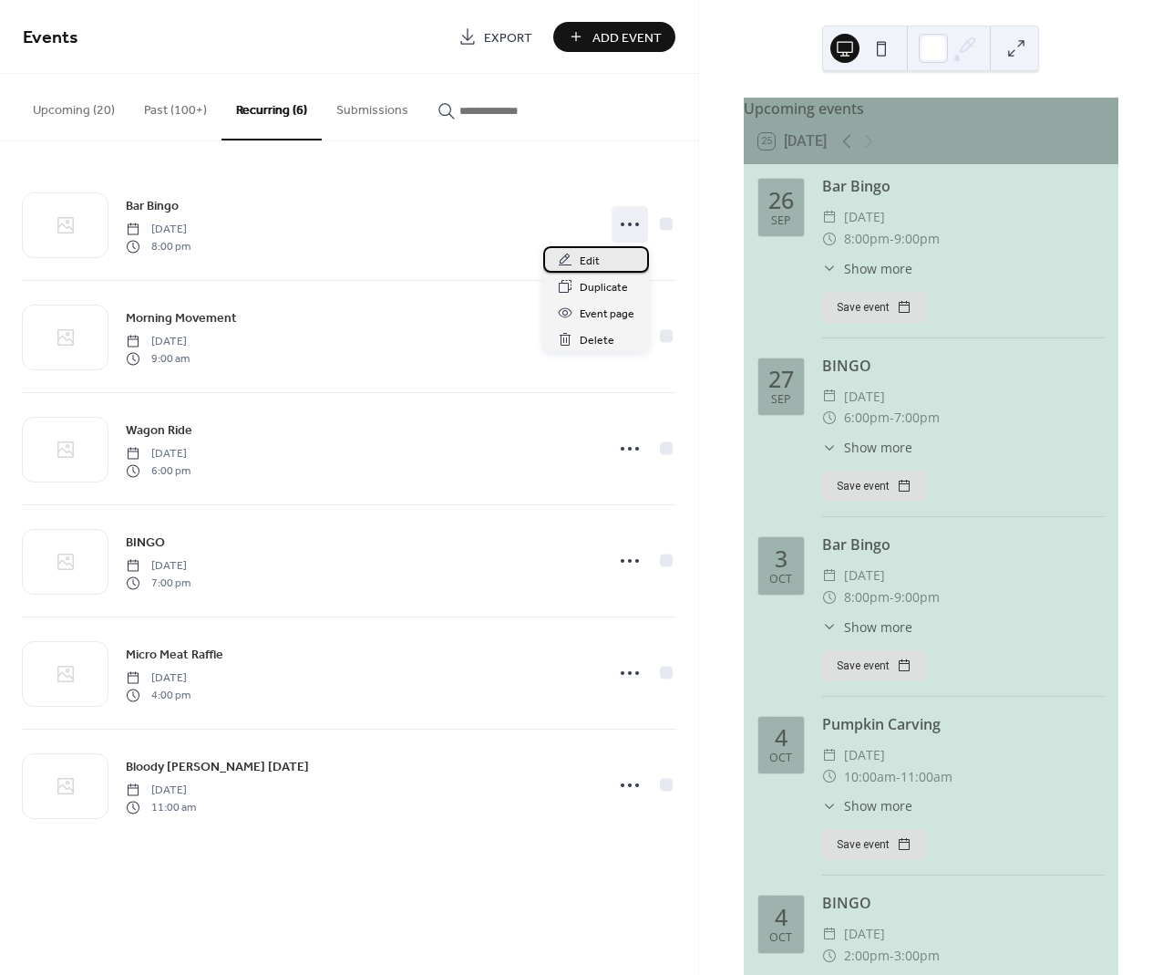
click at [588, 262] on span "Edit" at bounding box center [590, 261] width 20 height 19
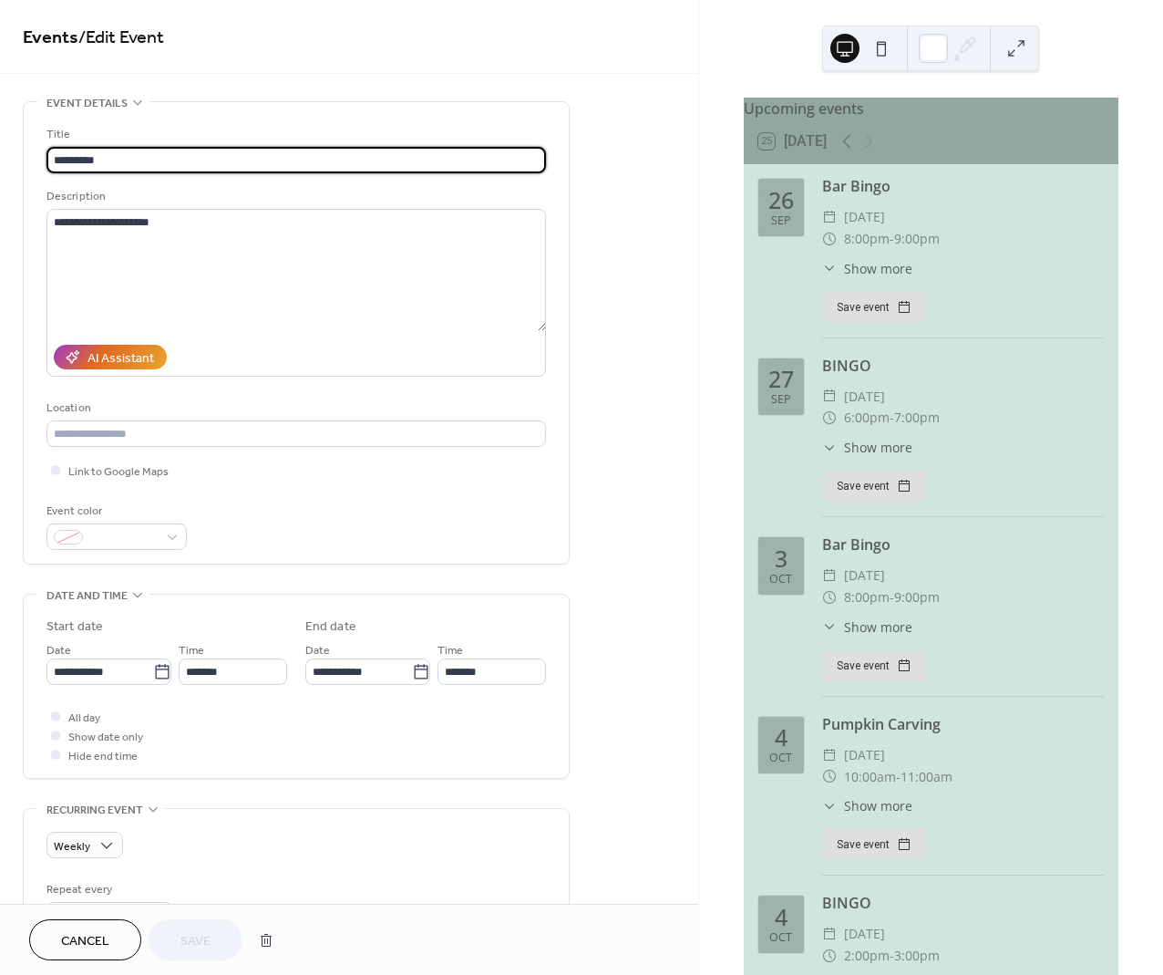
type input "**********"
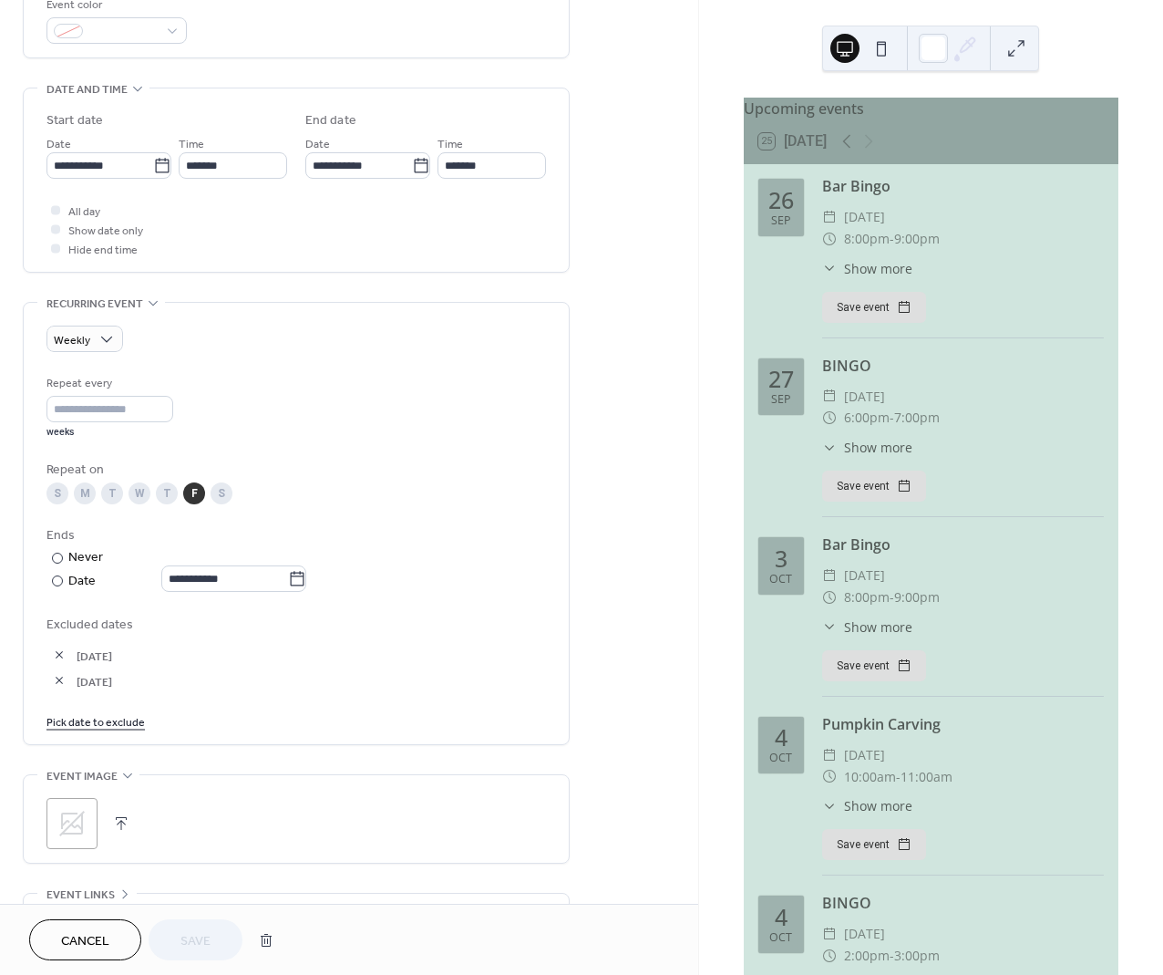
scroll to position [508, 0]
click at [106, 721] on link "Pick date to exclude" at bounding box center [95, 718] width 98 height 19
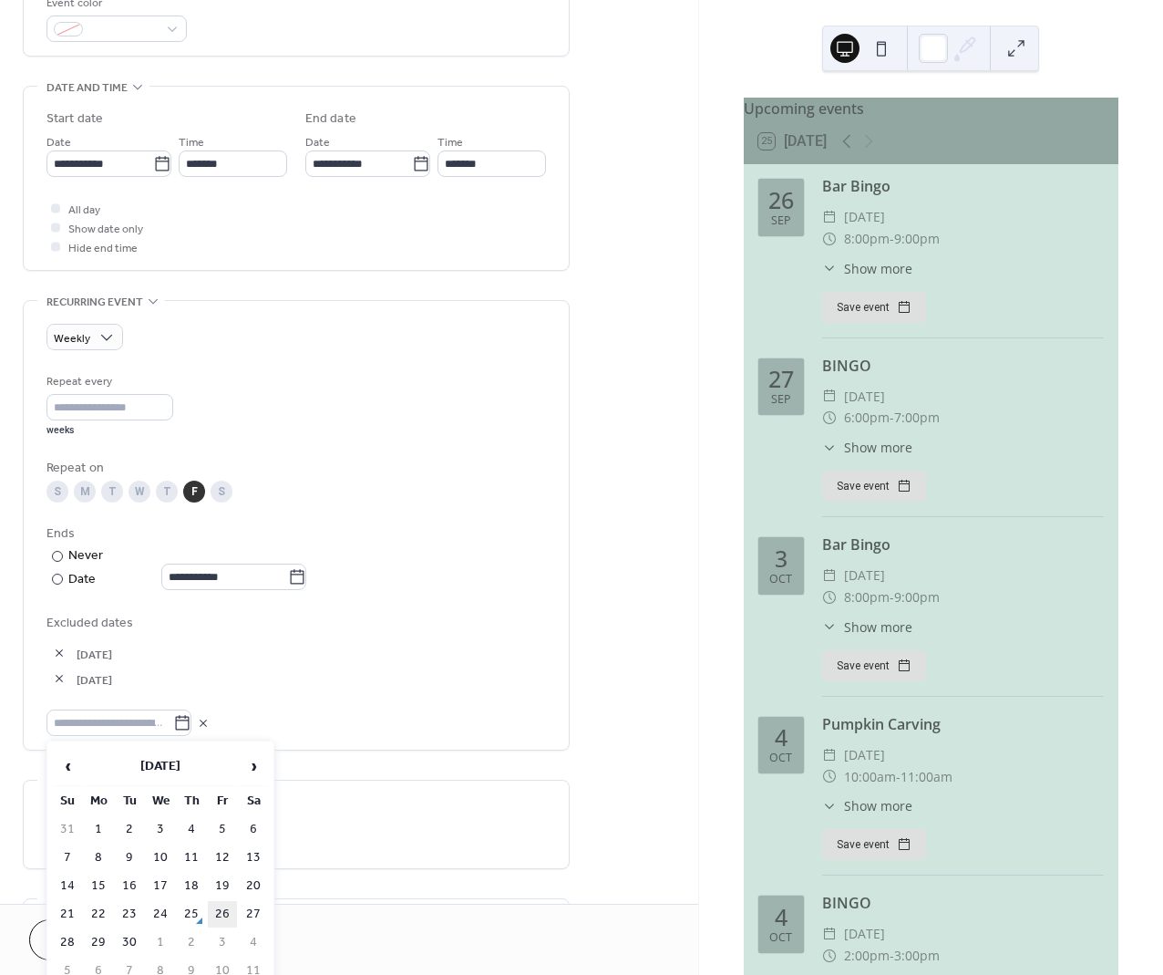
click at [222, 908] on td "26" at bounding box center [222, 914] width 29 height 26
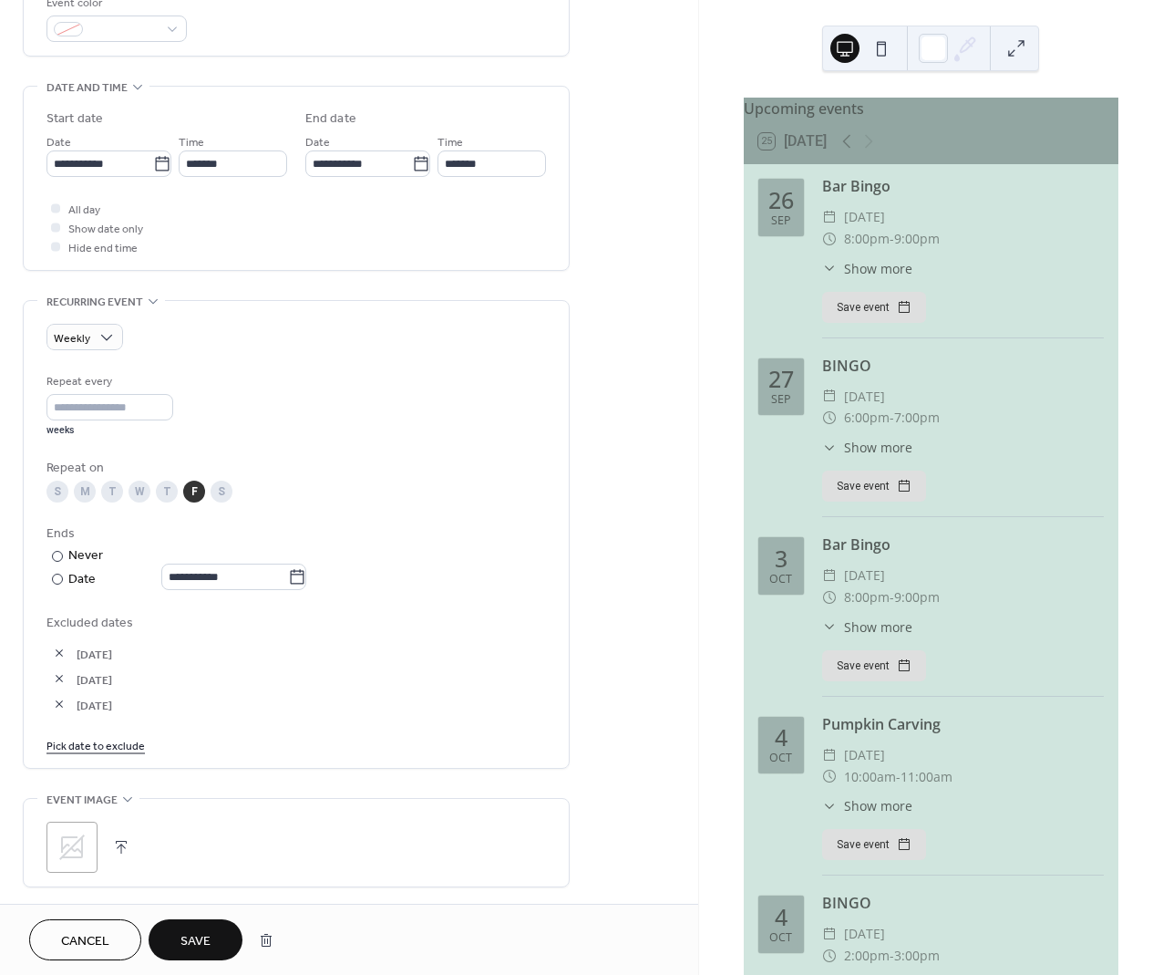
click at [201, 941] on span "Save" at bounding box center [196, 941] width 30 height 19
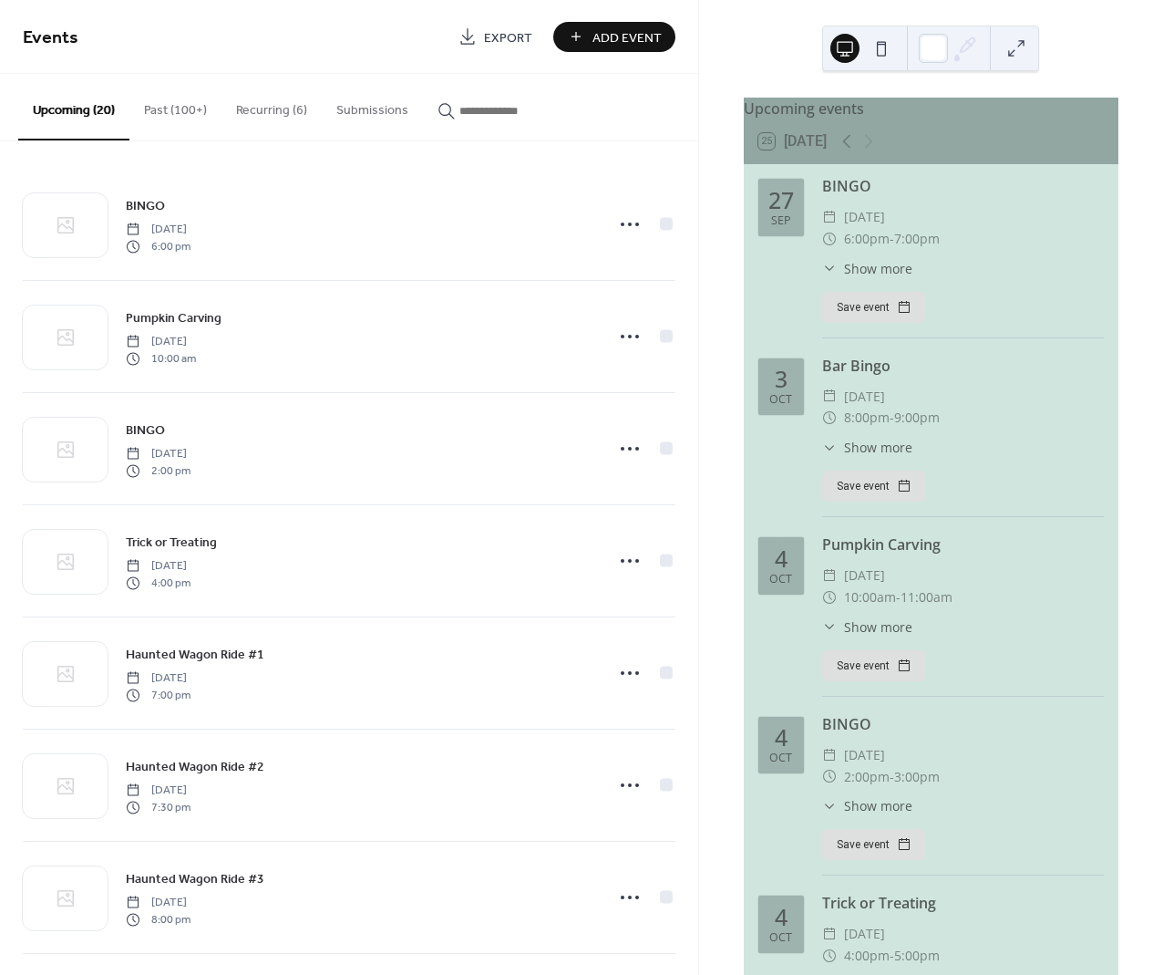
scroll to position [2, 0]
